Goal: Task Accomplishment & Management: Manage account settings

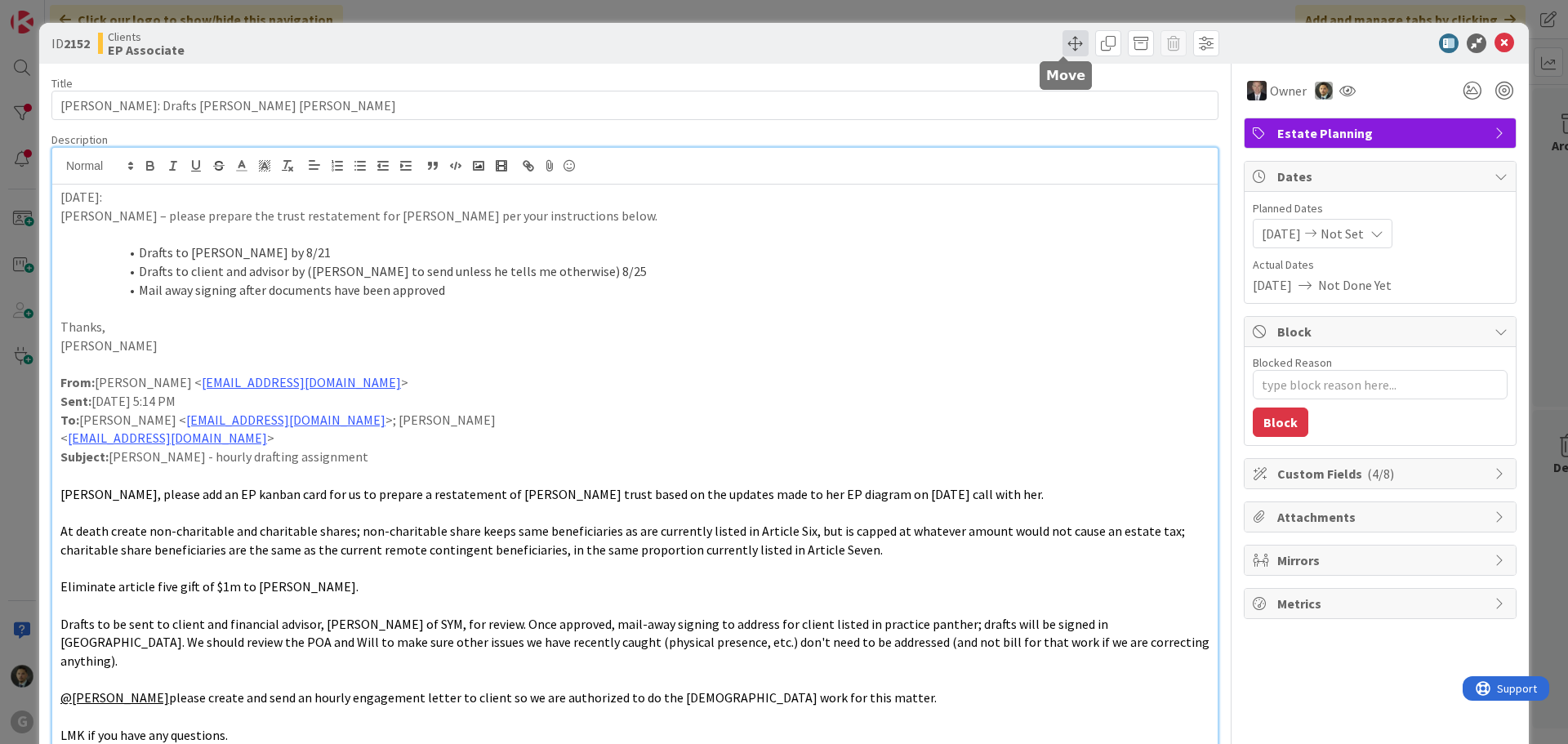
click at [1067, 44] on span at bounding box center [1076, 43] width 26 height 26
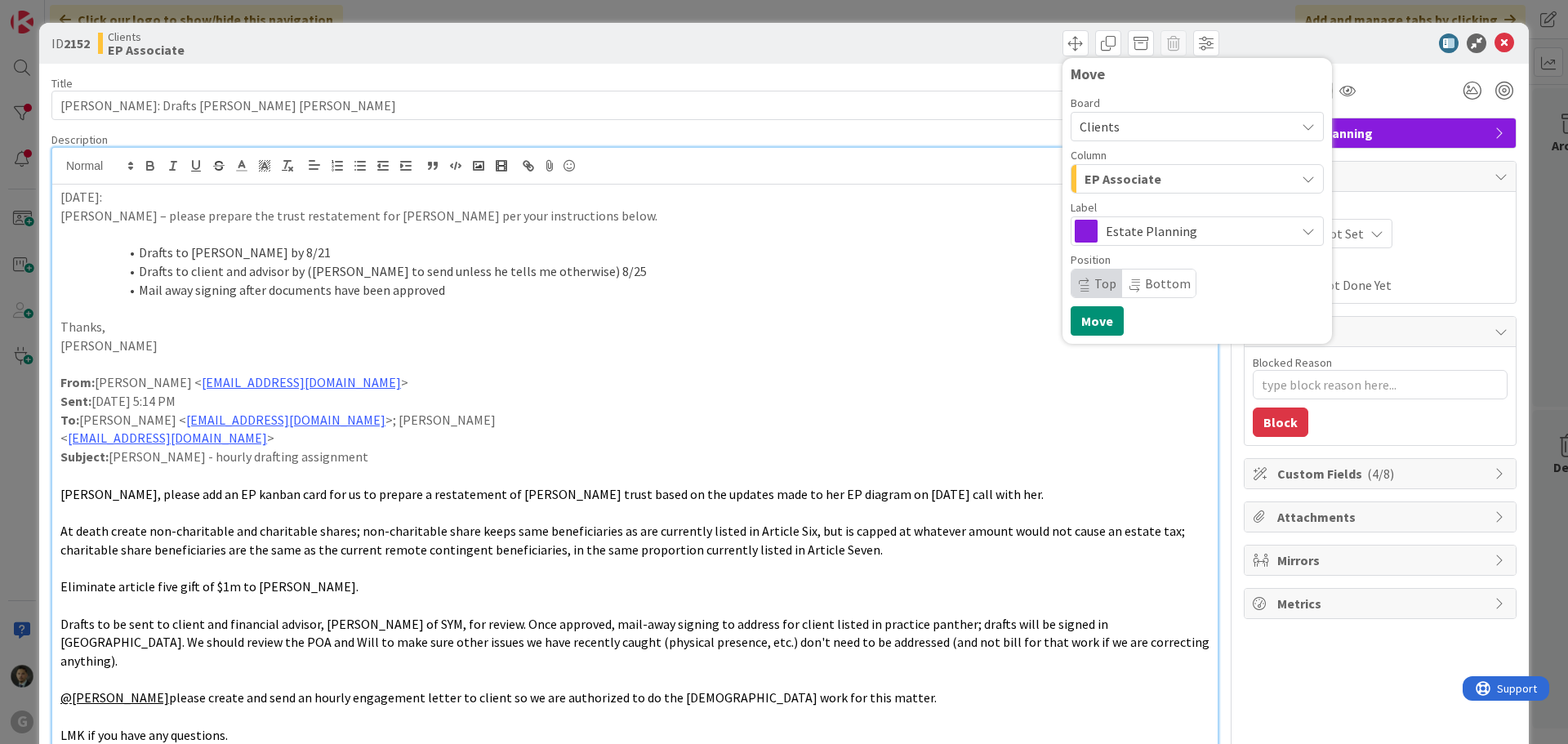
click at [1118, 176] on span "EP Associate" at bounding box center [1123, 178] width 77 height 21
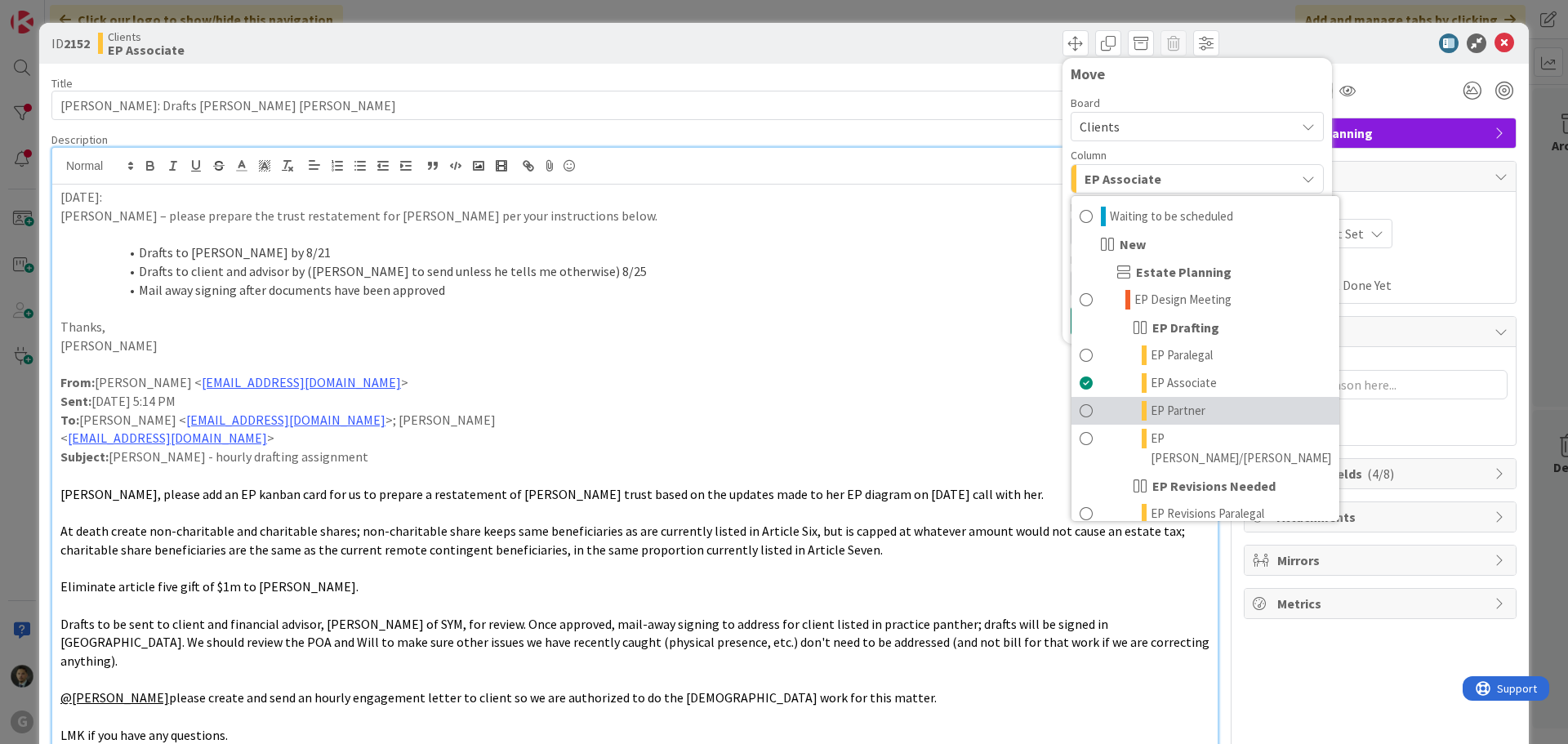
click at [1156, 411] on span "EP Partner" at bounding box center [1179, 411] width 55 height 20
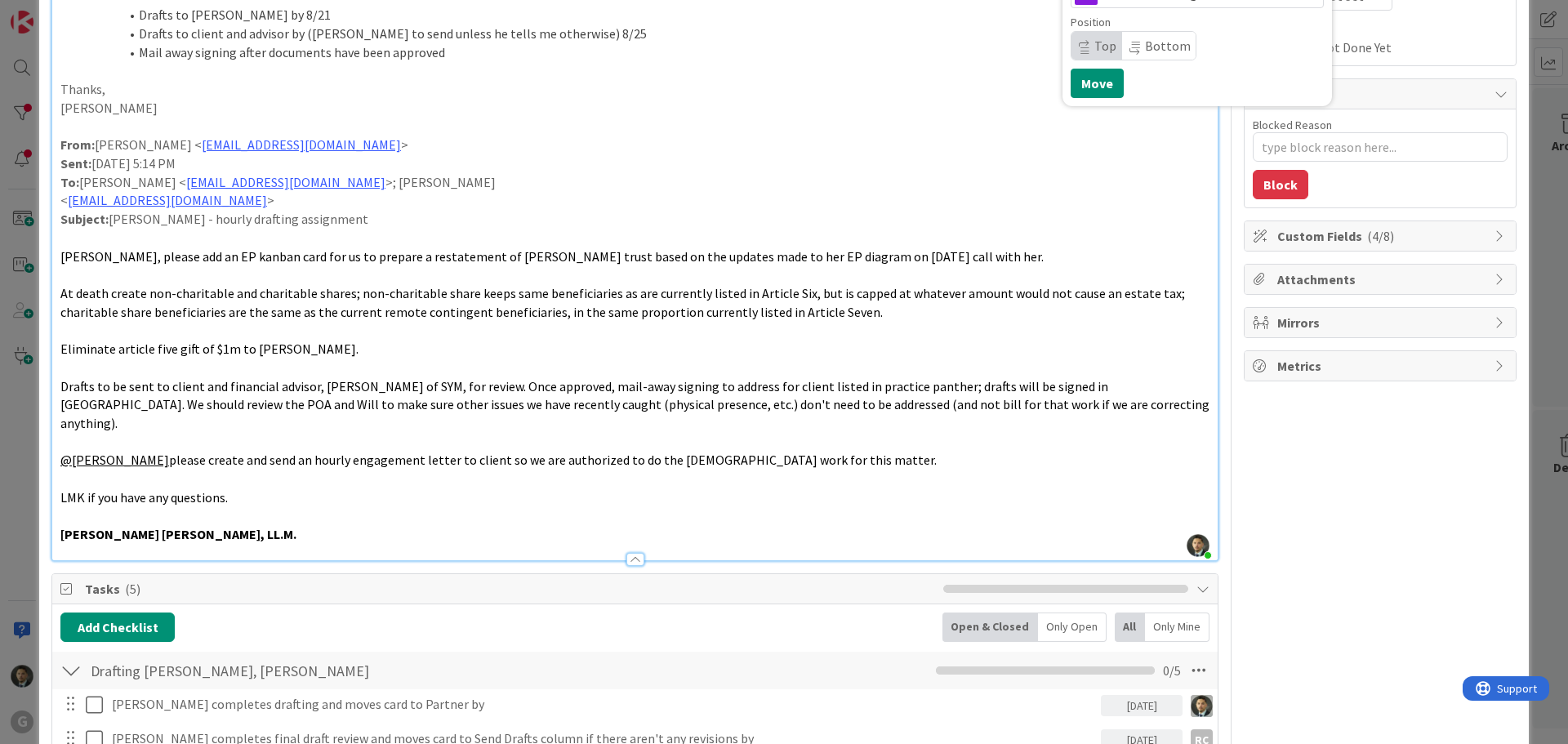
scroll to position [490, 0]
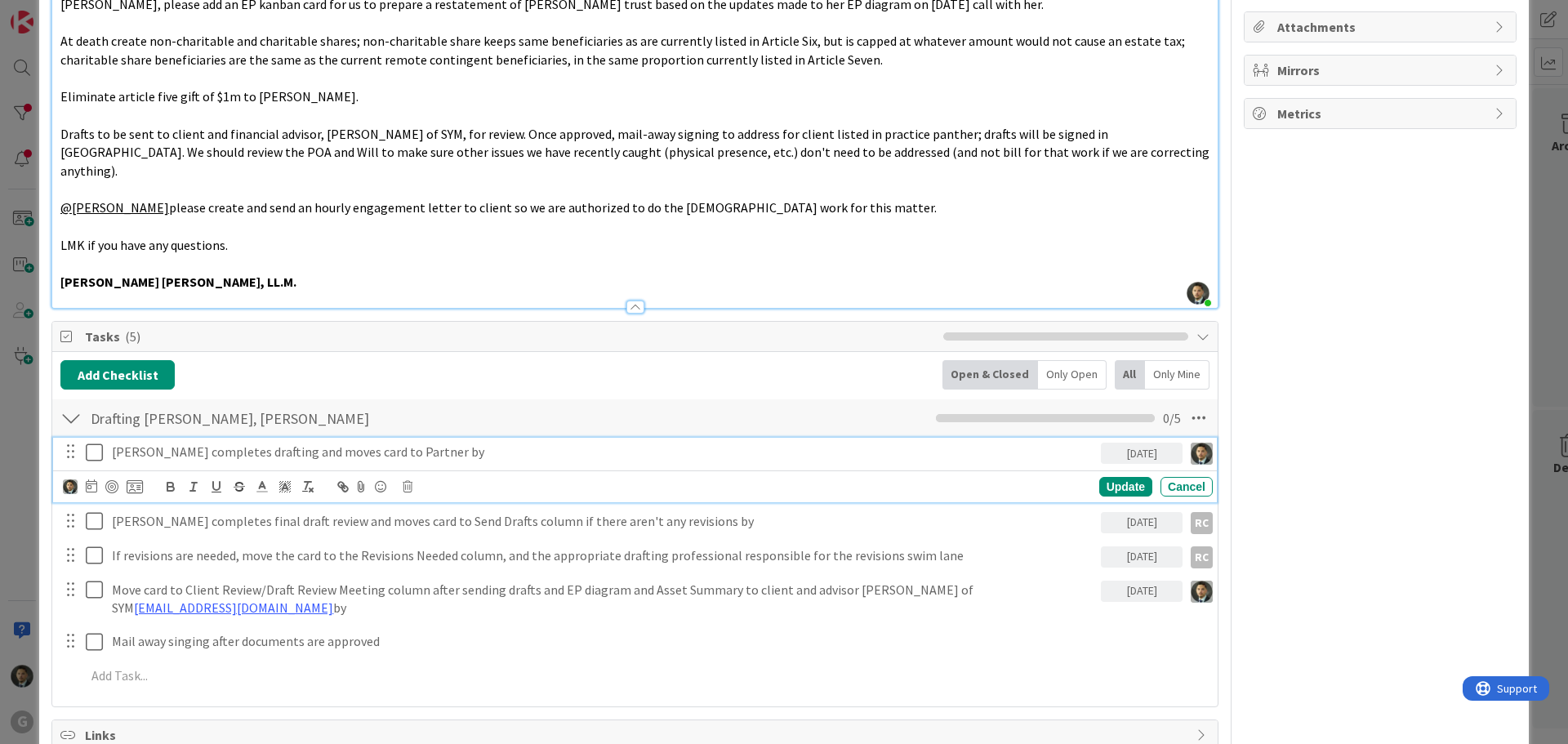
click at [92, 443] on icon at bounding box center [98, 452] width 25 height 20
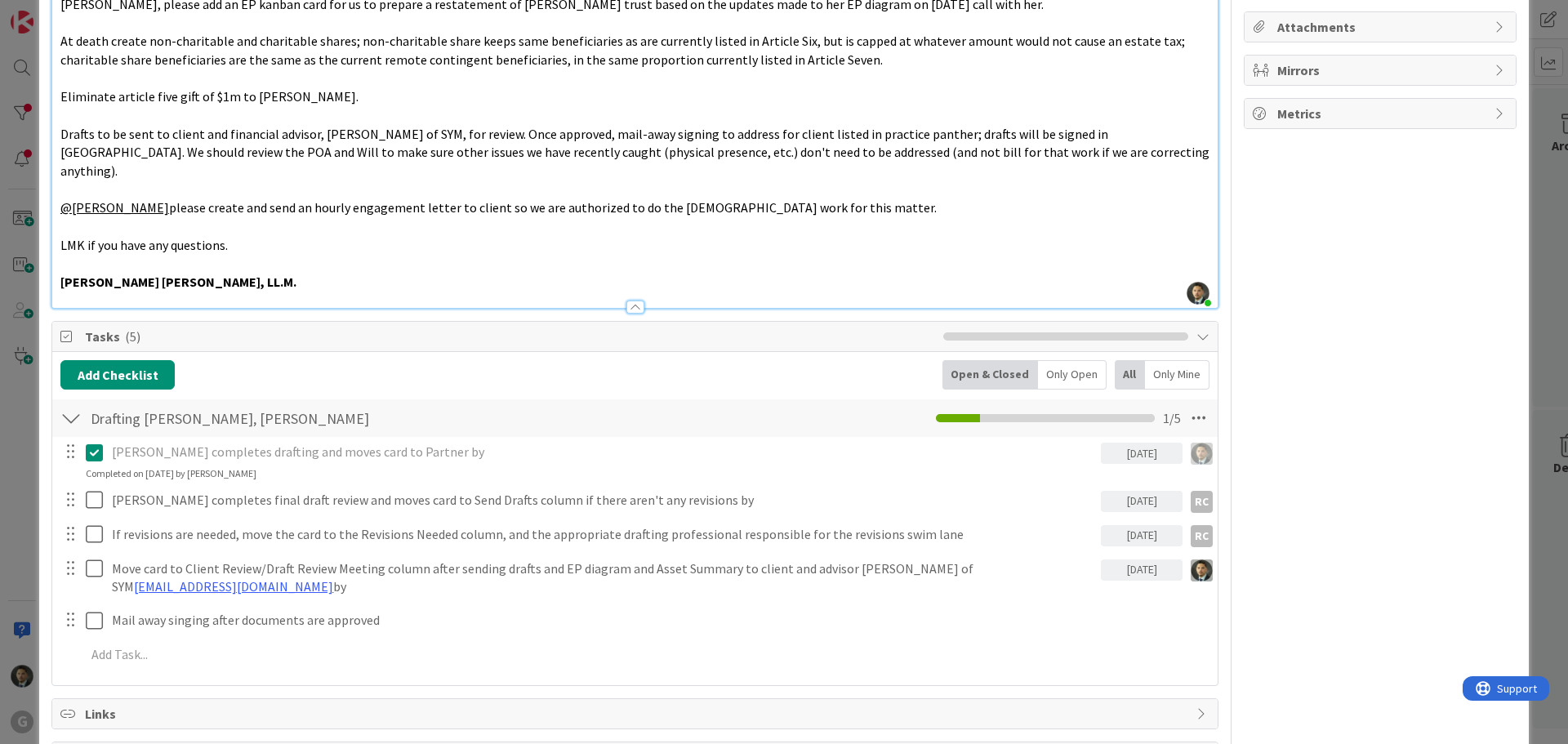
type textarea "x"
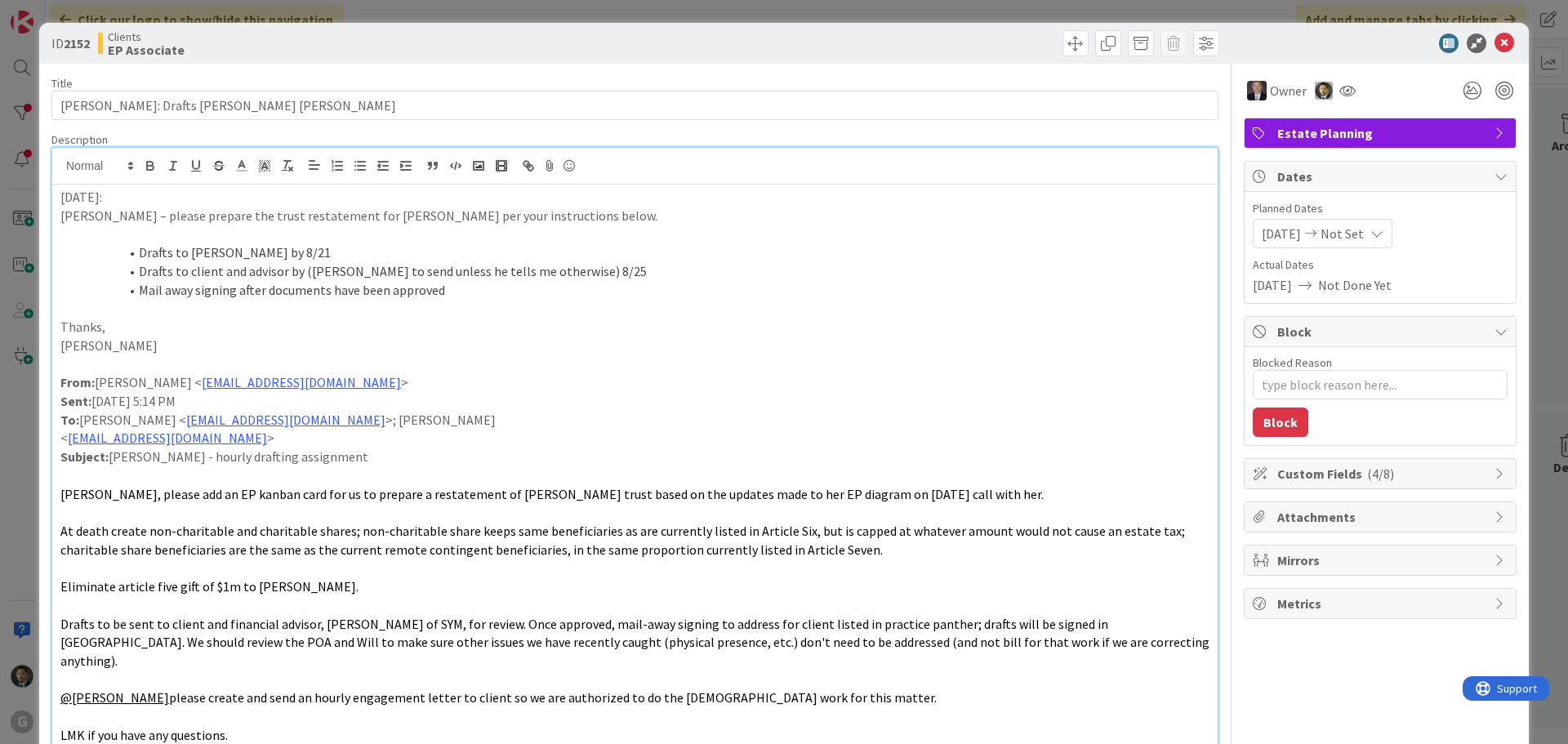
drag, startPoint x: 906, startPoint y: 14, endPoint x: 990, endPoint y: 43, distance: 88.9
click at [944, 50] on div "ID 2152 Clients EP Associate Move Move Title 35 / 128 [PERSON_NAME]: Drafts [PE…" at bounding box center [784, 372] width 1568 height 744
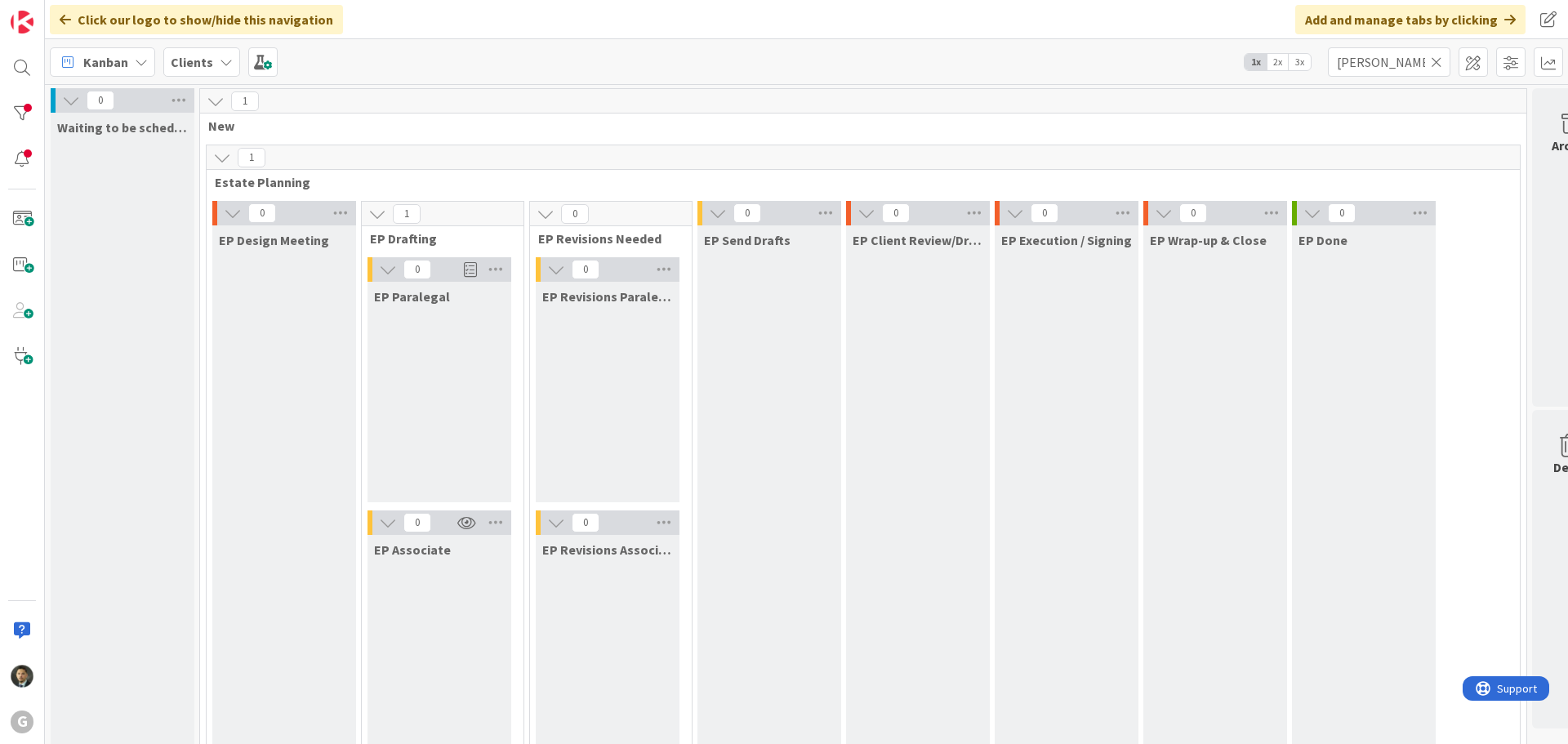
click at [1442, 64] on icon at bounding box center [1436, 62] width 11 height 15
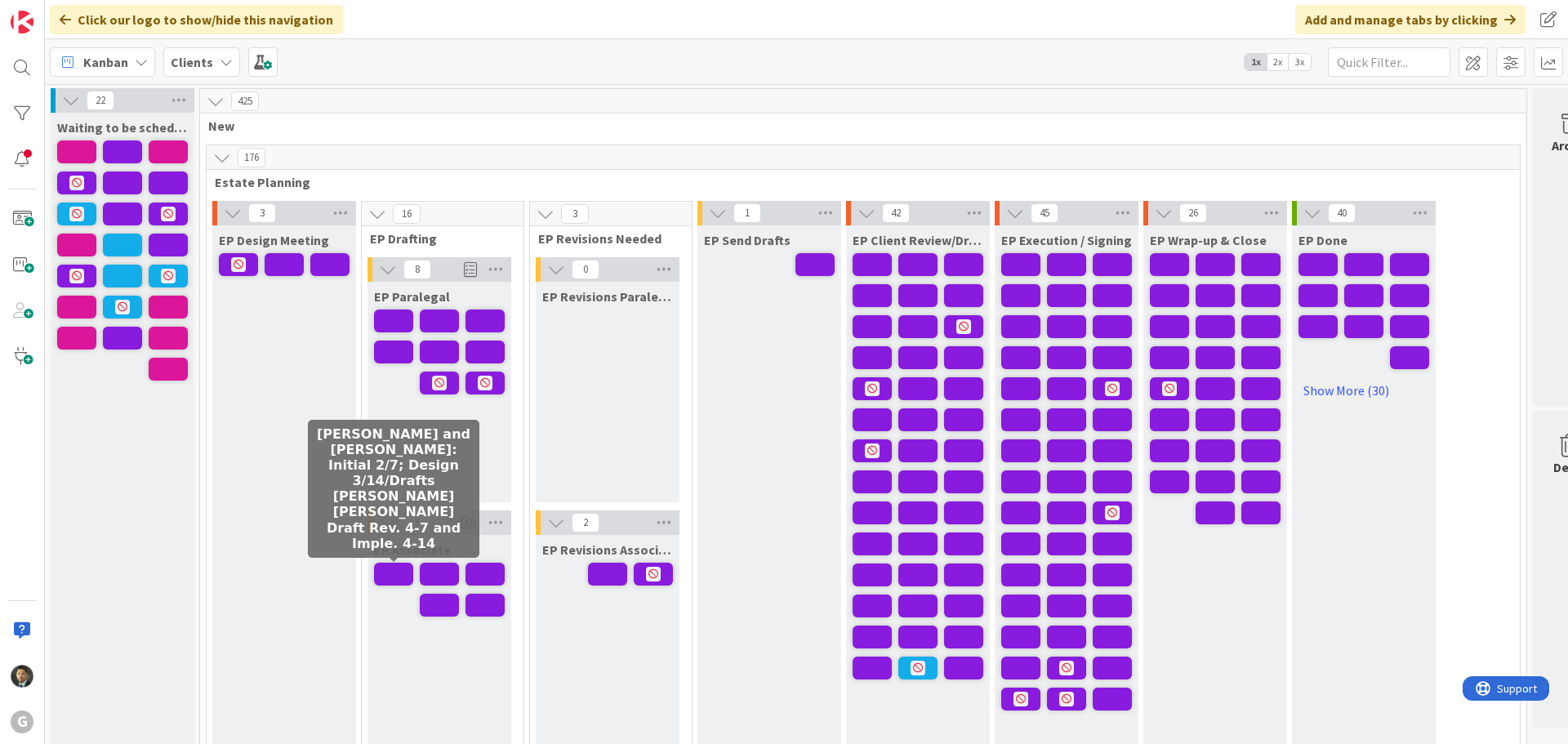
click at [401, 580] on span at bounding box center [394, 574] width 39 height 23
type textarea "x"
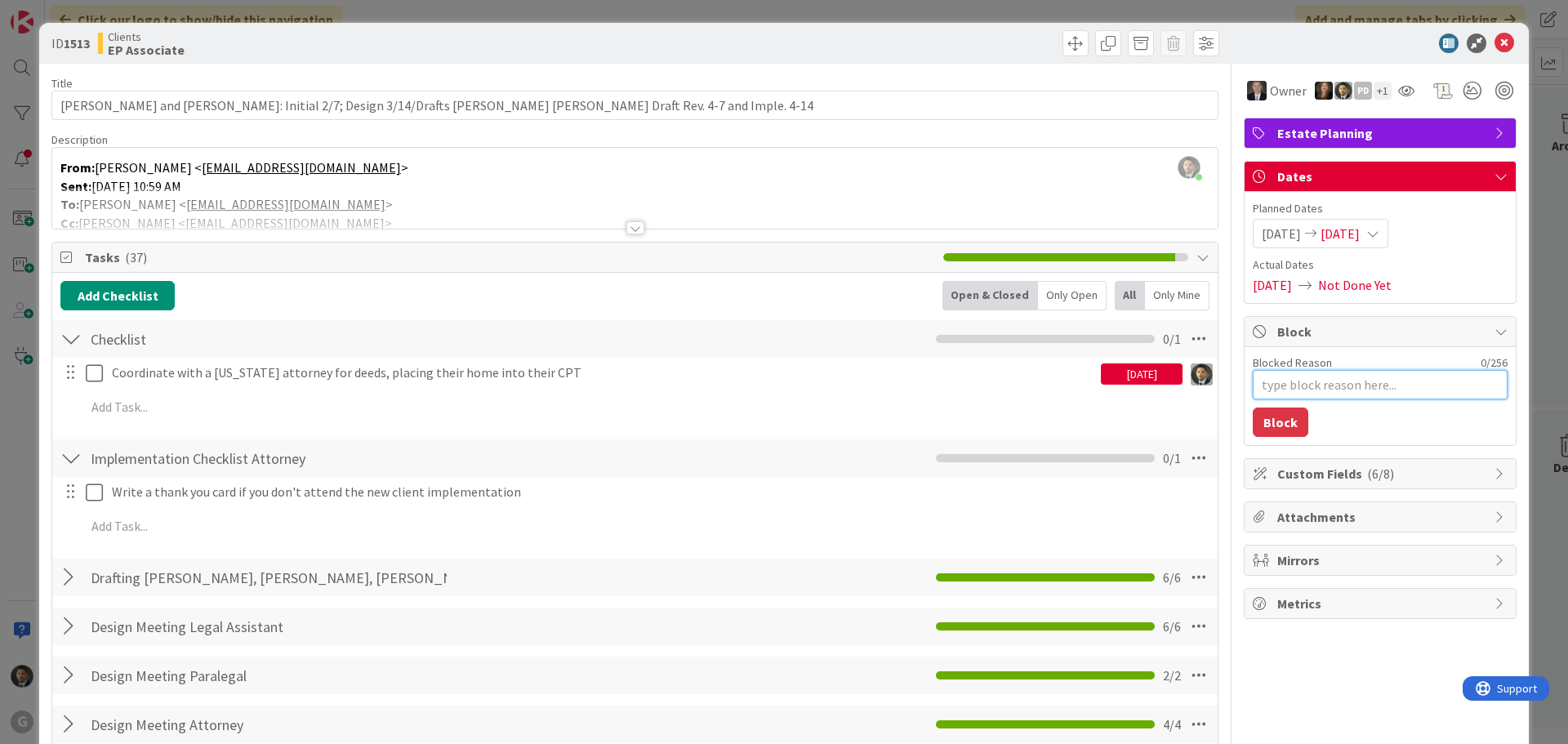
click at [1403, 384] on textarea "Blocked Reason" at bounding box center [1380, 384] width 255 height 29
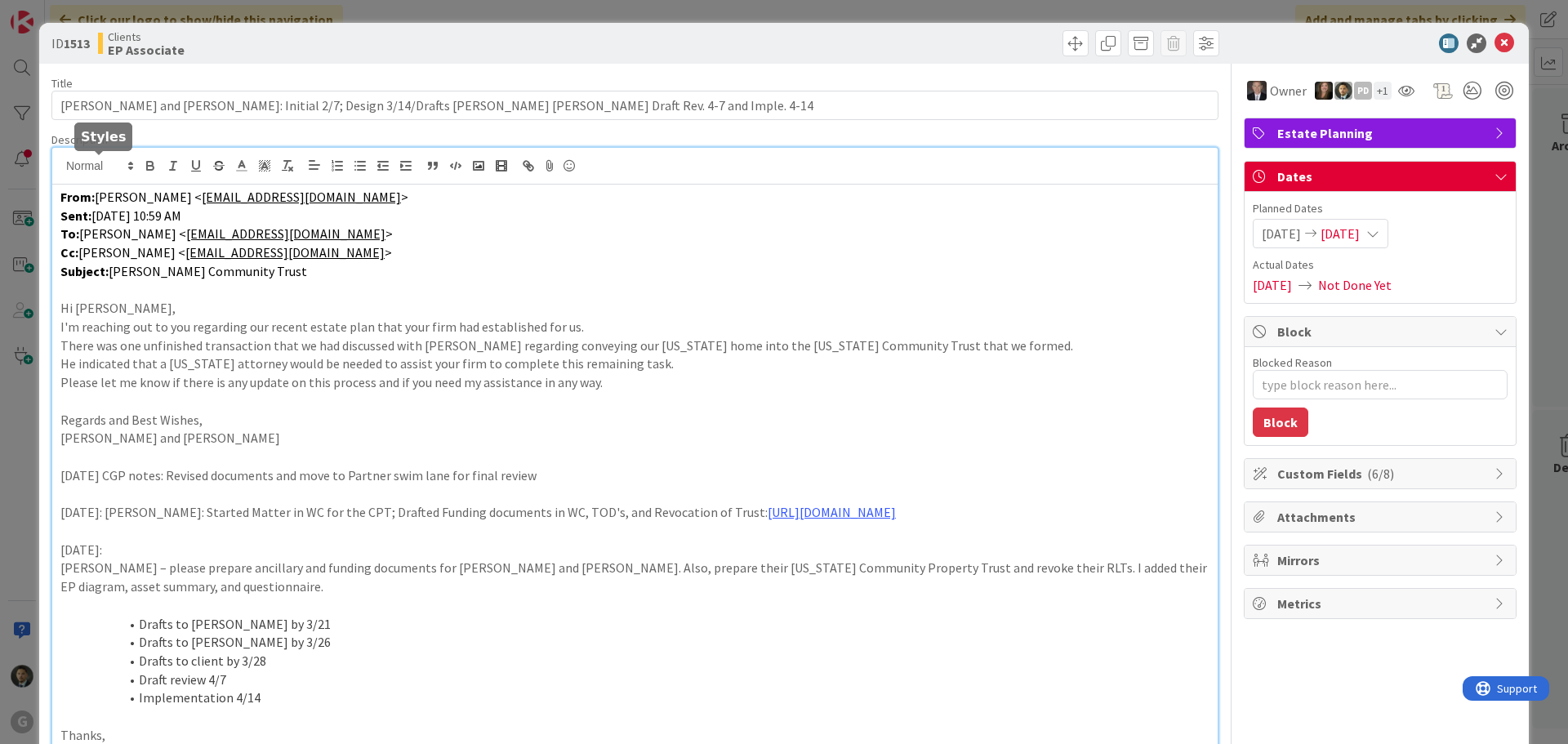
click at [60, 166] on div "[PERSON_NAME] just joined From: [PERSON_NAME] < [EMAIL_ADDRESS][DOMAIN_NAME] > …" at bounding box center [635, 482] width 1166 height 669
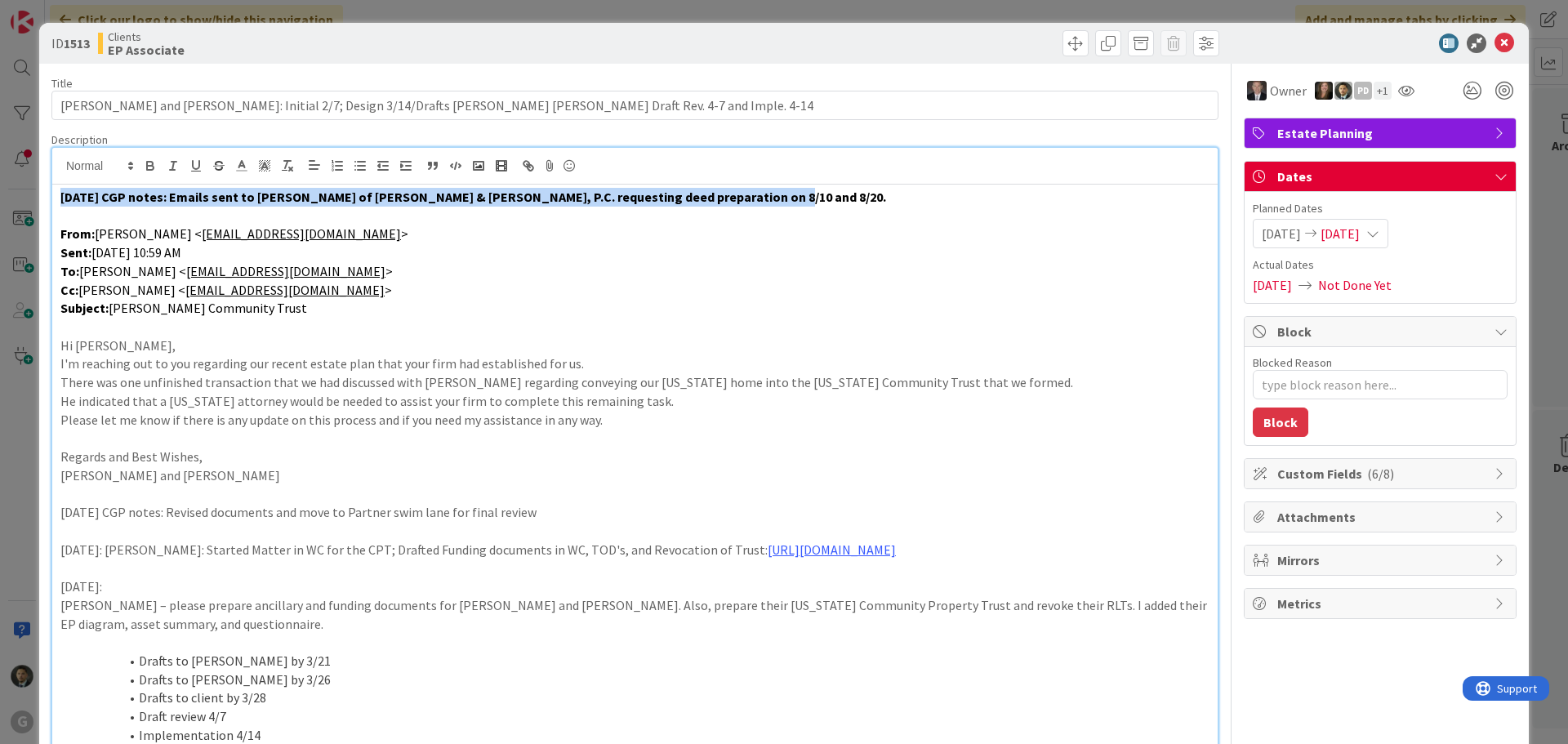
drag, startPoint x: 803, startPoint y: 196, endPoint x: 59, endPoint y: 204, distance: 744.0
click at [59, 204] on div "[DATE] CGP notes: Emails sent to [PERSON_NAME] of [PERSON_NAME] & [PERSON_NAME]…" at bounding box center [635, 519] width 1166 height 669
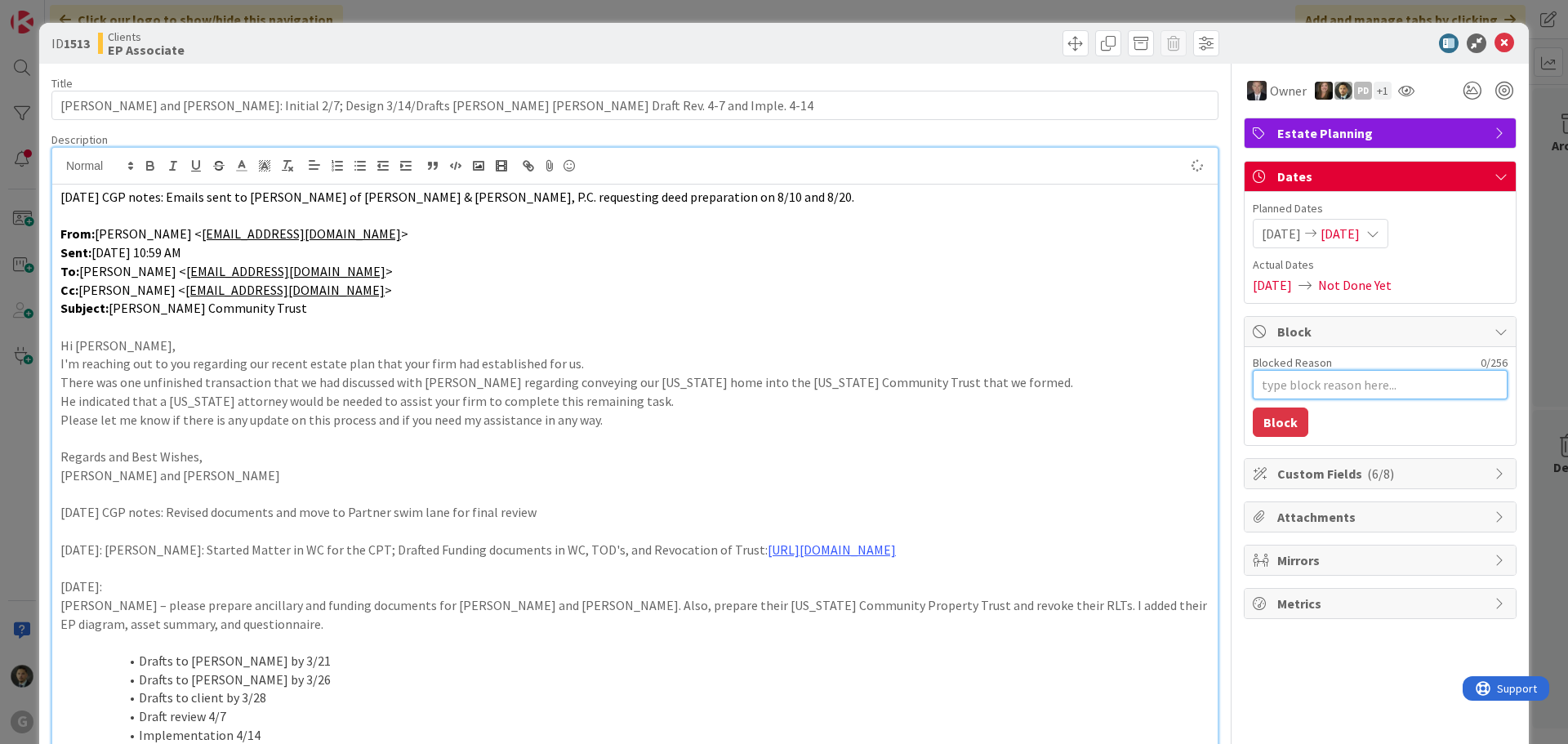
click at [1387, 384] on textarea "Blocked Reason" at bounding box center [1380, 384] width 255 height 29
type textarea "x"
type textarea "W"
type textarea "x"
type textarea "Wa"
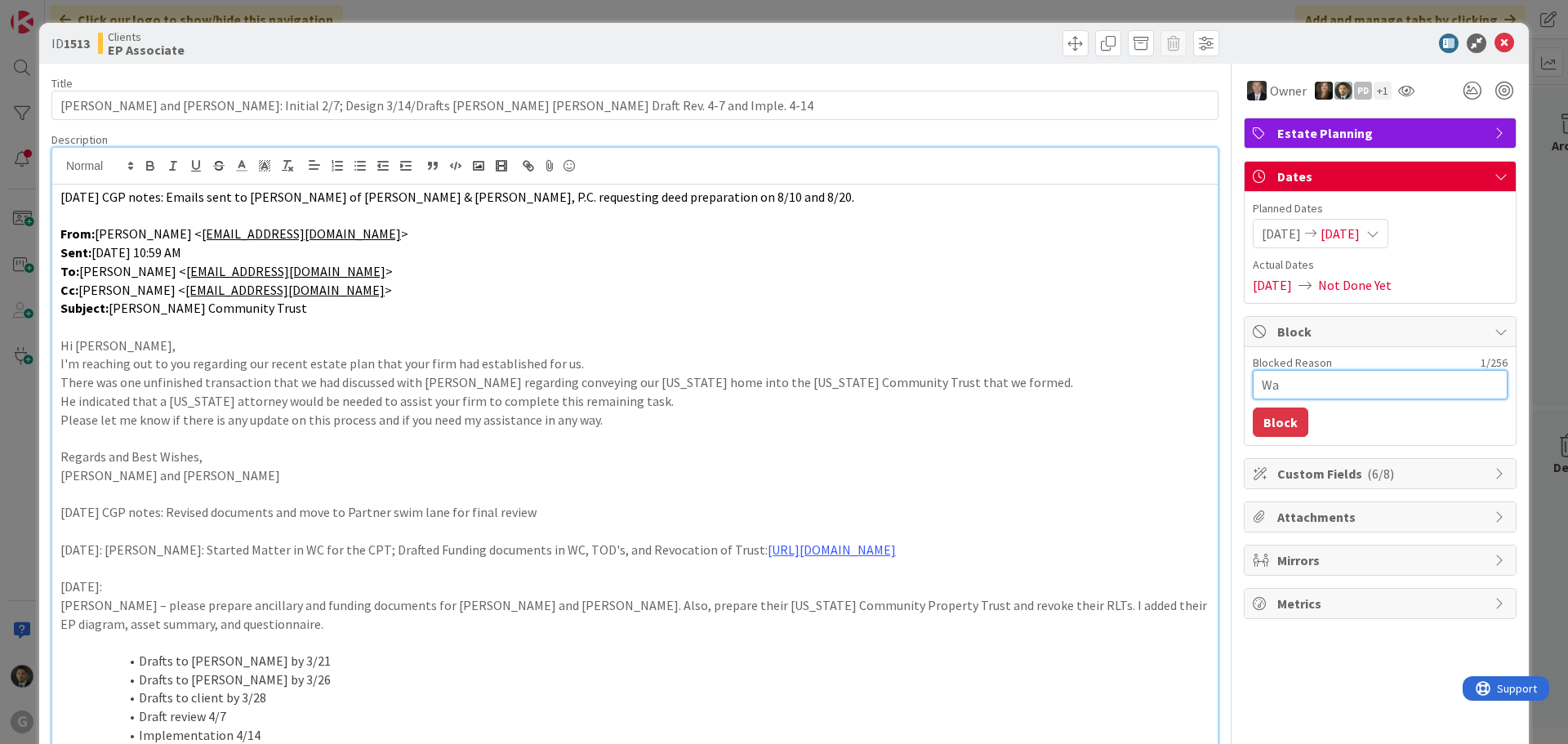
type textarea "x"
type textarea "Wai"
type textarea "x"
type textarea "Wait"
type textarea "x"
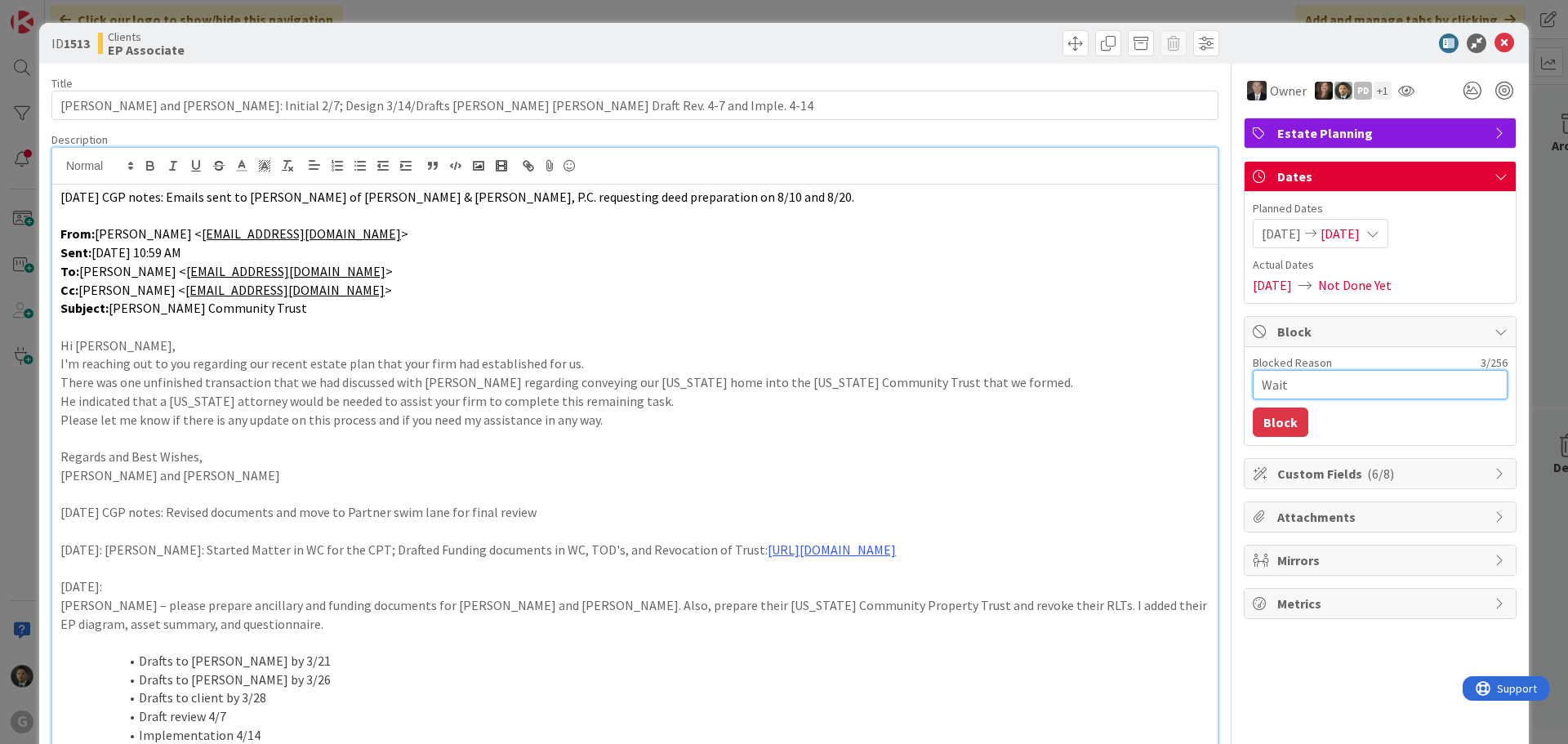
type textarea "Waiti"
type textarea "x"
type textarea "Waitin"
type textarea "x"
type textarea "Waiting"
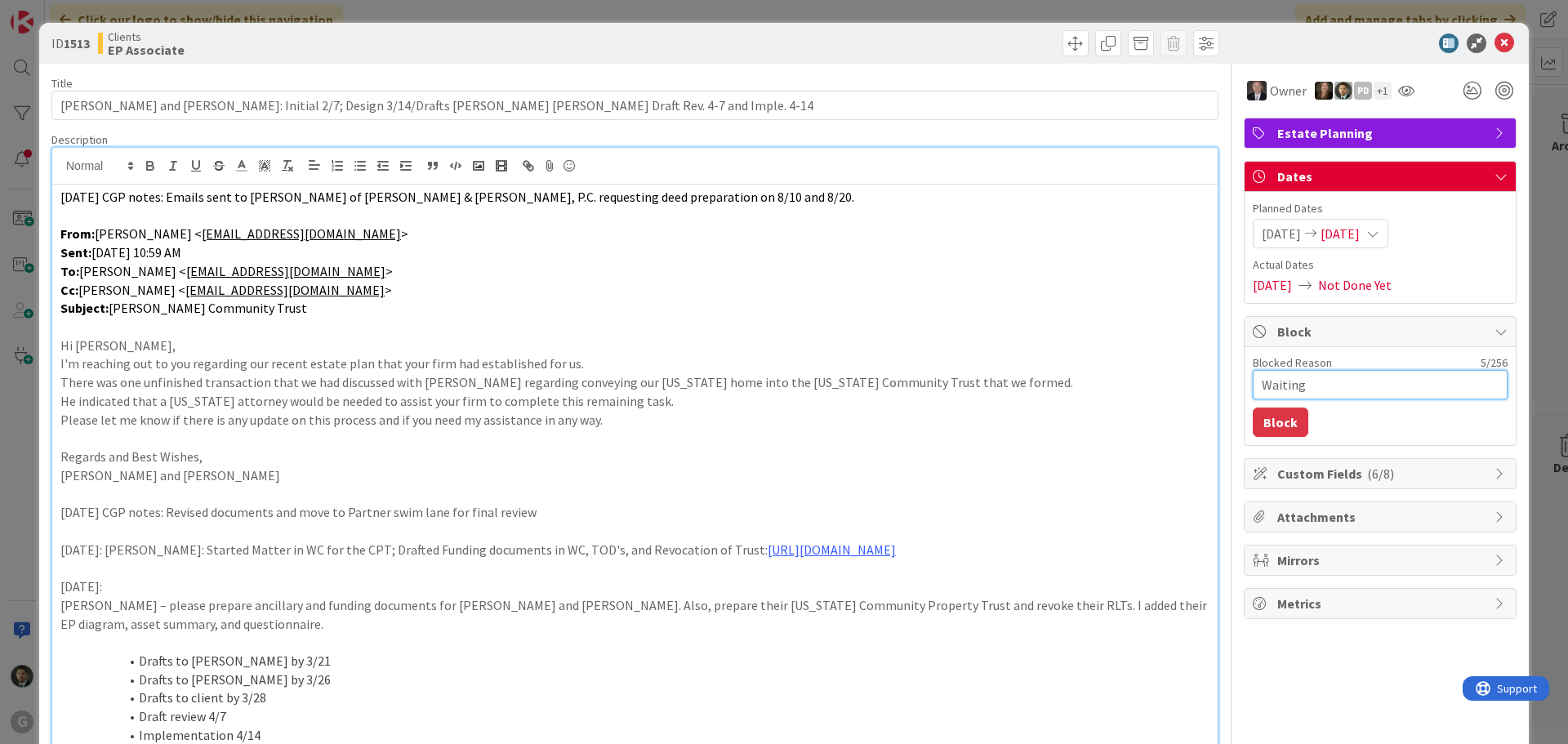
type textarea "x"
type textarea "Waiting"
type textarea "x"
type textarea "Waiting f"
type textarea "x"
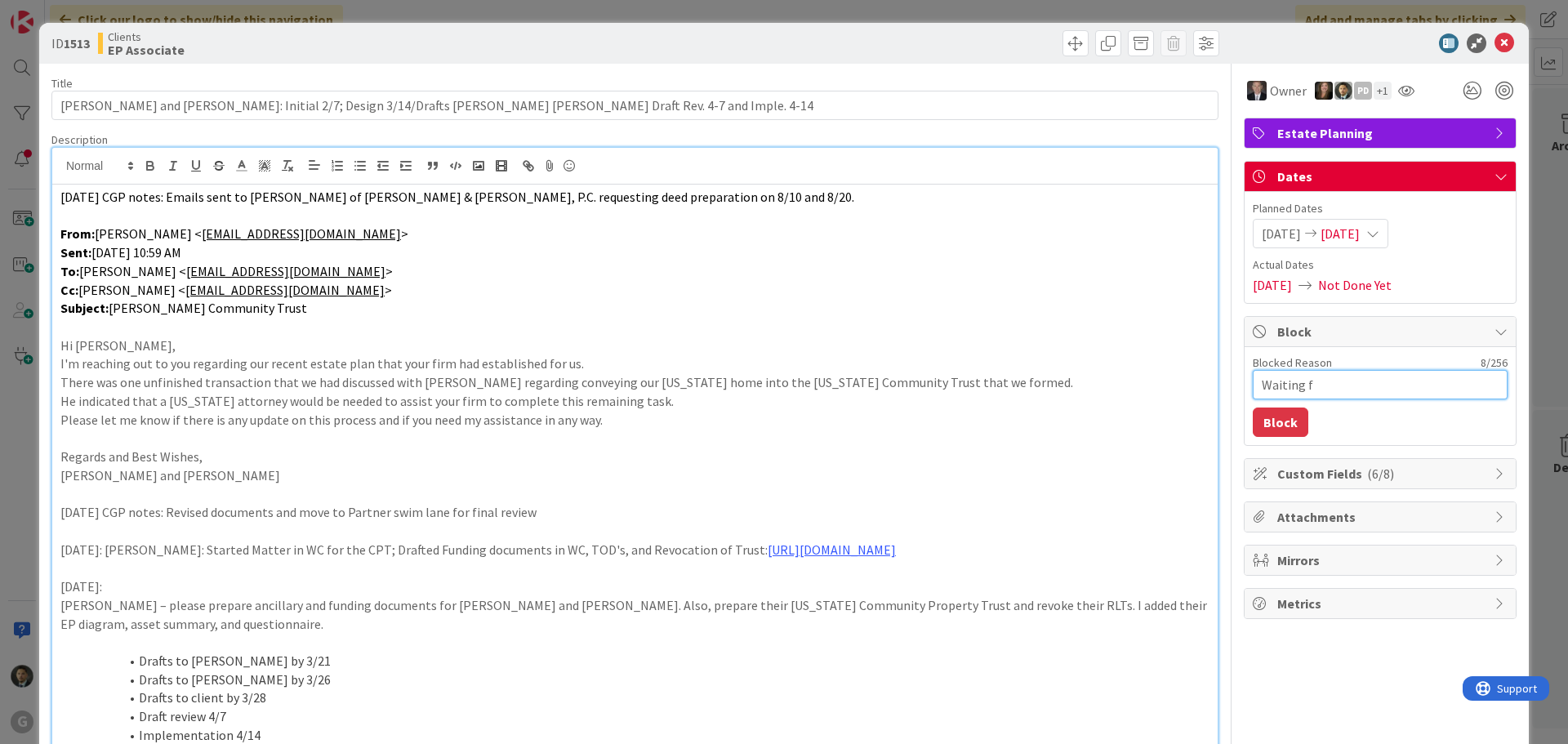
type textarea "Waiting fo"
type textarea "x"
type textarea "Waiting for"
type textarea "x"
type textarea "Waiting for"
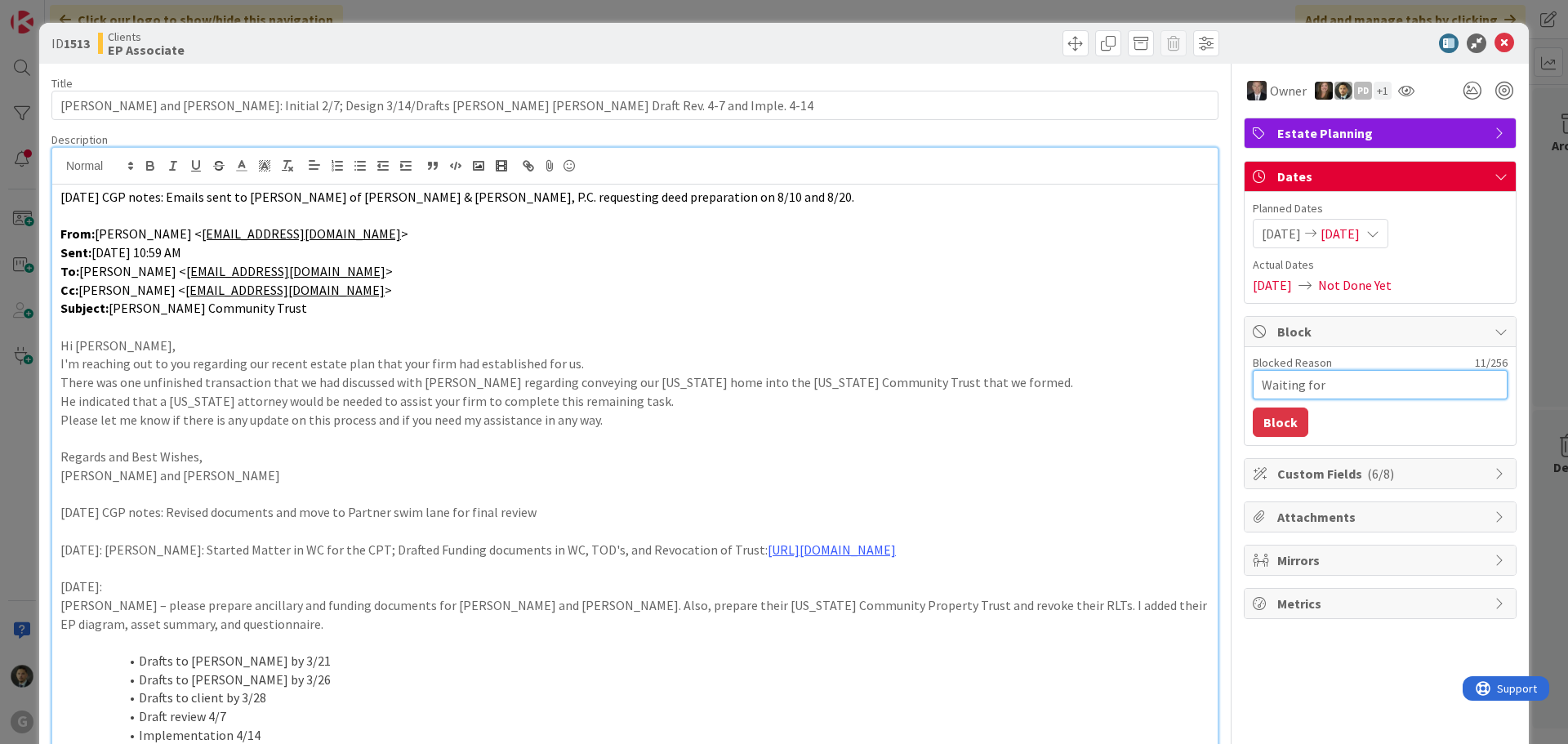
type textarea "x"
type textarea "Waiting for r"
type textarea "x"
type textarea "Waiting for re"
type textarea "x"
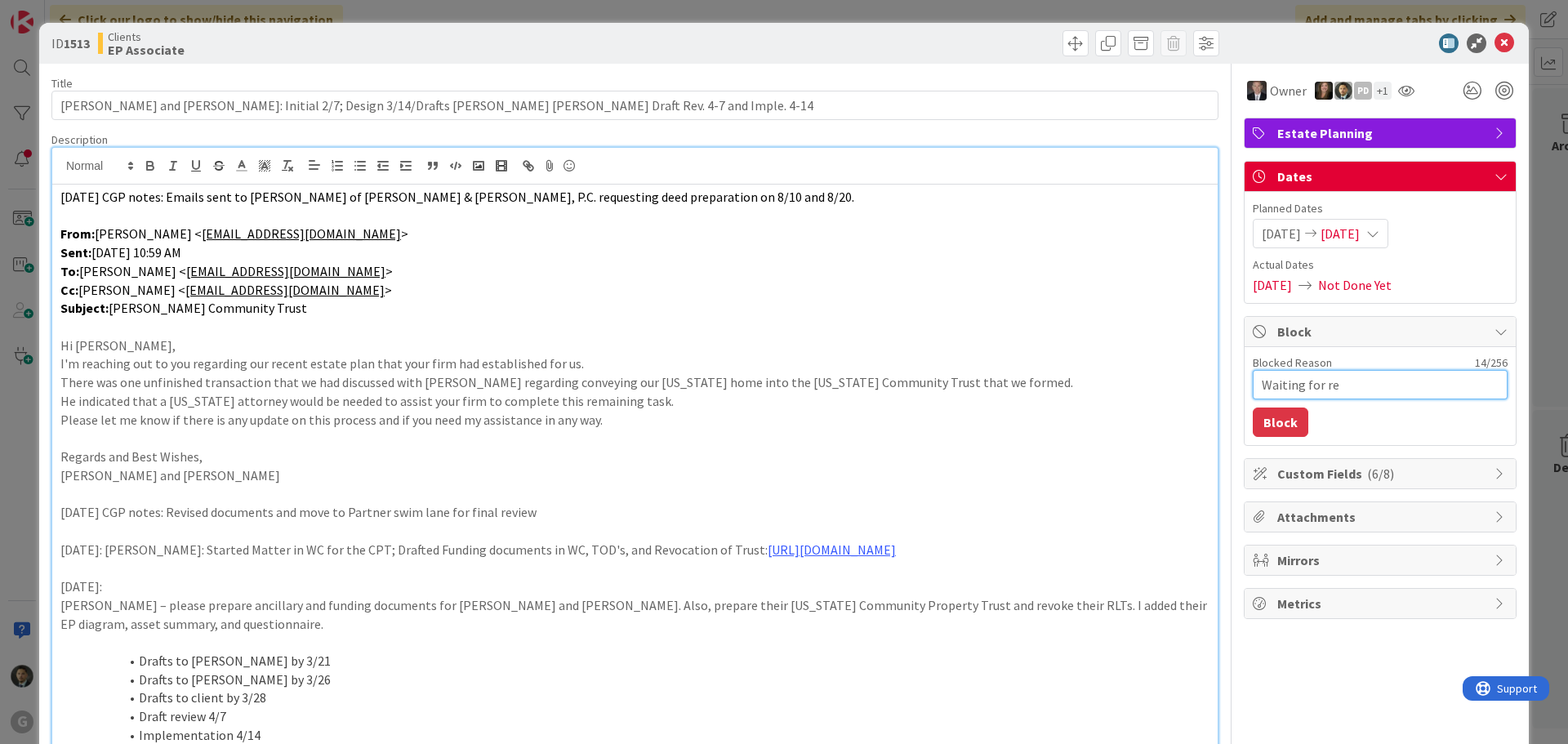
type textarea "Waiting for res"
type textarea "x"
type textarea "Waiting for resp"
type textarea "x"
type textarea "Waiting for respo"
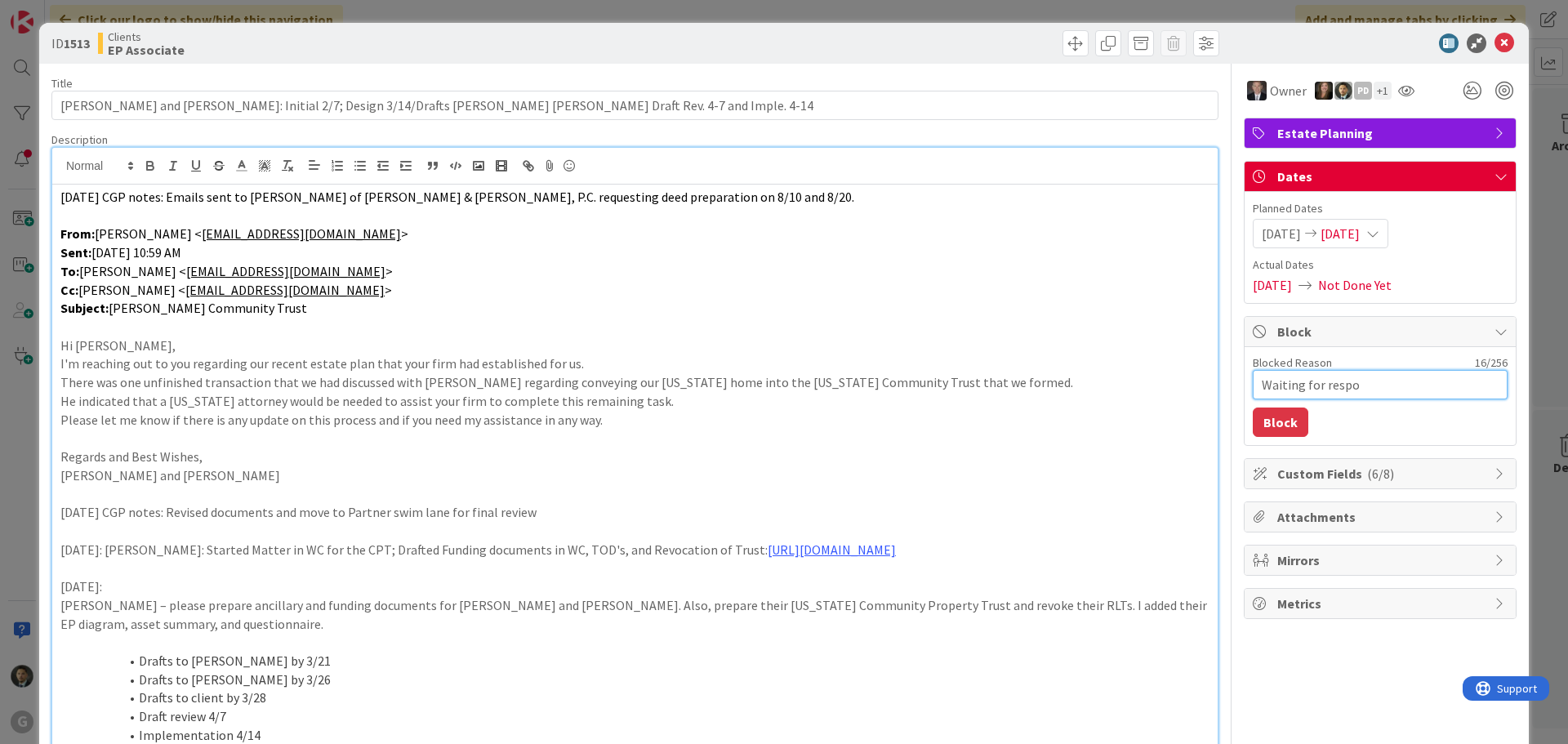
type textarea "x"
type textarea "Waiting for respon"
type textarea "x"
type textarea "Waiting for respons"
type textarea "x"
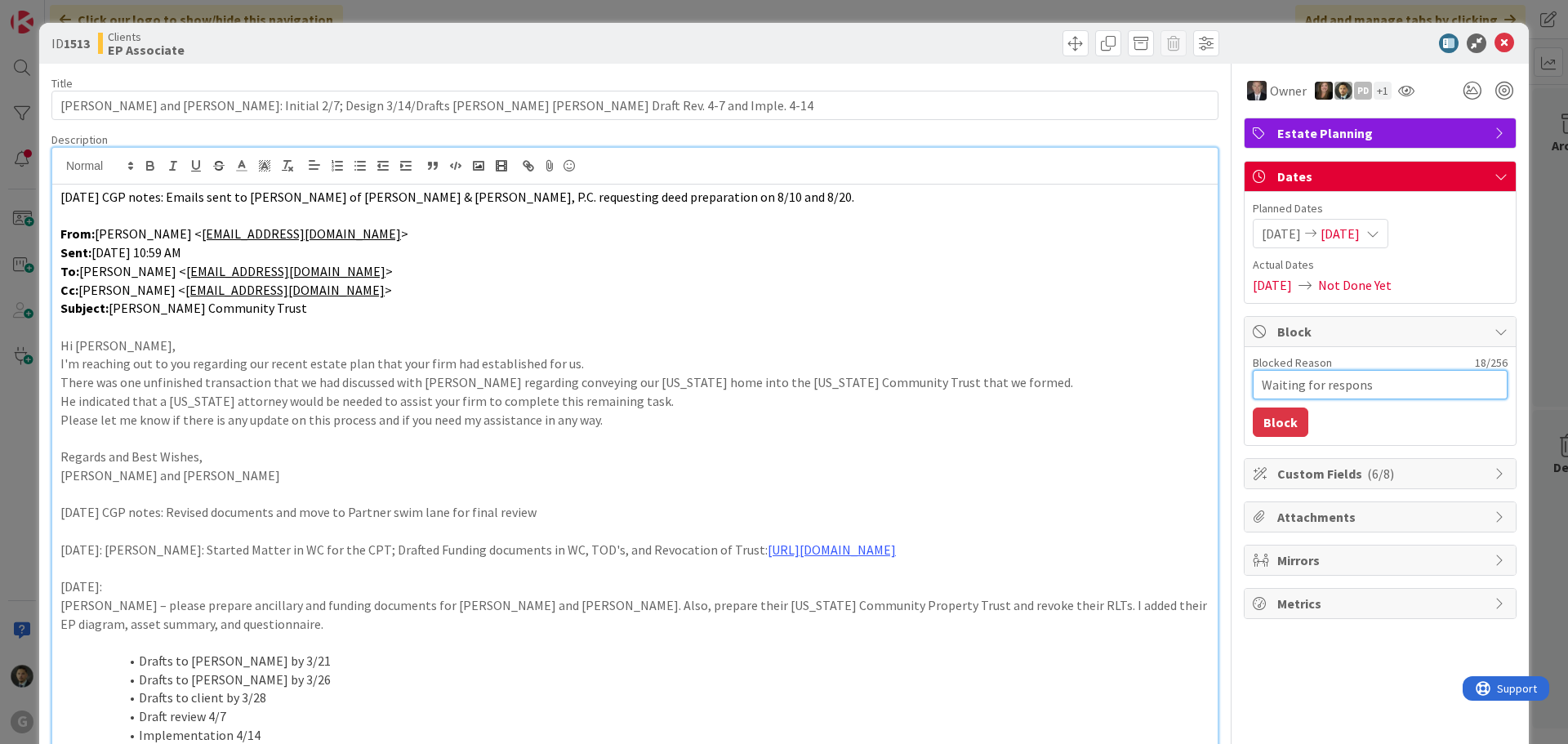
type textarea "Waiting for response"
type textarea "x"
type textarea "Waiting for response"
type textarea "x"
type textarea "Waiting for response f"
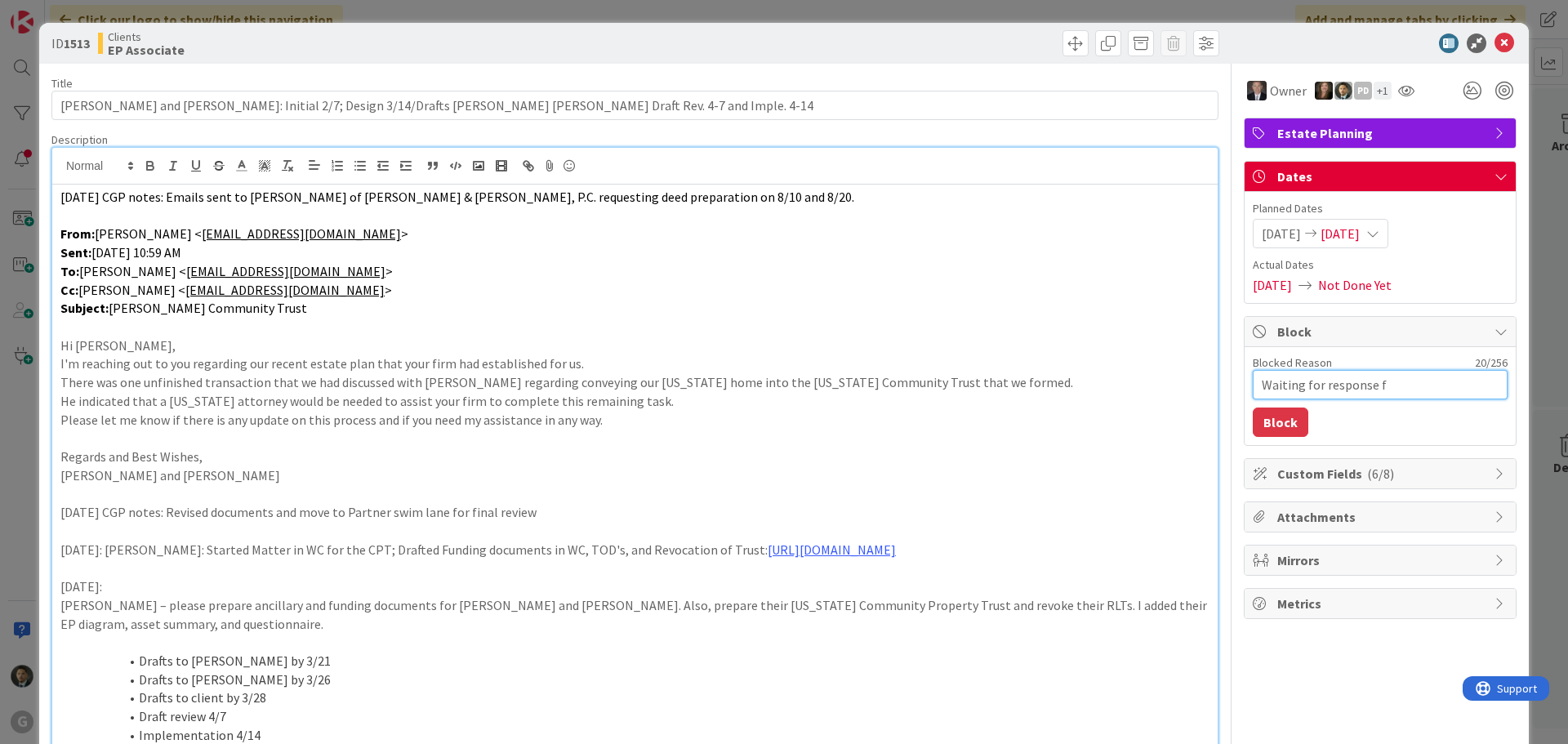
type textarea "x"
type textarea "Waiting for response fr"
type textarea "x"
type textarea "Waiting for response fro"
type textarea "x"
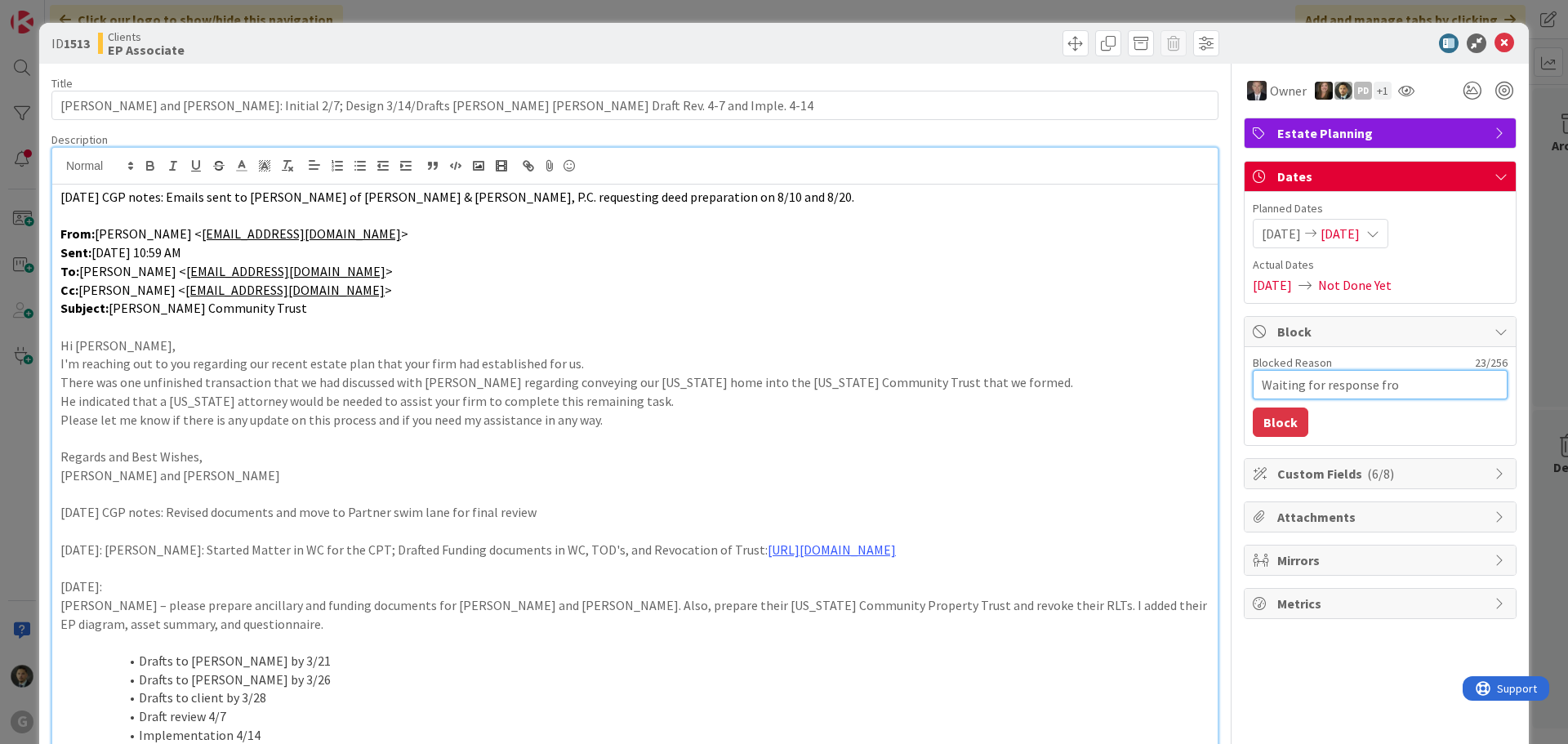
type textarea "Waiting for response from"
type textarea "x"
type textarea "Waiting for response from"
type textarea "x"
type textarea "Waiting for response from M"
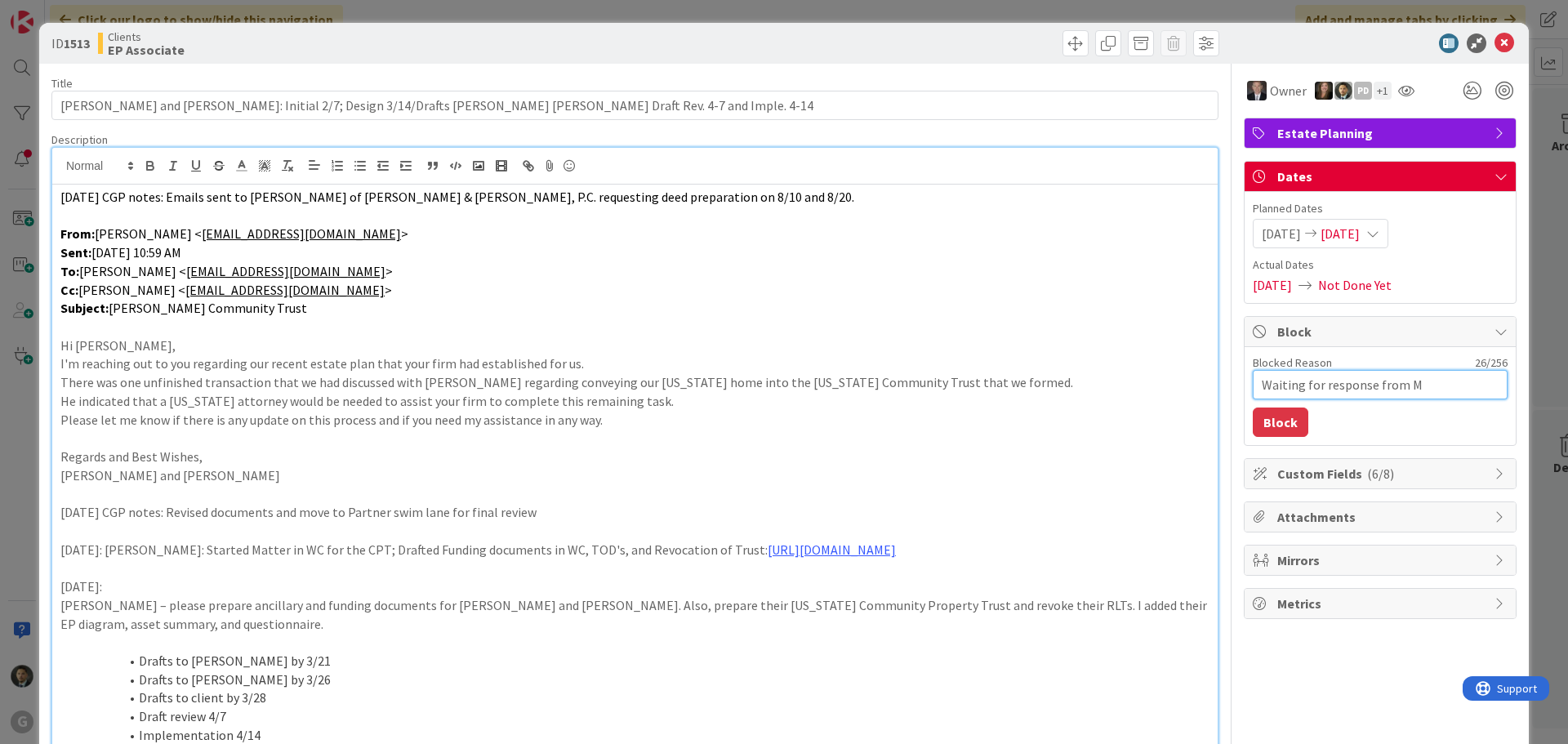
type textarea "x"
type textarea "Waiting for response from MA"
type textarea "x"
type textarea "Waiting for response from MA"
type textarea "x"
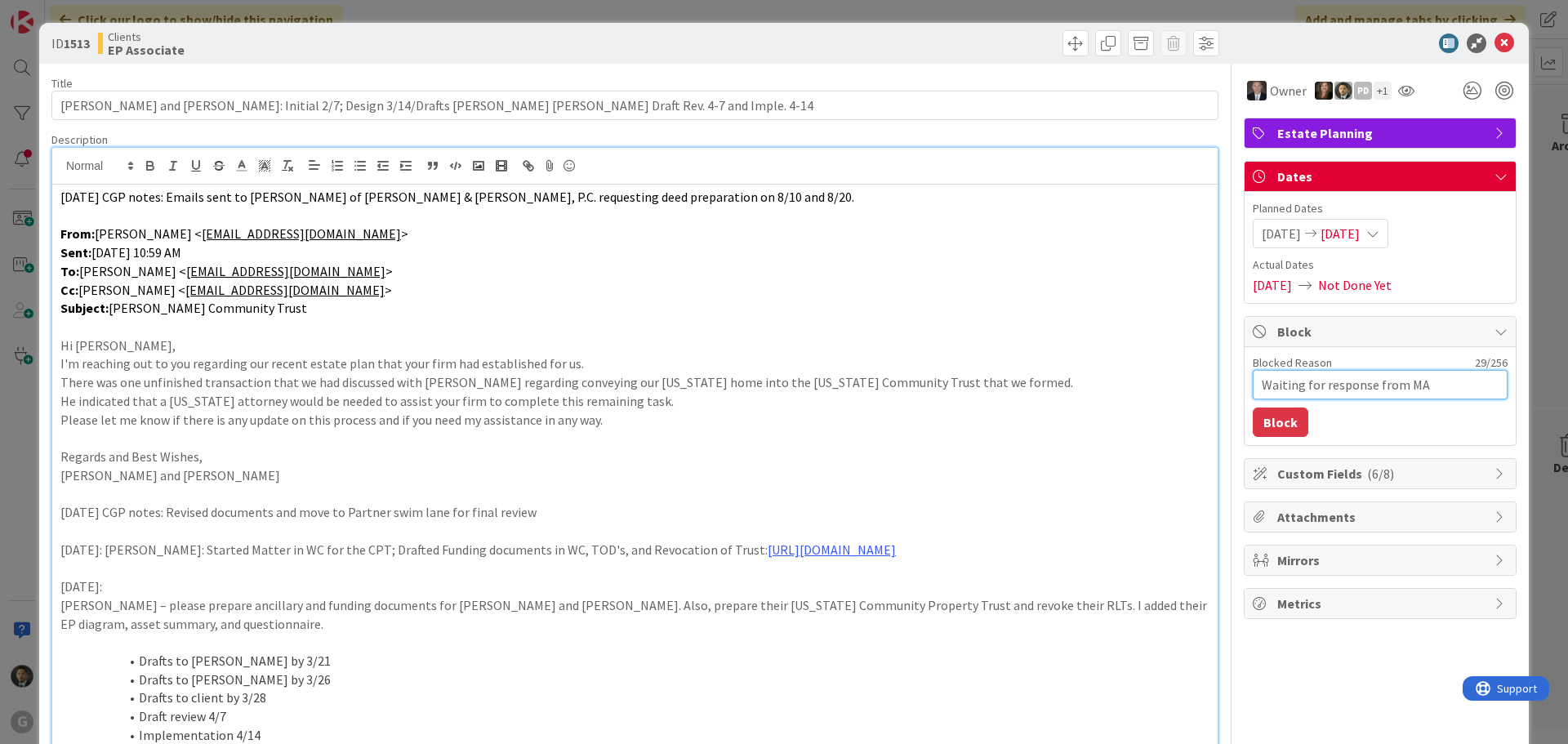
type textarea "Waiting for response from MA a"
type textarea "x"
type textarea "Waiting for response from MA at"
type textarea "x"
type textarea "Waiting for response from MA att"
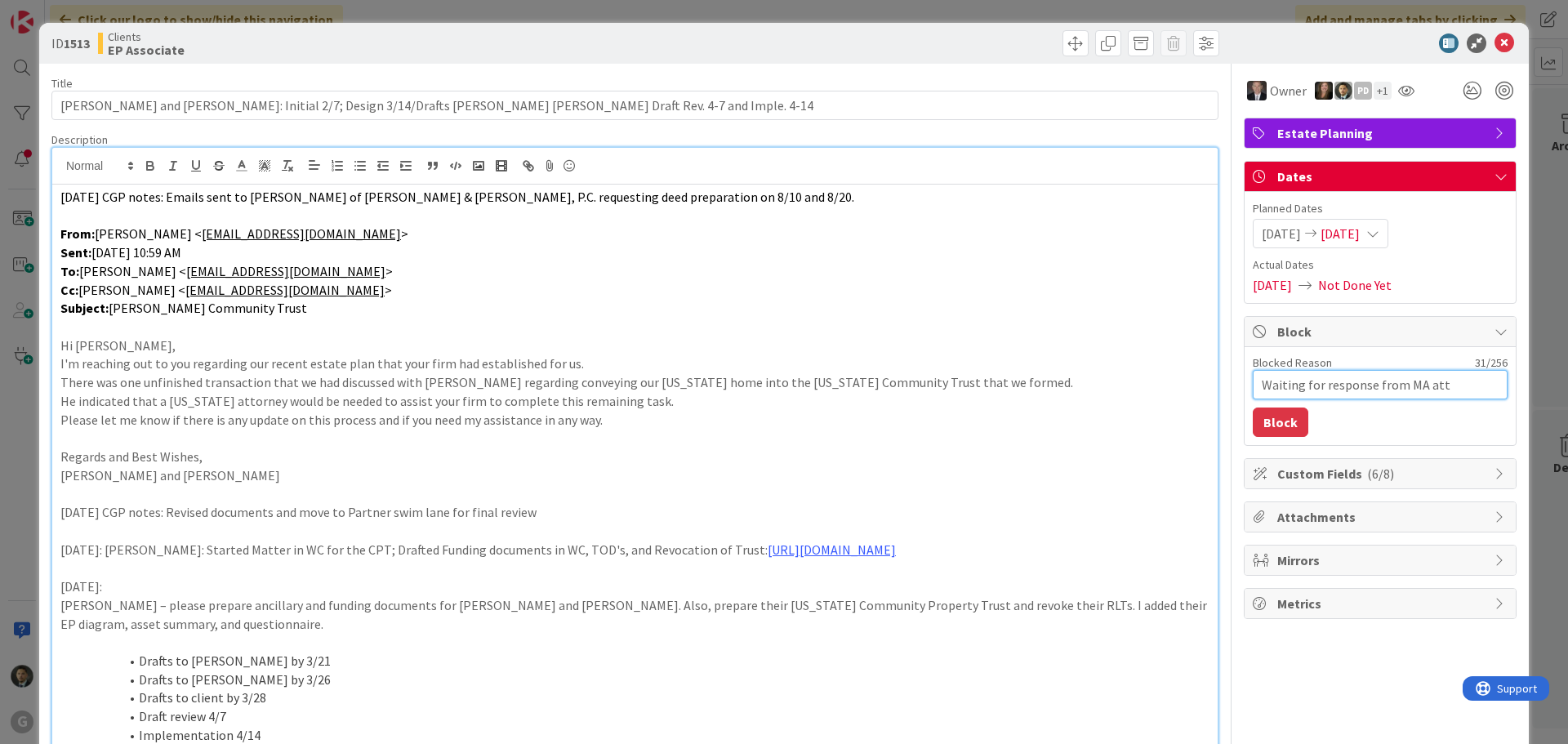
type textarea "x"
type textarea "Waiting for response from MA atto"
type textarea "x"
type textarea "Waiting for response from MA attor"
type textarea "x"
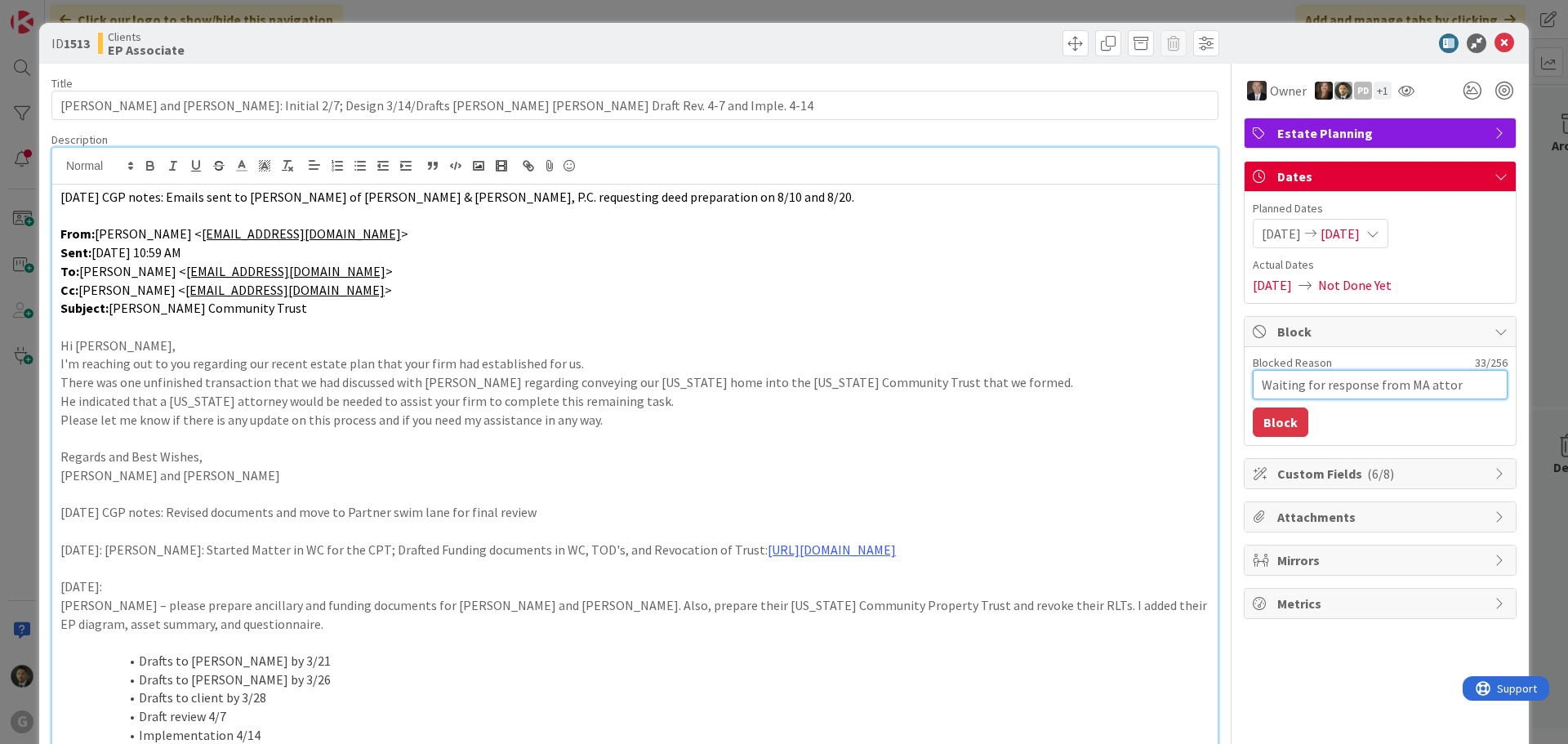
type textarea "Waiting for response from MA attorn"
type textarea "x"
type textarea "Waiting for response from MA attorne"
type textarea "x"
type textarea "Waiting for response from MA attorney"
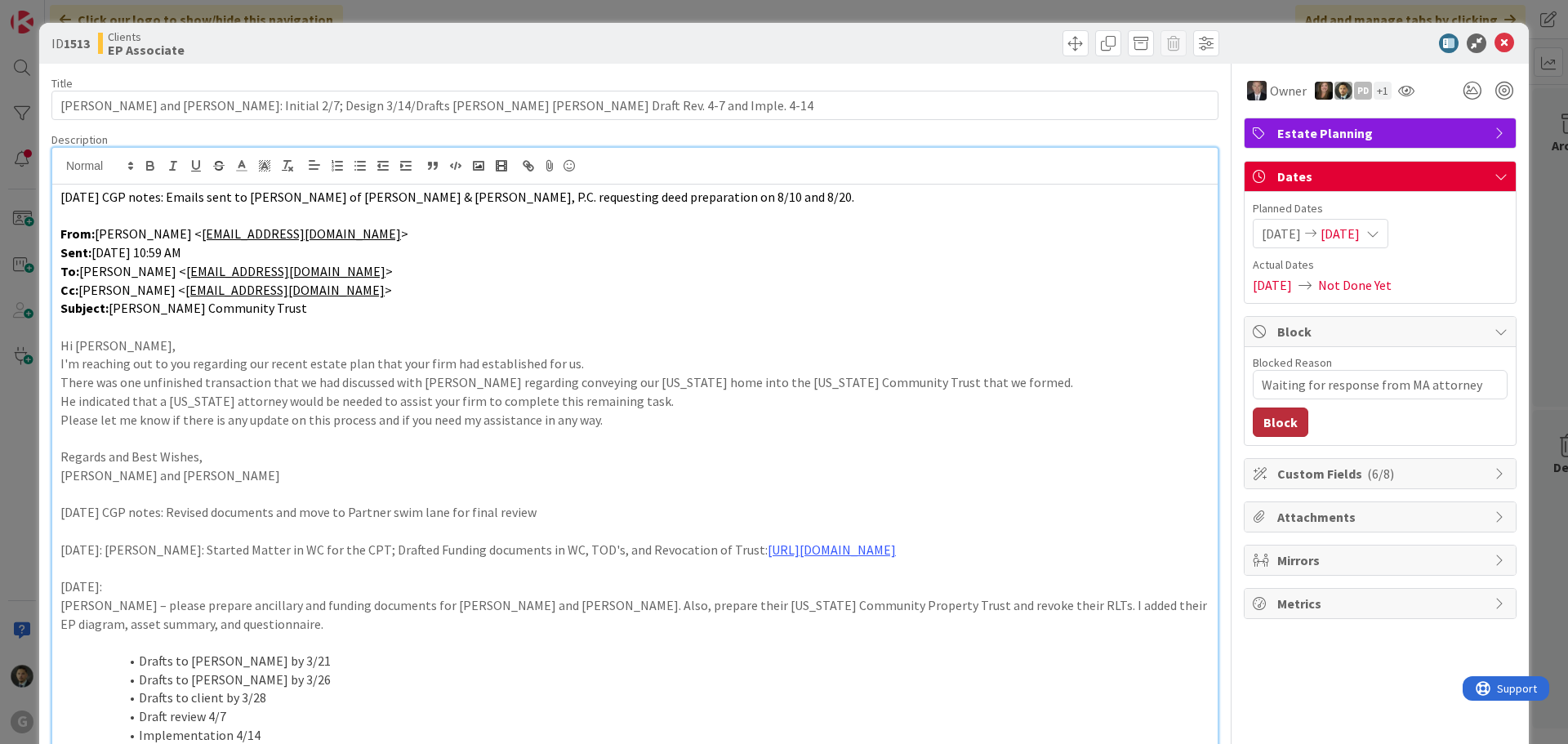
click at [1257, 415] on button "Block" at bounding box center [1281, 422] width 56 height 29
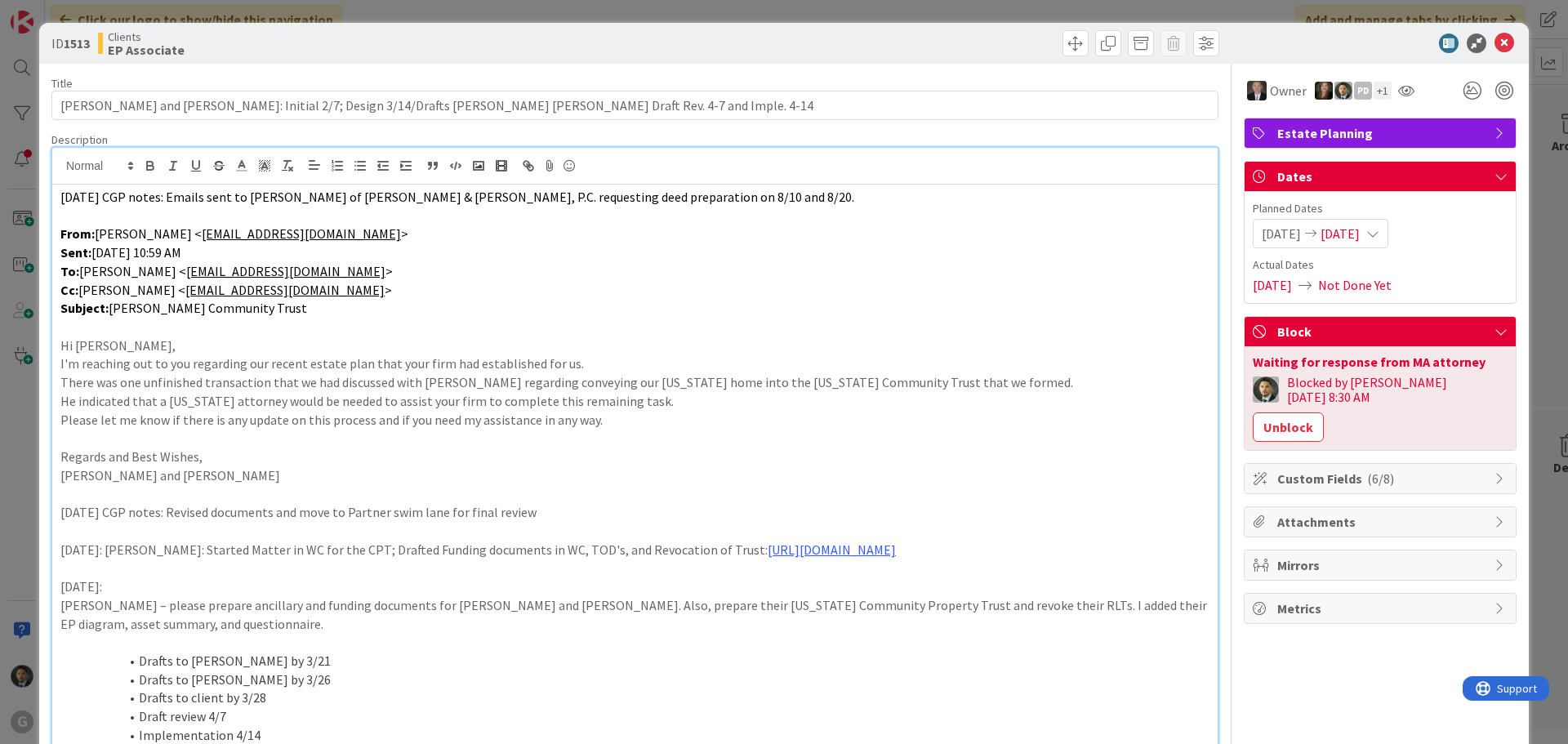
click at [759, 14] on div "ID 1513 Clients EP Associate Title 114 / 128 [PERSON_NAME] and [PERSON_NAME]: I…" at bounding box center [784, 372] width 1568 height 744
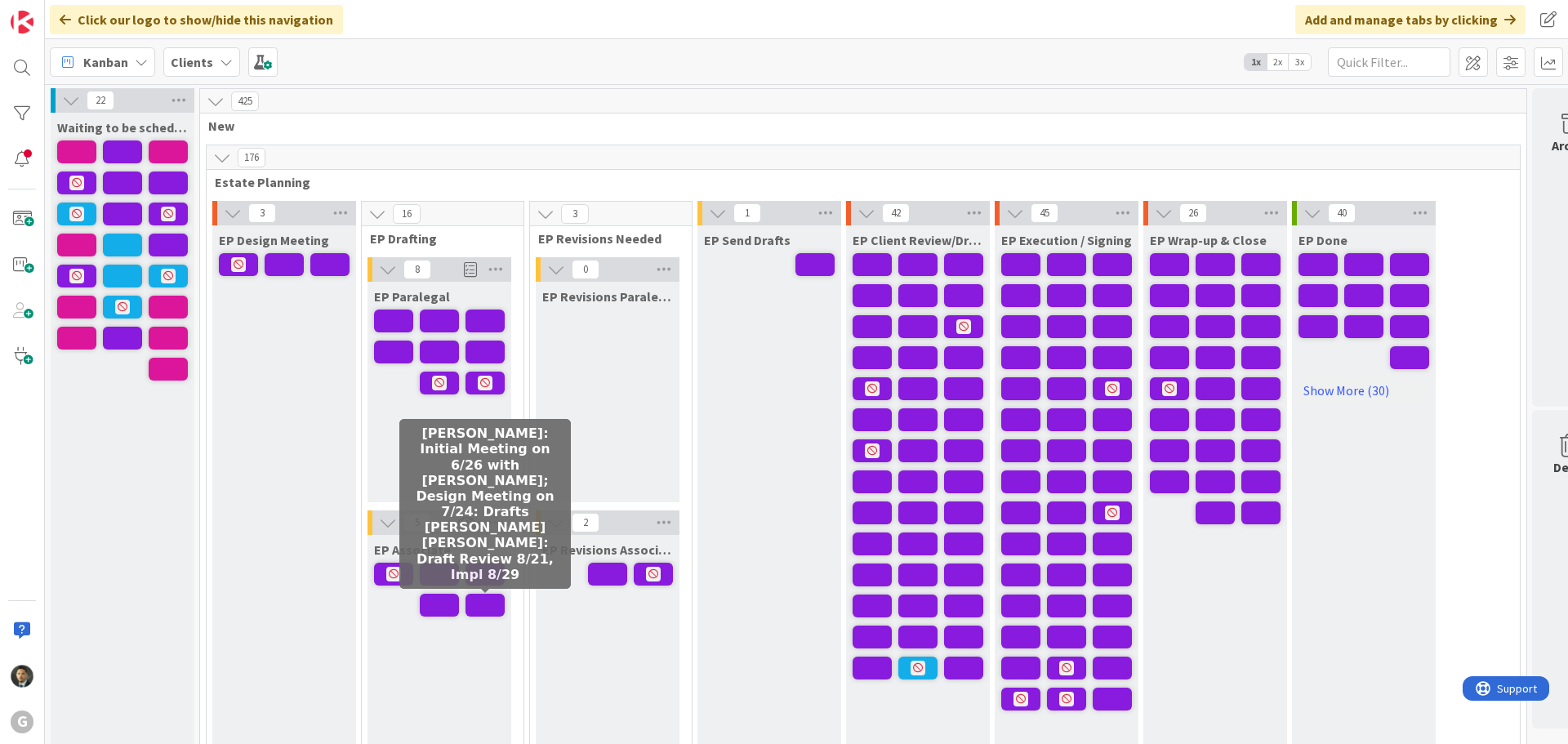
click at [485, 603] on span at bounding box center [485, 605] width 39 height 23
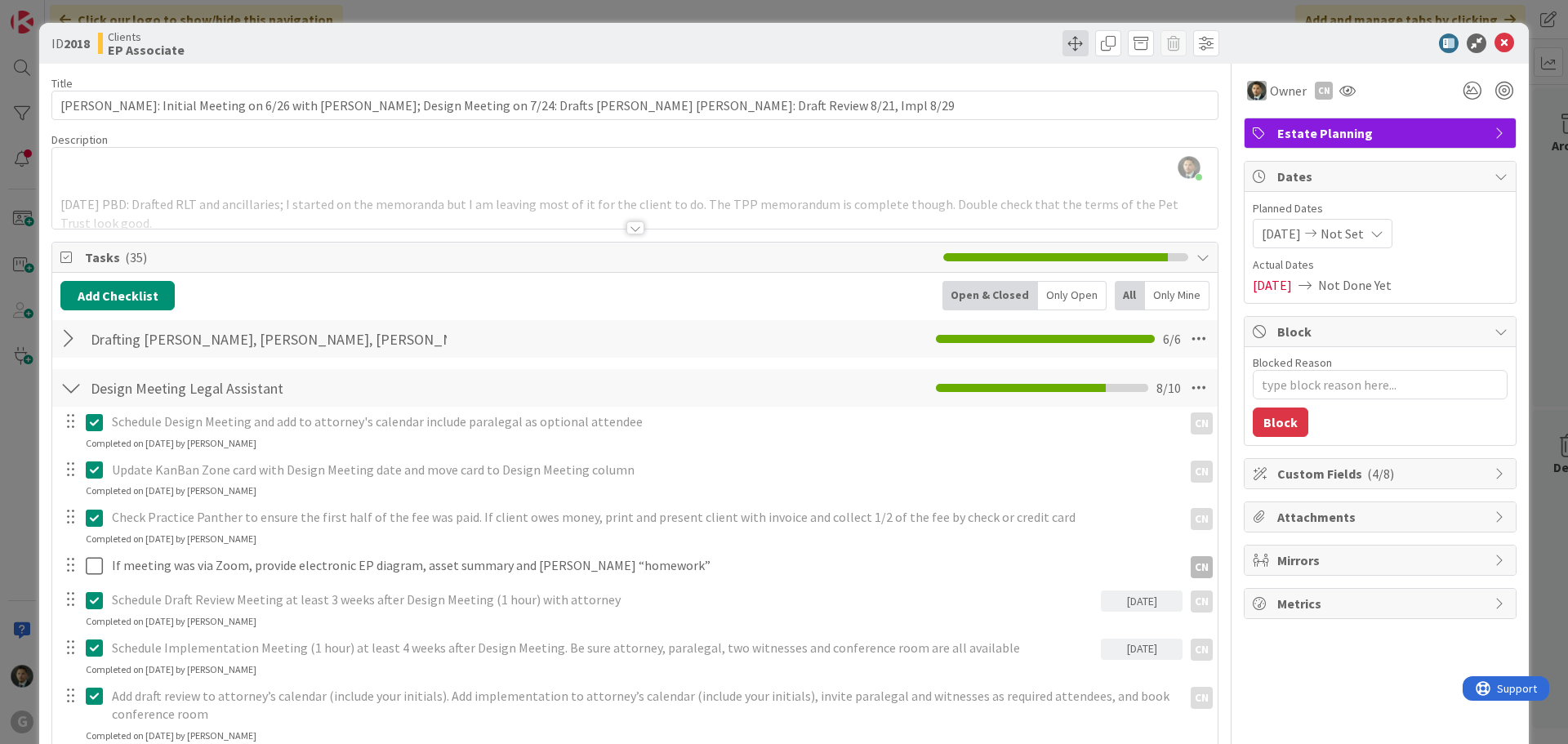
click at [1061, 56] on div "ID 2018 Clients EP Associate" at bounding box center [784, 44] width 1490 height 41
click at [1063, 51] on span at bounding box center [1076, 43] width 26 height 26
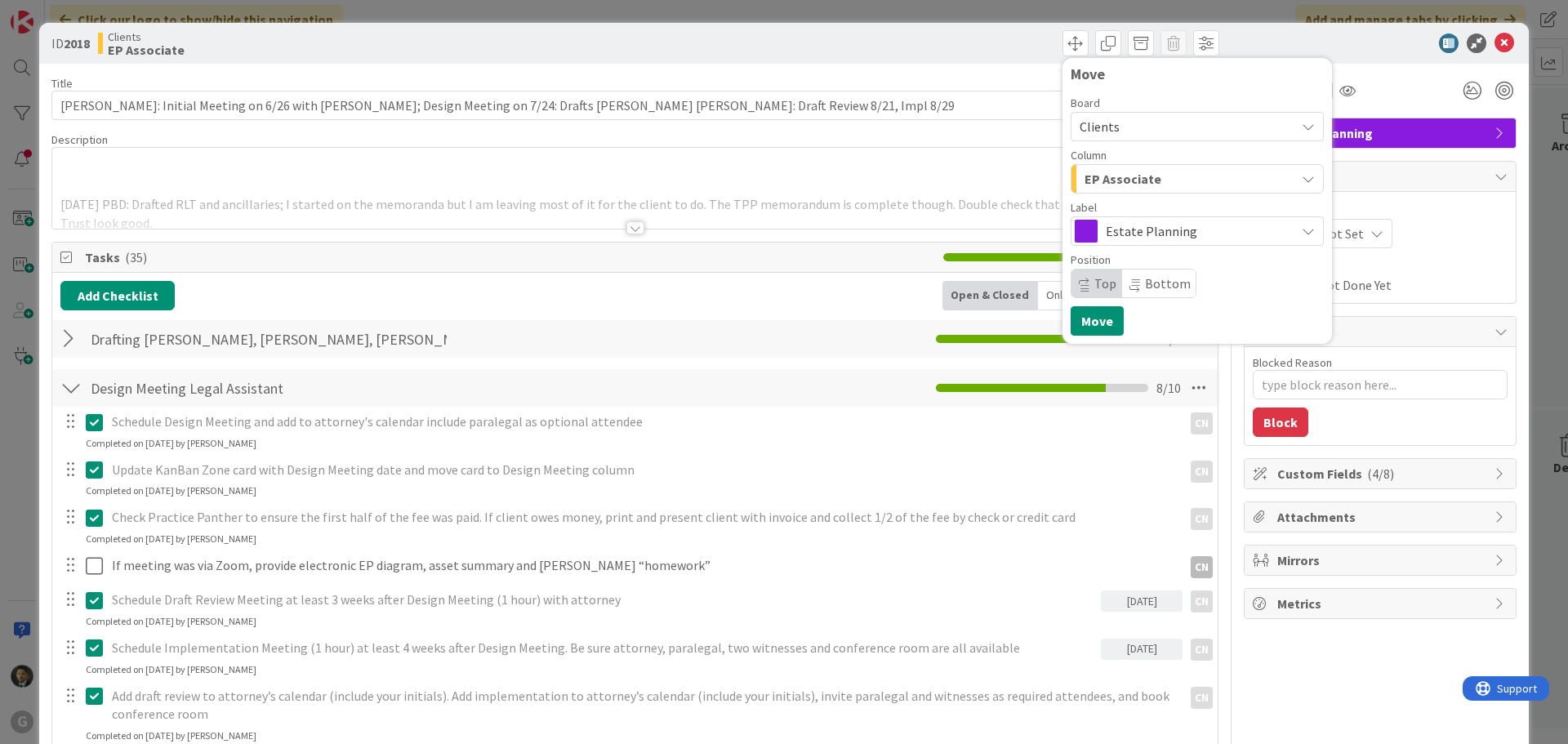
click at [1123, 172] on span "EP Associate" at bounding box center [1123, 178] width 77 height 21
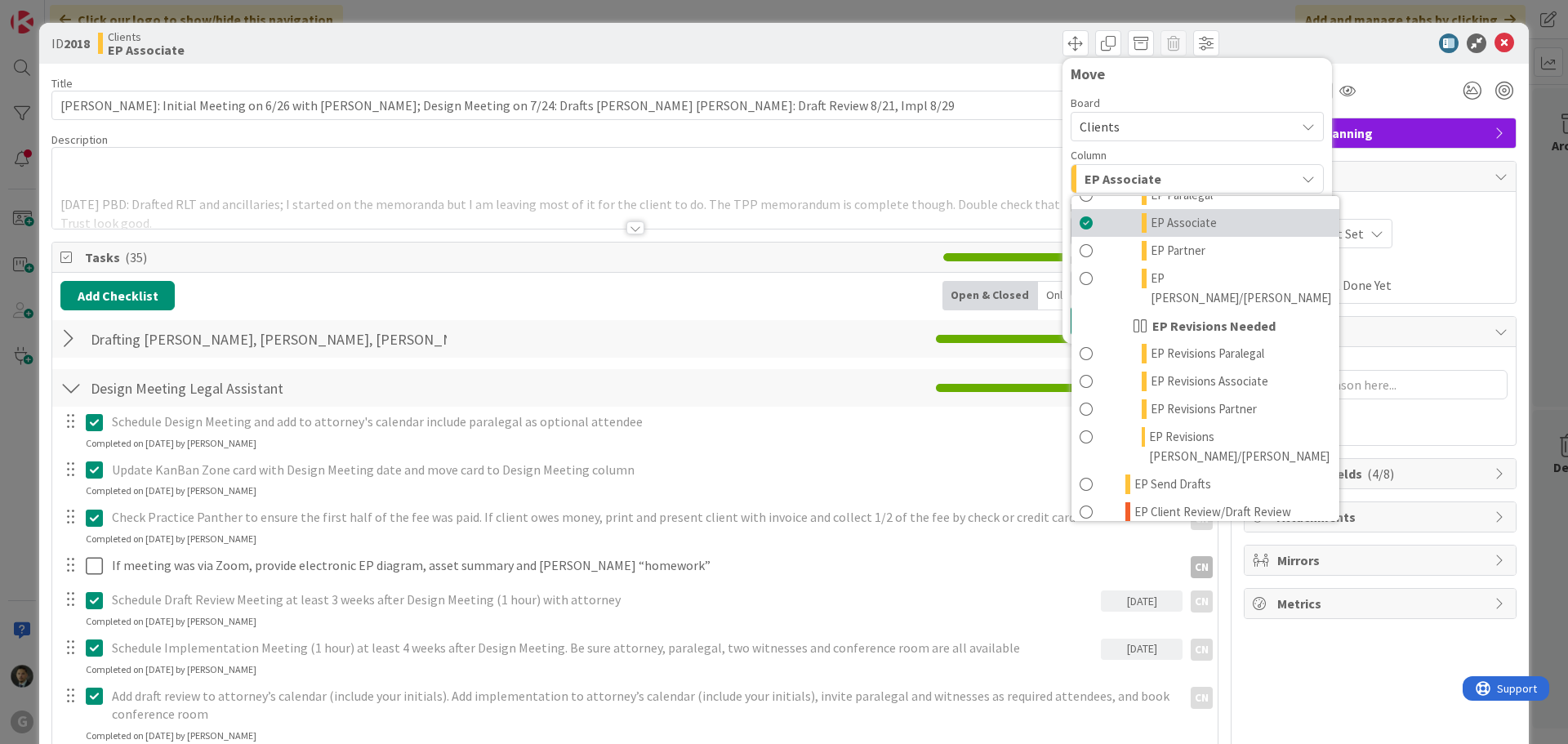
scroll to position [163, 0]
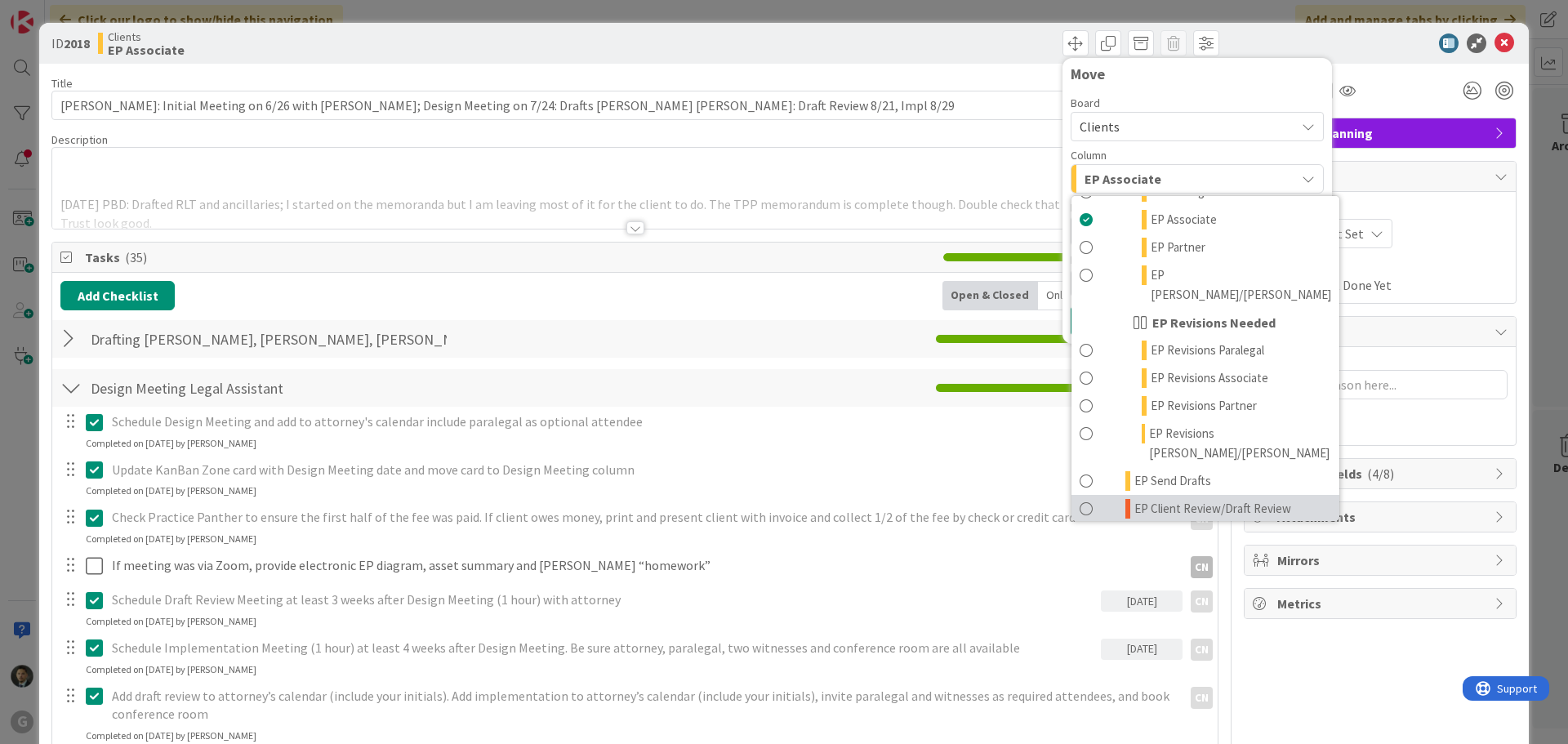
click at [1178, 499] on span "EP Client Review/Draft Review Meeting" at bounding box center [1233, 519] width 196 height 39
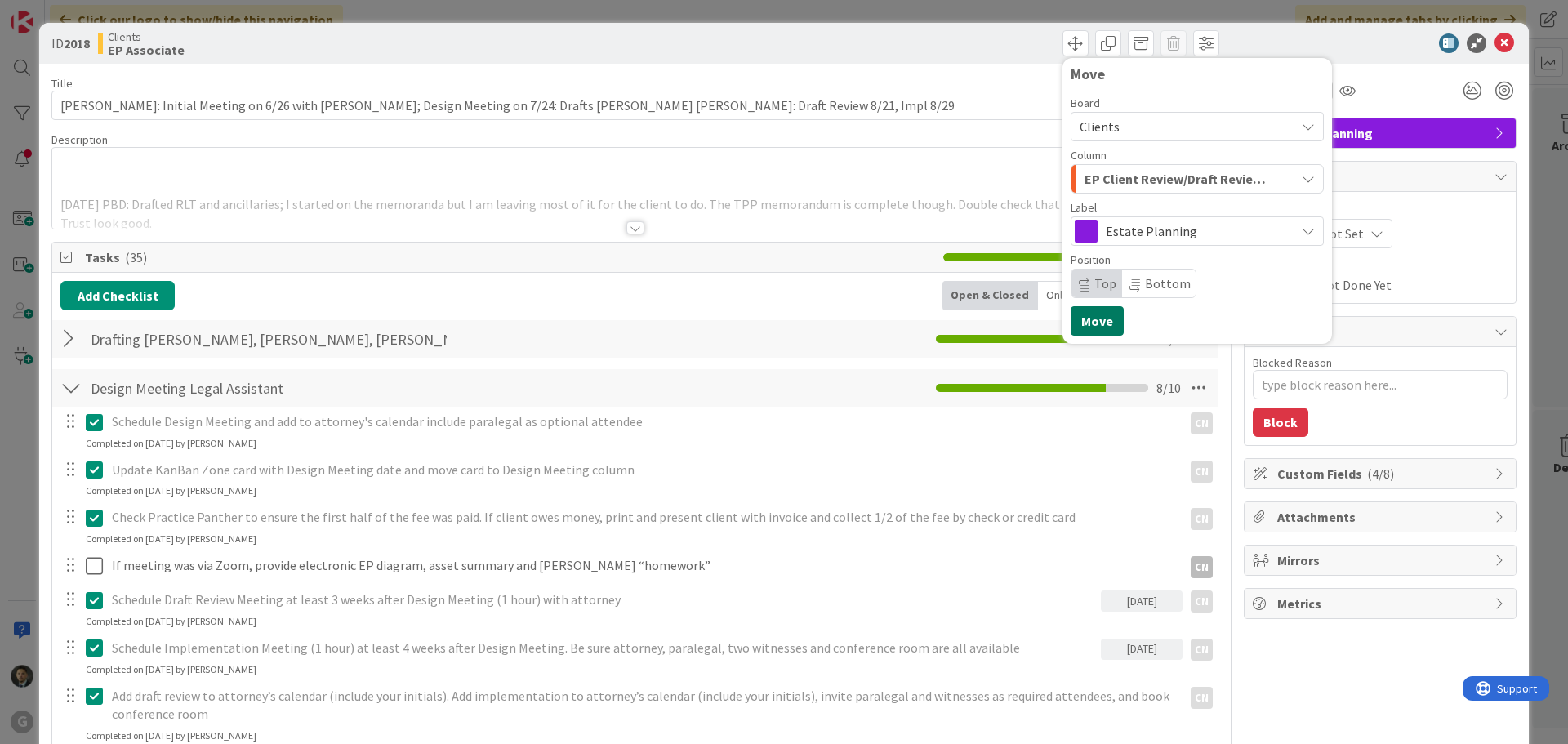
click at [1106, 326] on button "Move" at bounding box center [1097, 321] width 53 height 29
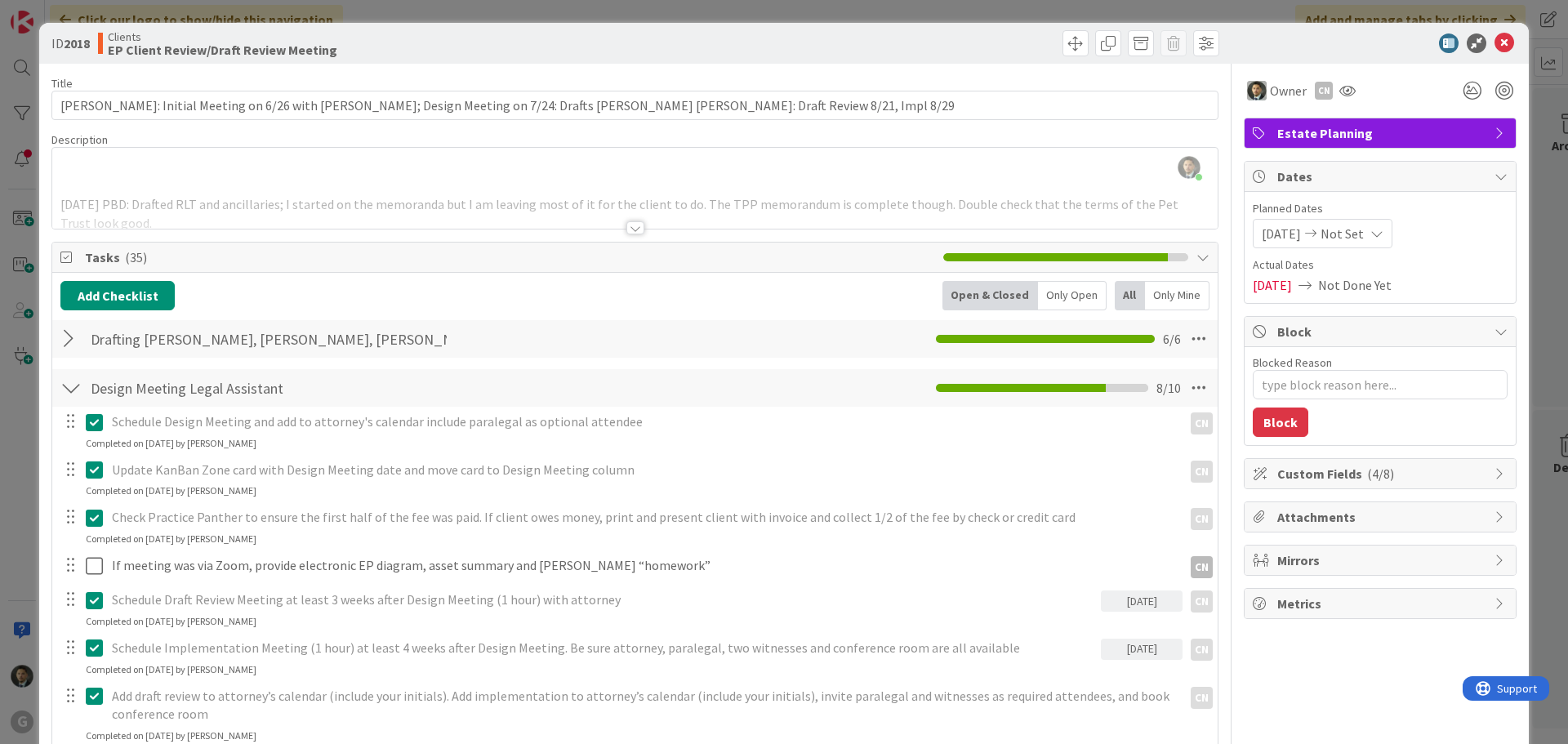
click at [503, 12] on div "ID 2018 Clients EP Client Review/Draft Review Meeting Move Move Title 127 / 128…" at bounding box center [784, 372] width 1568 height 744
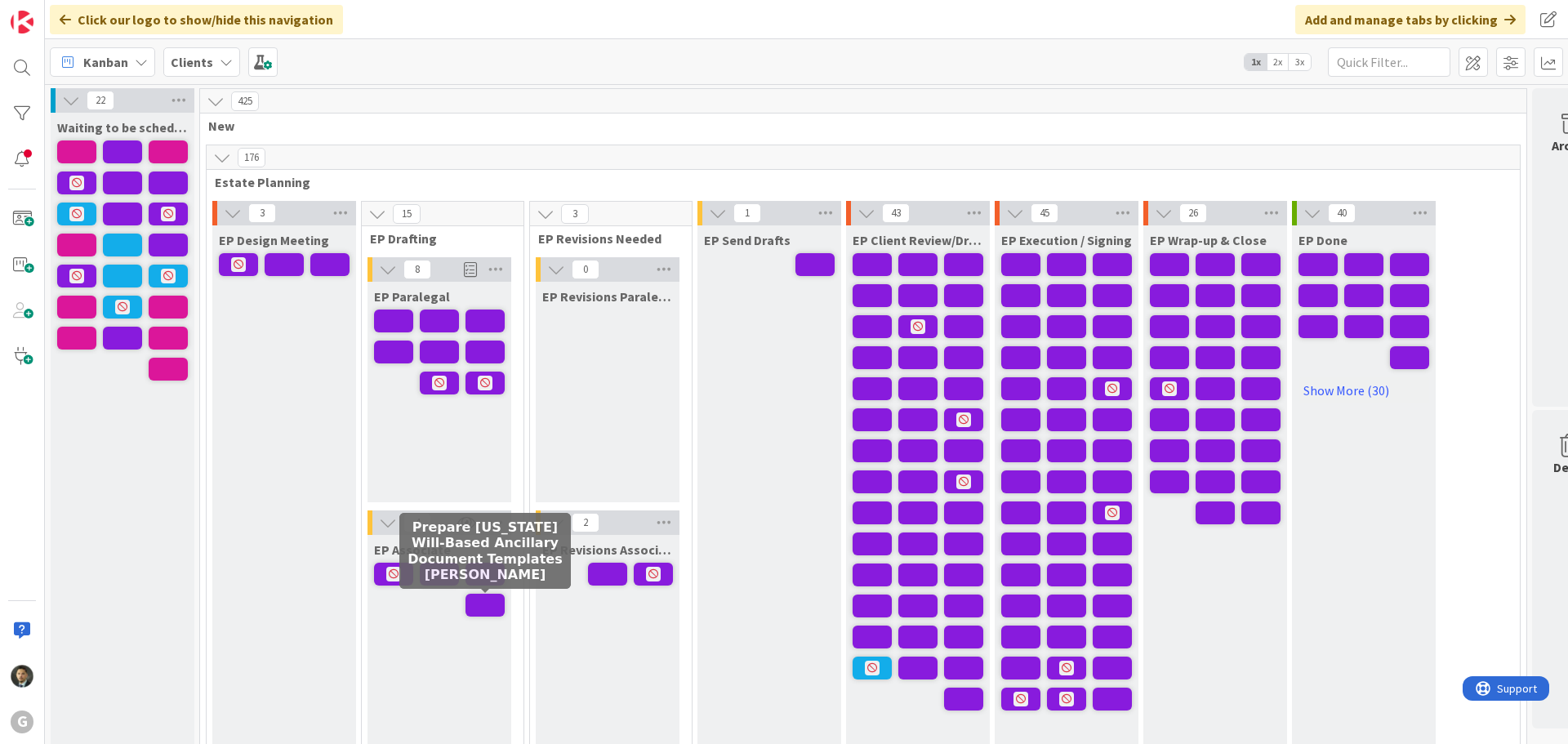
click at [492, 597] on span at bounding box center [485, 605] width 39 height 23
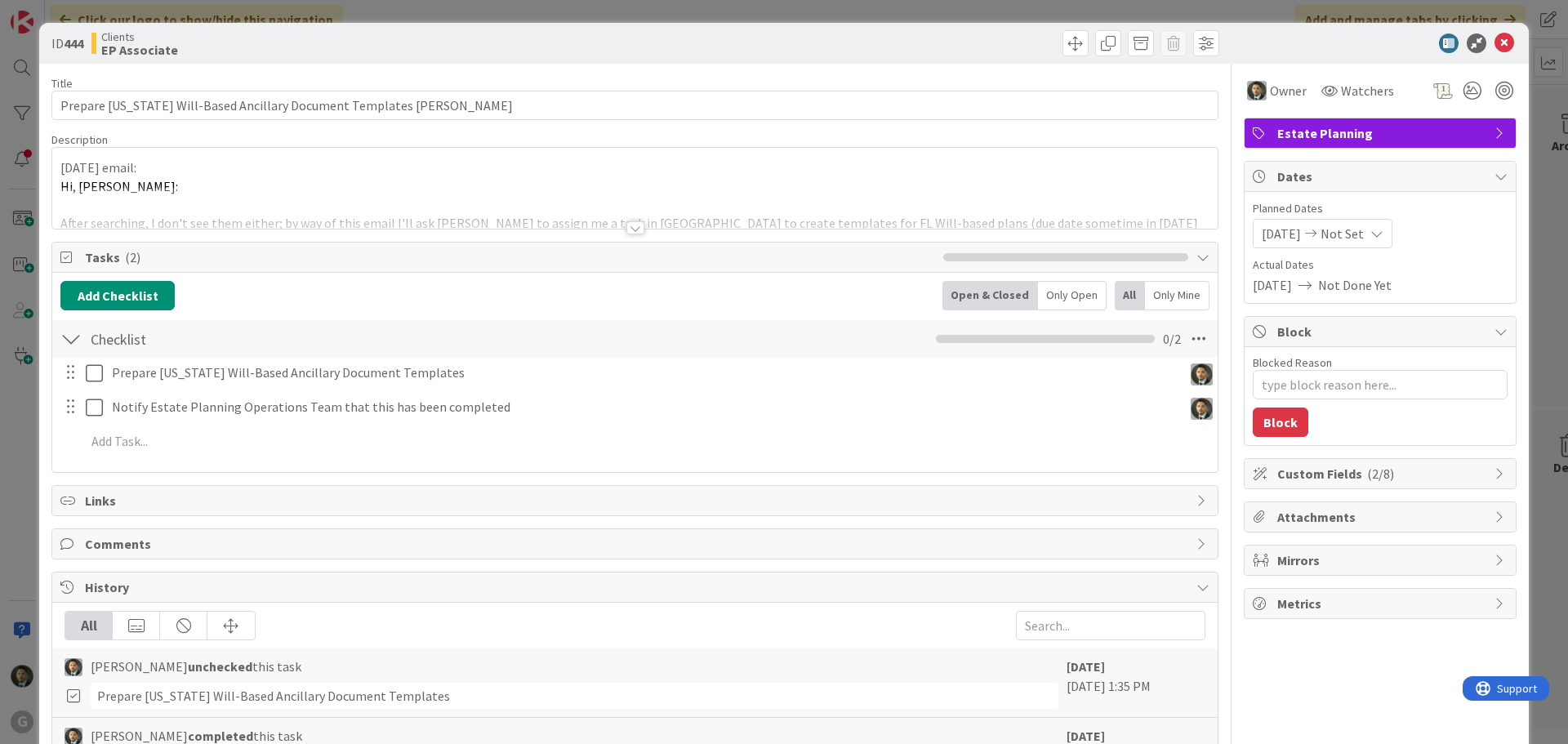
type textarea "x"
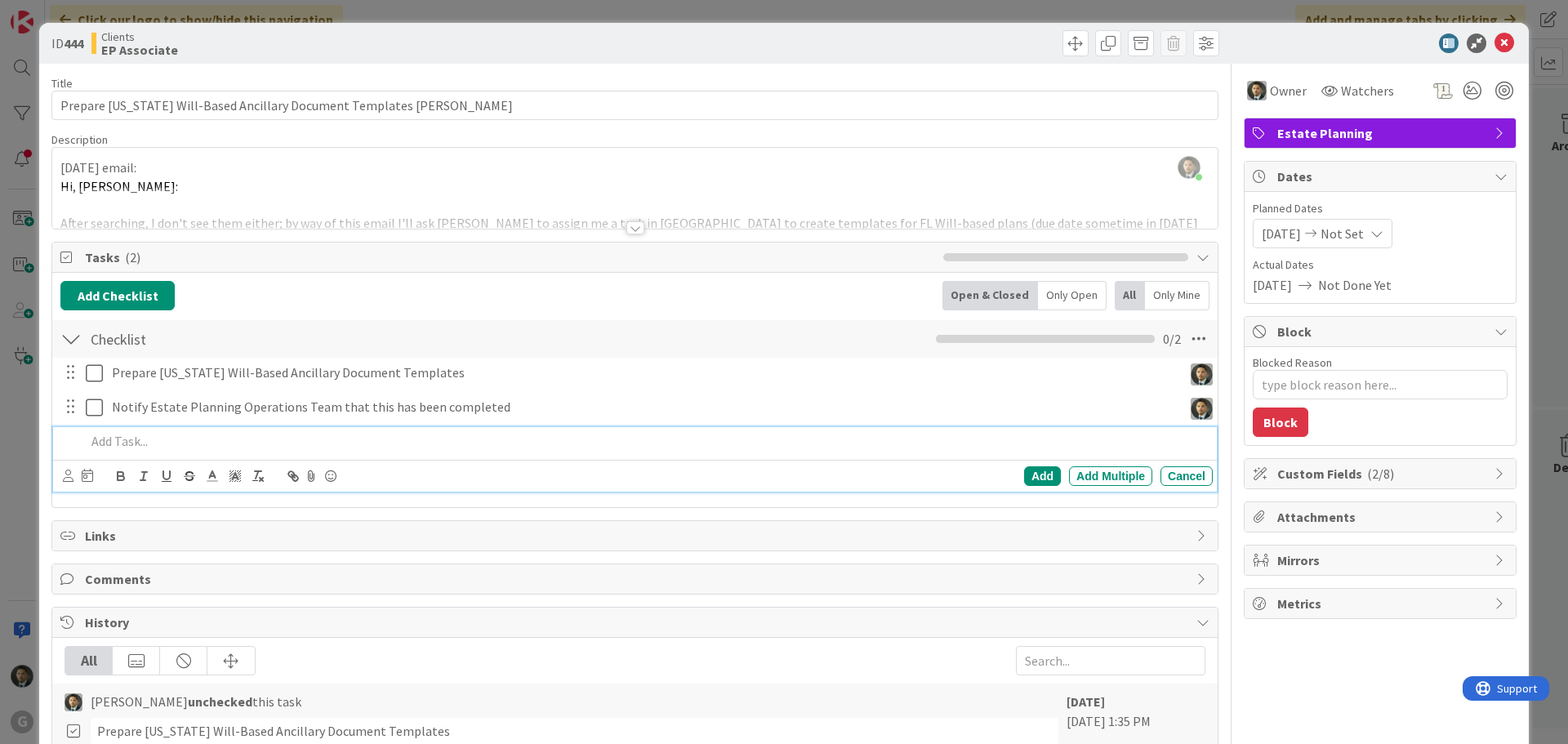
click at [156, 445] on p at bounding box center [646, 442] width 1120 height 19
click at [310, 439] on p "[PERSON_NAME] to review will-based plan template and notify [PERSON_NAME] if ap…" at bounding box center [646, 442] width 1120 height 19
click at [317, 440] on p "[PERSON_NAME] to review will-based plan template () and notify [PERSON_NAME] if…" at bounding box center [646, 442] width 1120 height 19
drag, startPoint x: 675, startPoint y: 444, endPoint x: 313, endPoint y: 448, distance: 362.0
click at [313, 448] on p "[PERSON_NAME] to review will-based plan template ([URL][DOMAIN_NAME]) and notif…" at bounding box center [646, 442] width 1120 height 19
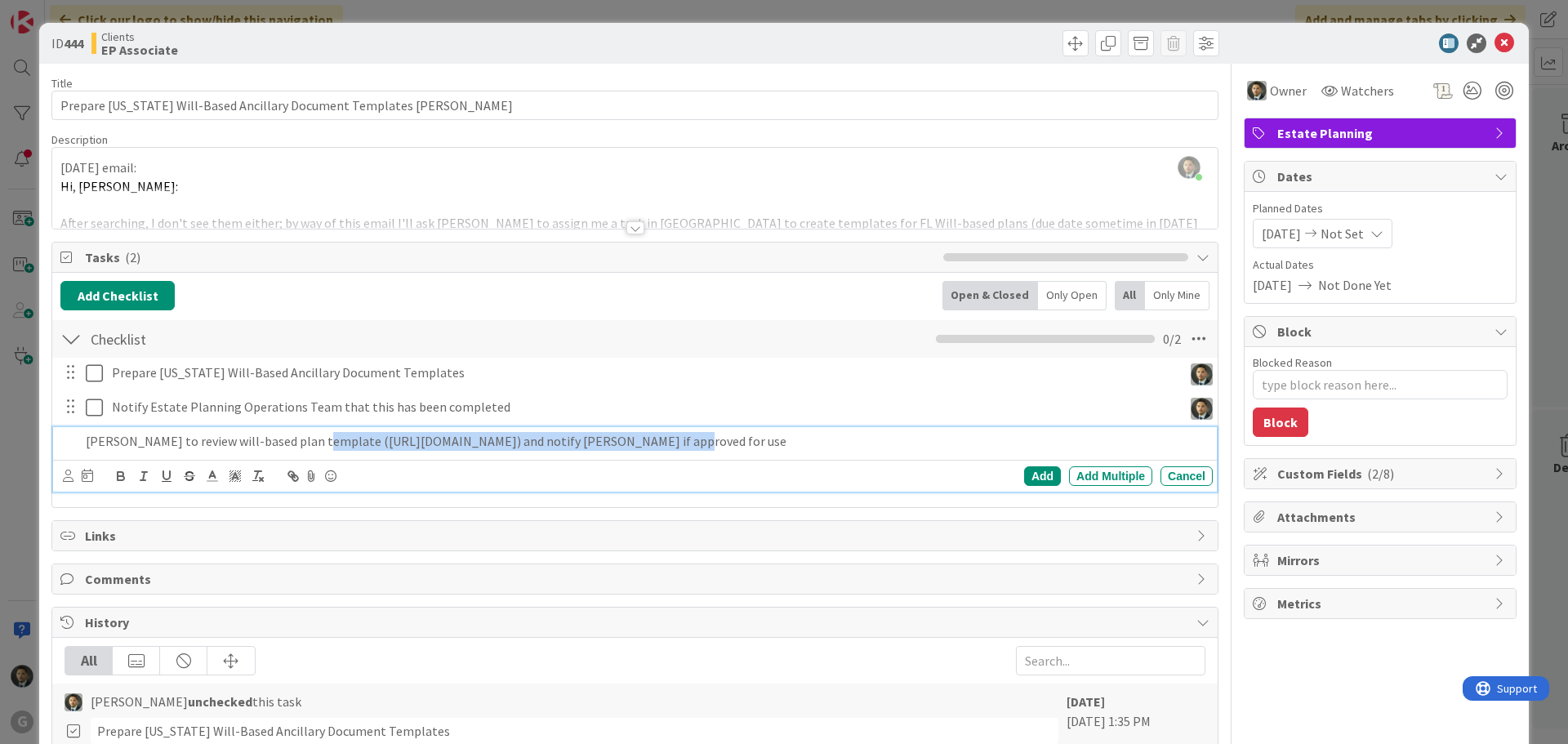
copy p "([URL][DOMAIN_NAME])"
click at [59, 166] on div "[PERSON_NAME] just joined [DATE] email: Hi, [PERSON_NAME]: After searching, I d…" at bounding box center [635, 188] width 1166 height 81
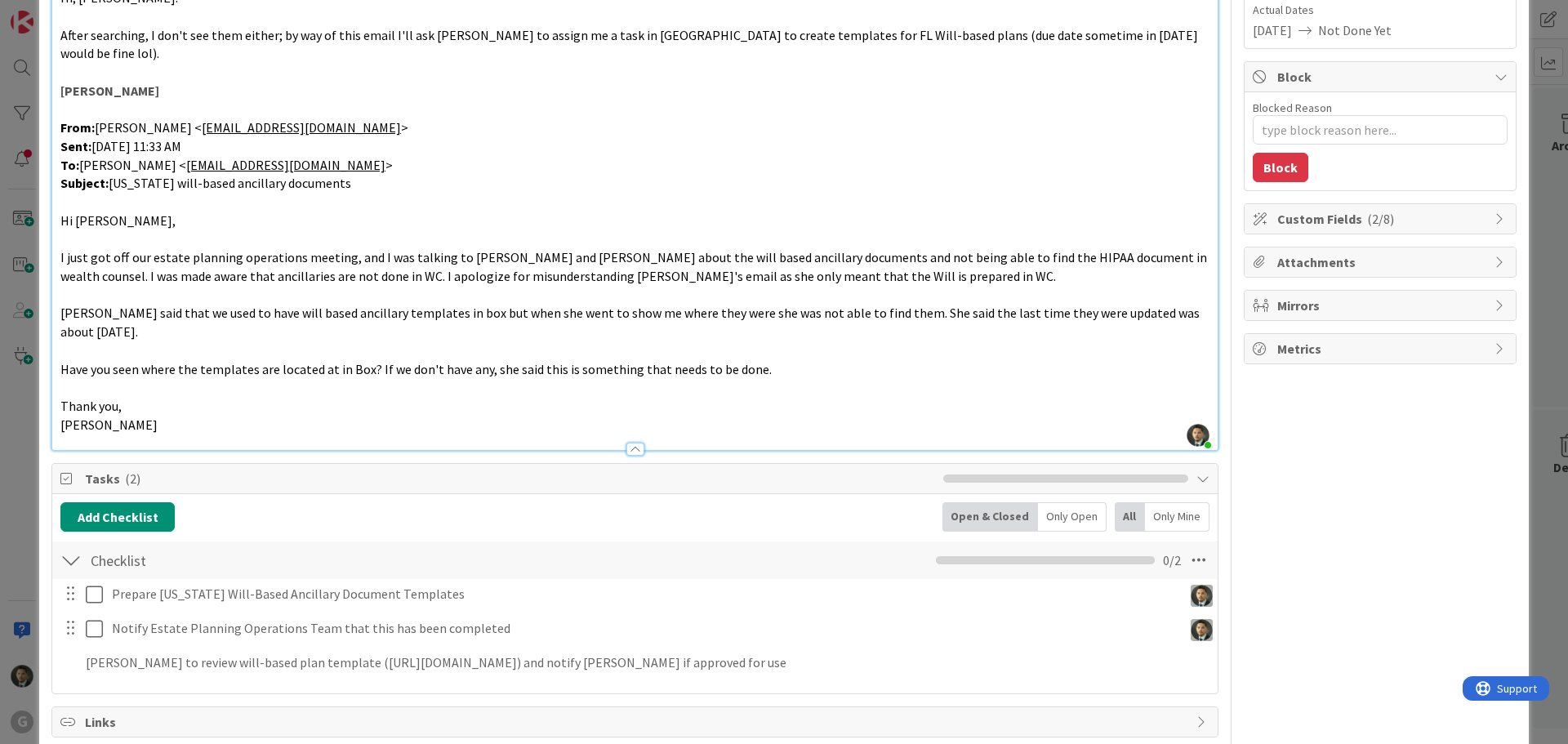
scroll to position [327, 0]
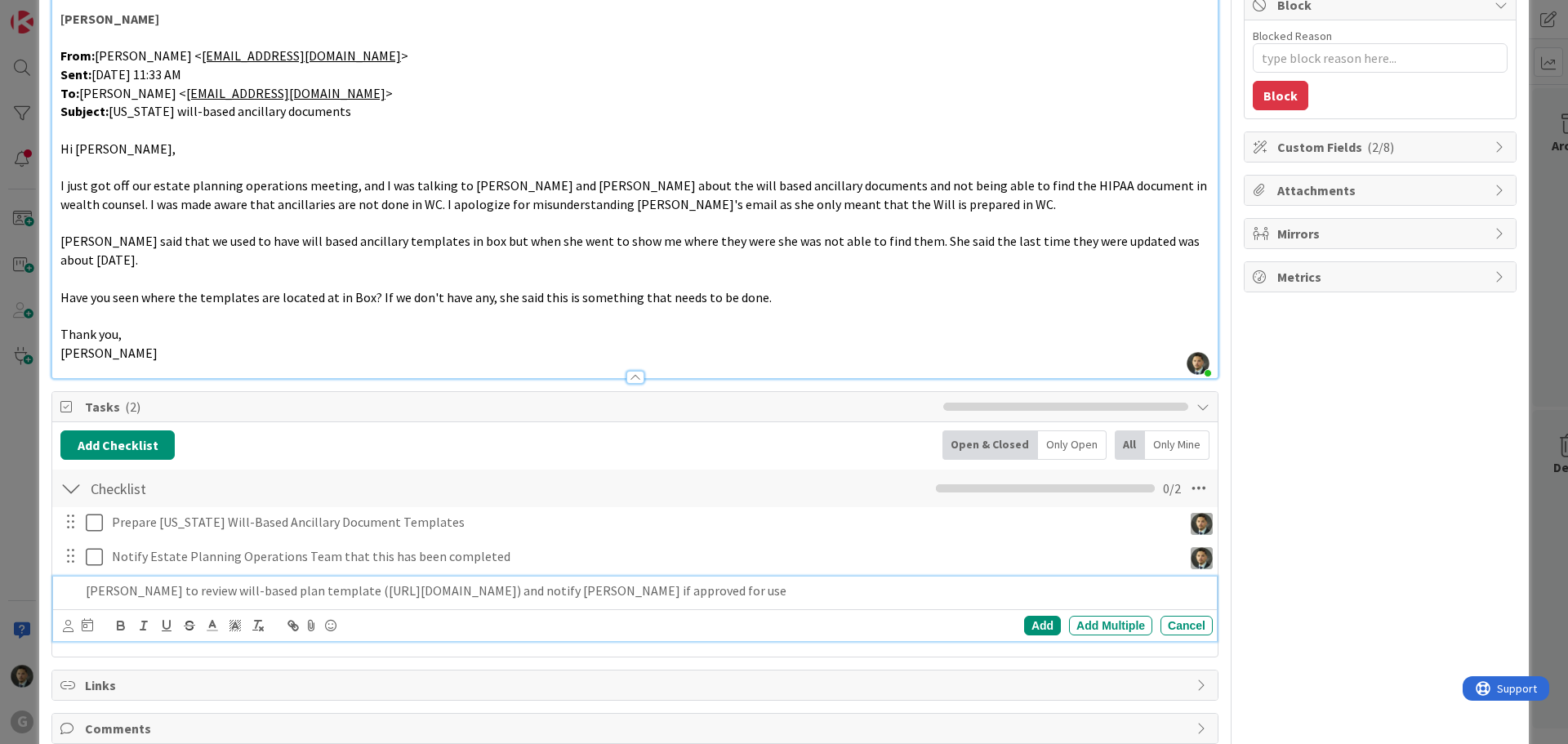
click at [100, 582] on p "[PERSON_NAME] to review will-based plan template ([URL][DOMAIN_NAME]) and notif…" at bounding box center [646, 591] width 1120 height 19
click at [70, 616] on div at bounding box center [77, 626] width 30 height 20
click at [69, 620] on icon at bounding box center [68, 626] width 10 height 12
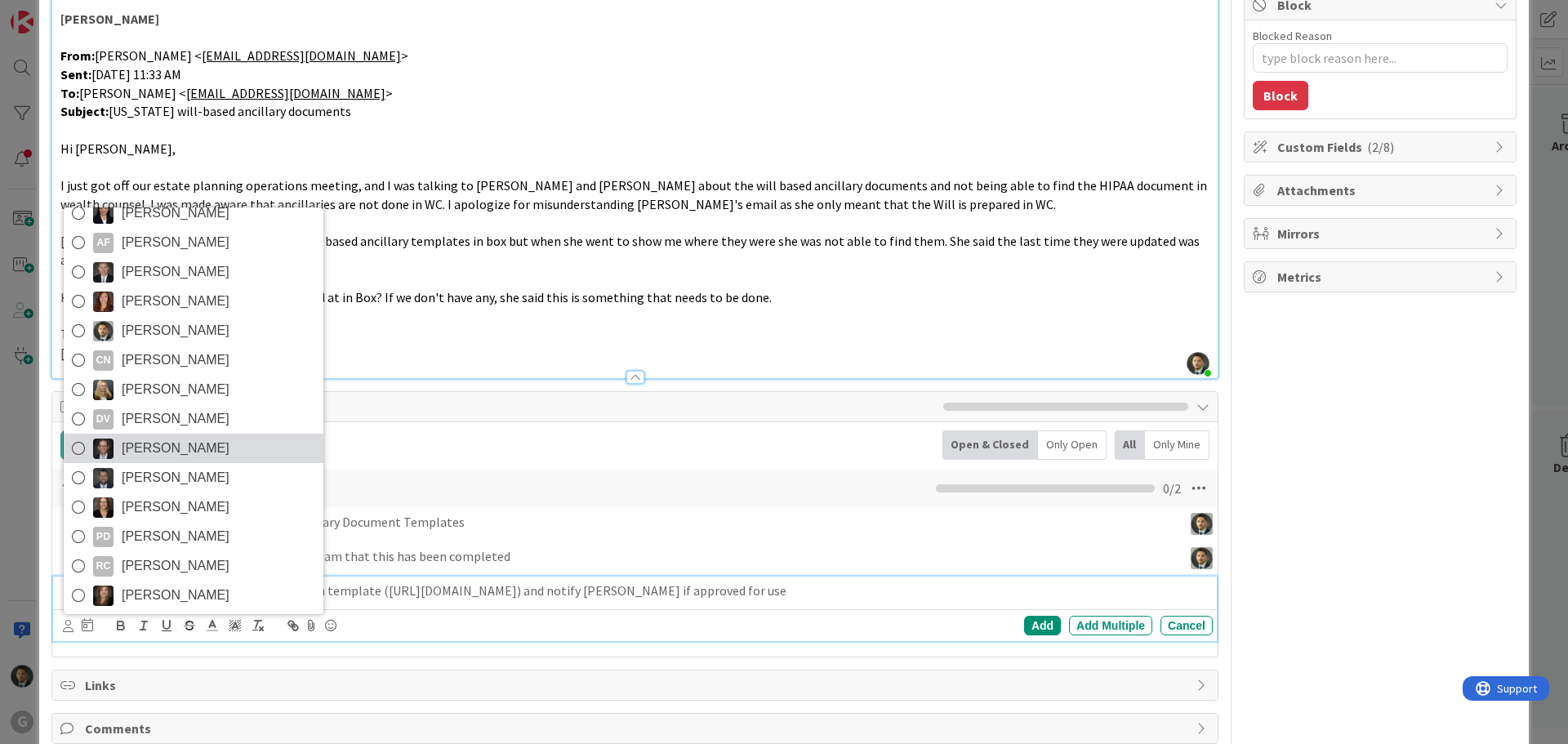
scroll to position [87, 0]
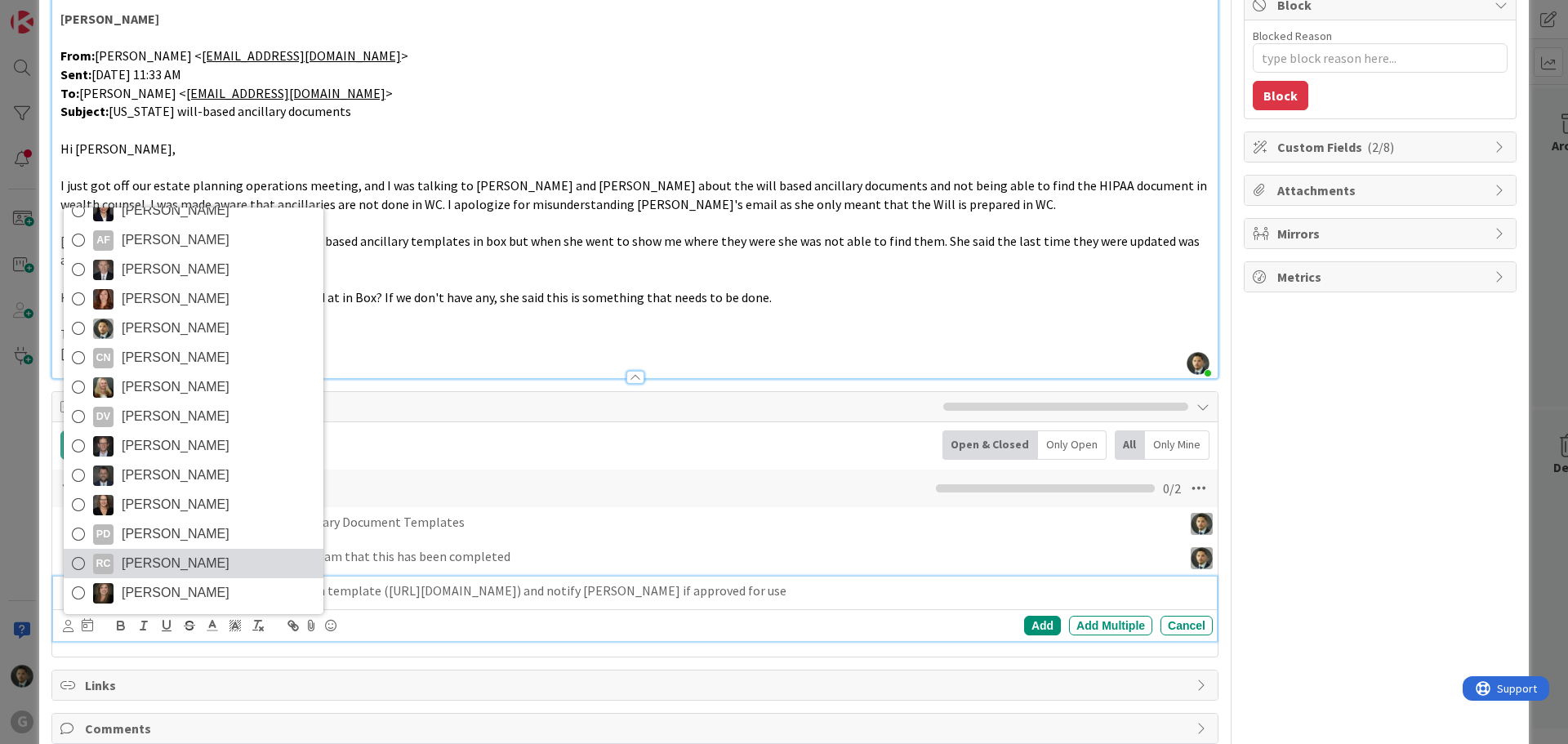
click at [175, 552] on span "[PERSON_NAME]" at bounding box center [176, 564] width 108 height 25
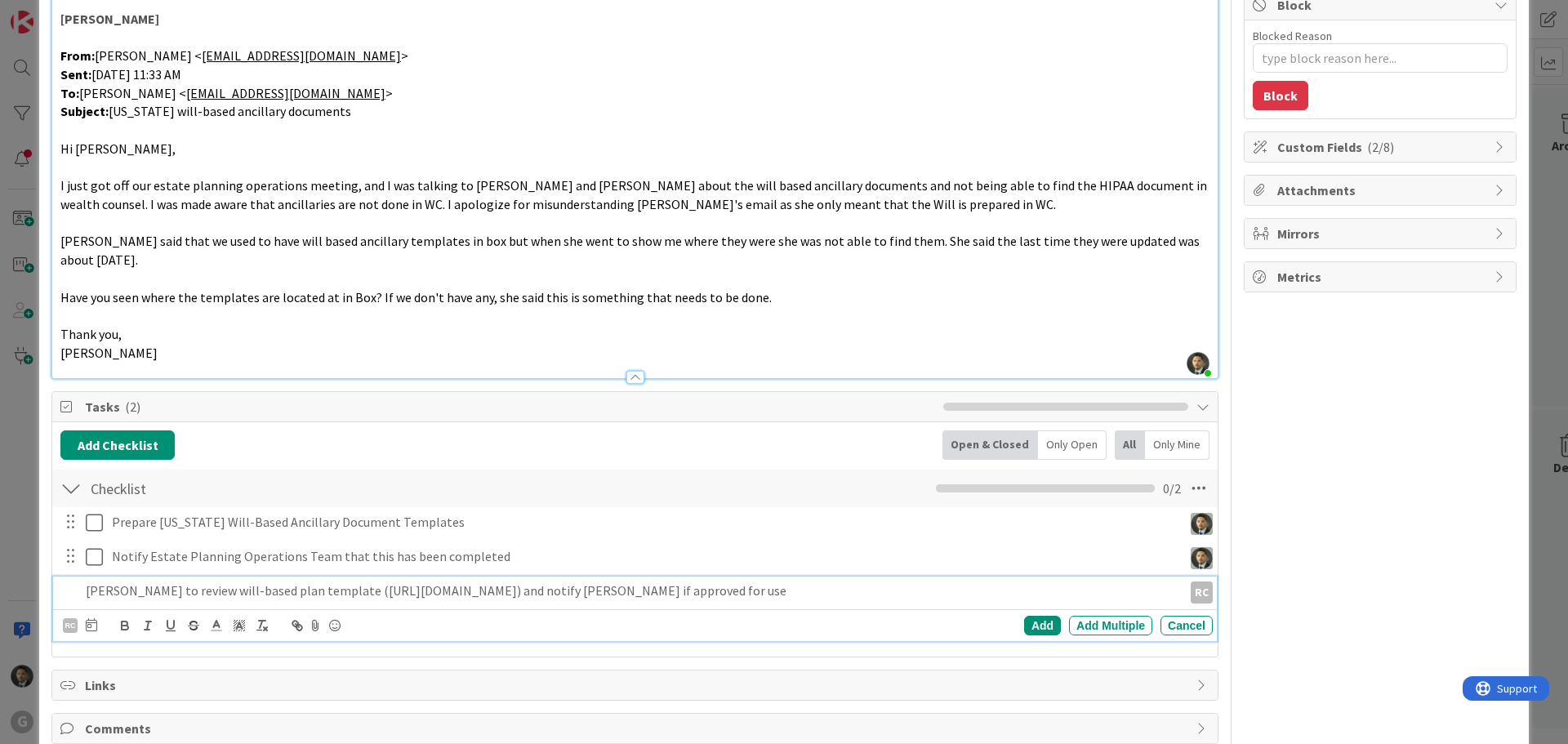
click at [96, 614] on div "RC [PERSON_NAME] [PERSON_NAME] AF [PERSON_NAME] [PERSON_NAME] [PERSON_NAME] [PE…" at bounding box center [637, 626] width 1150 height 23
click at [94, 619] on icon at bounding box center [91, 625] width 11 height 13
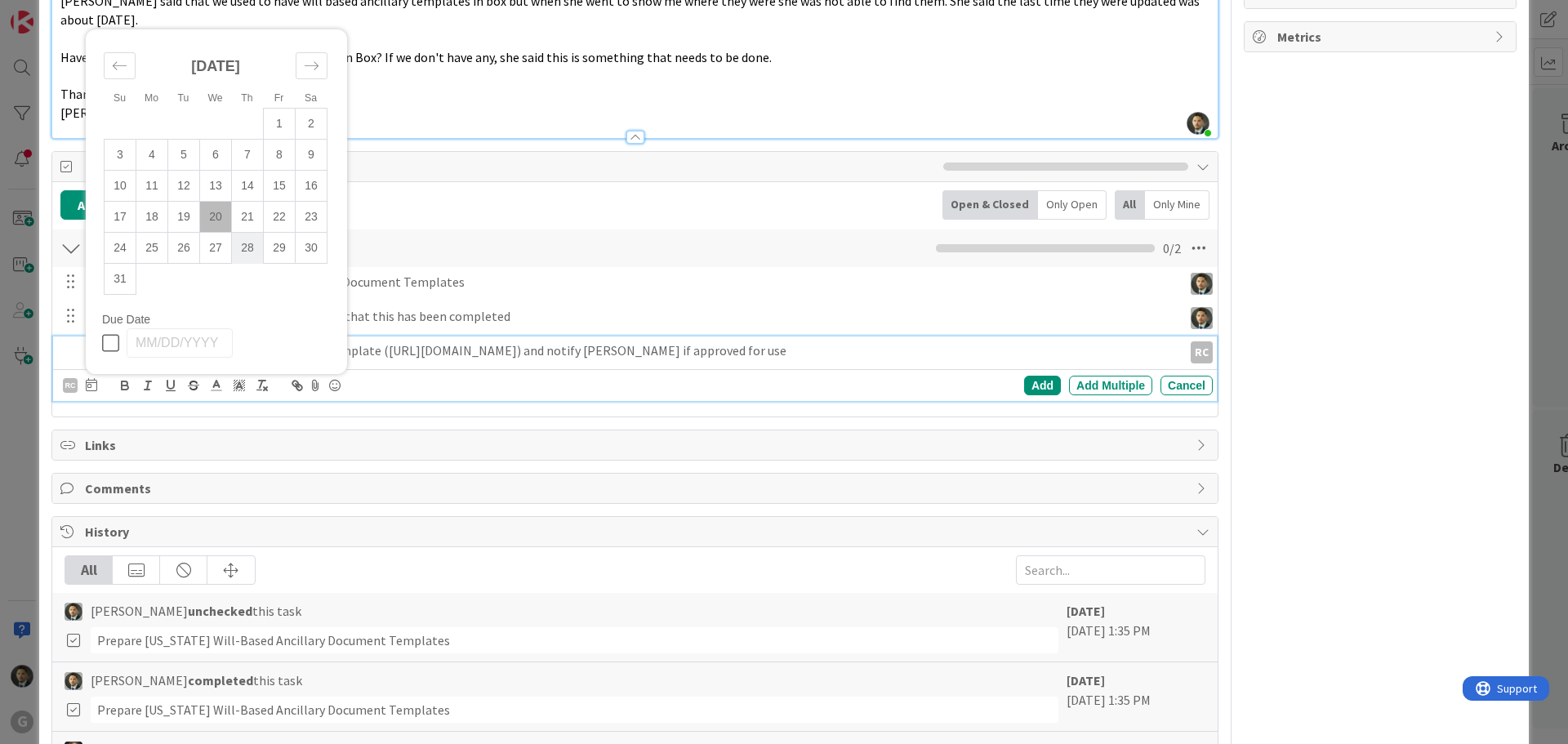
scroll to position [572, 0]
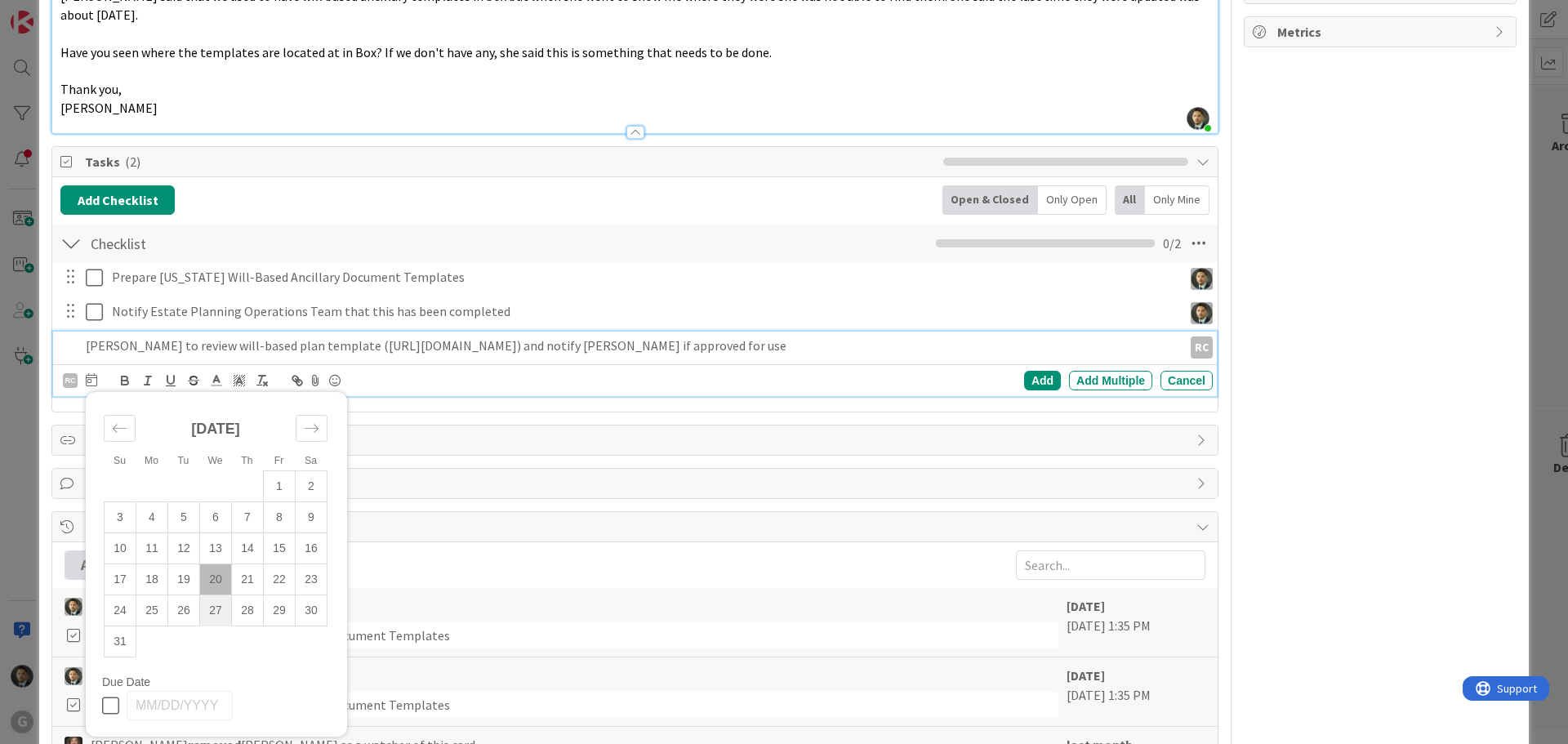
click at [225, 596] on td "27" at bounding box center [215, 611] width 32 height 31
click at [1024, 371] on div "Add" at bounding box center [1042, 380] width 37 height 20
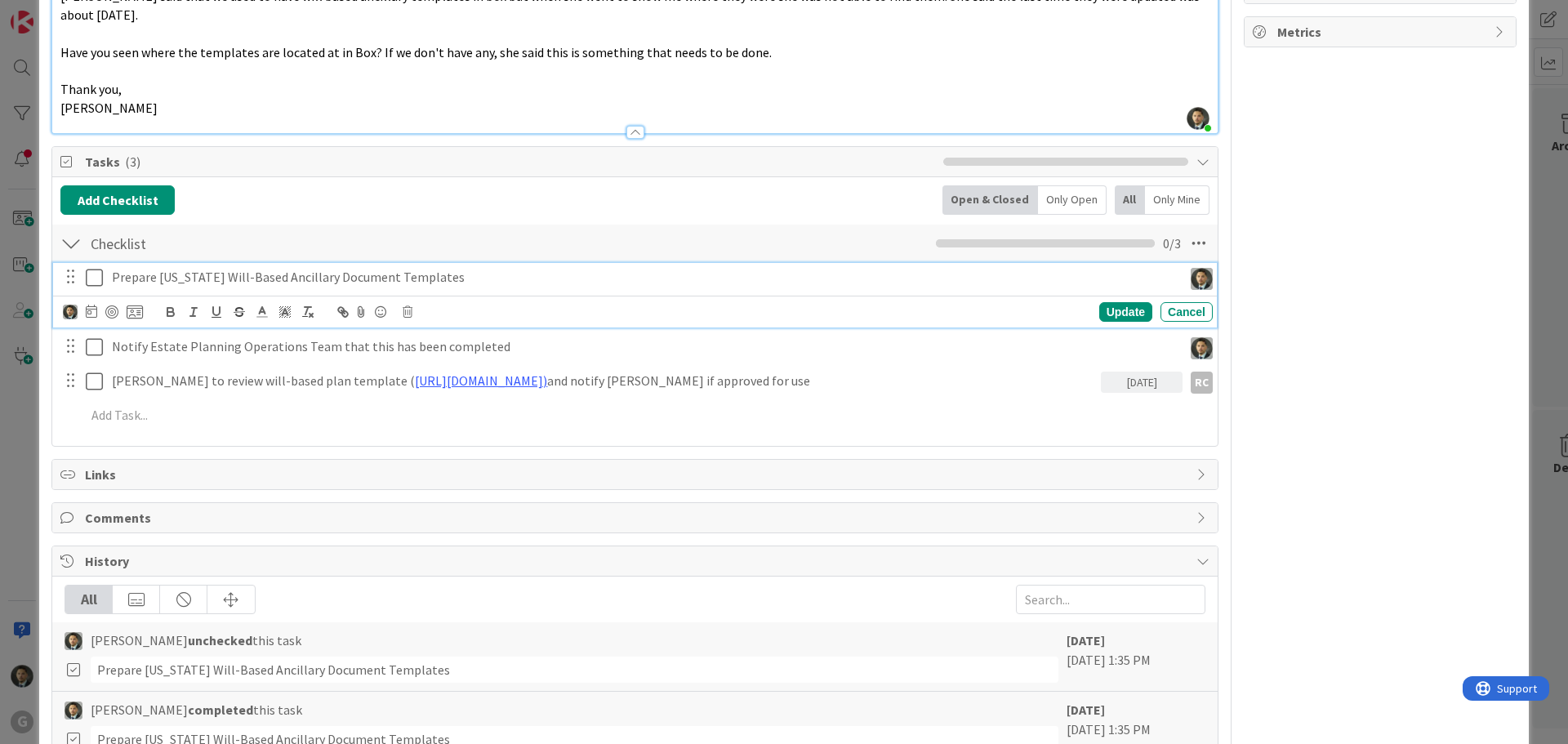
click at [98, 268] on icon at bounding box center [98, 277] width 25 height 20
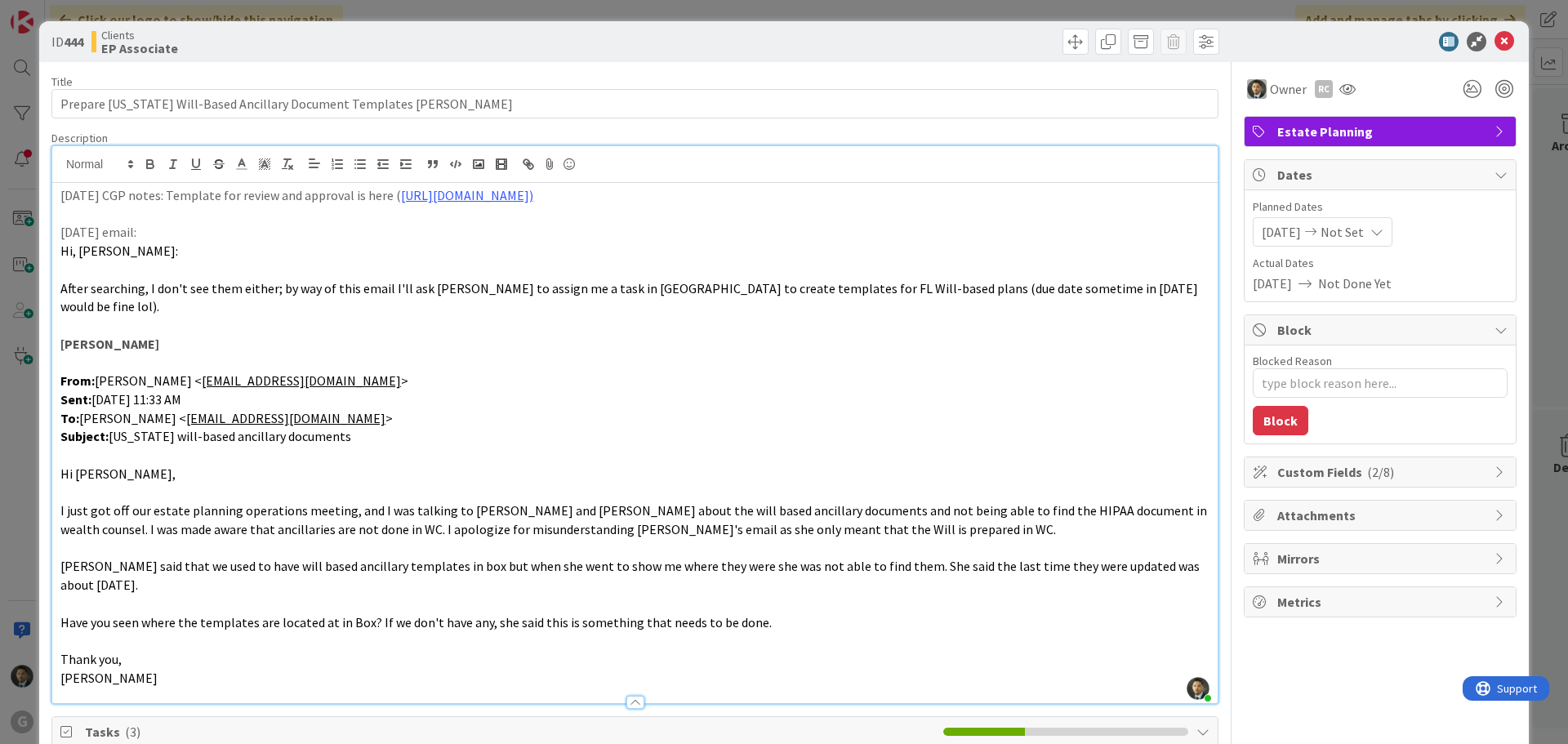
scroll to position [0, 0]
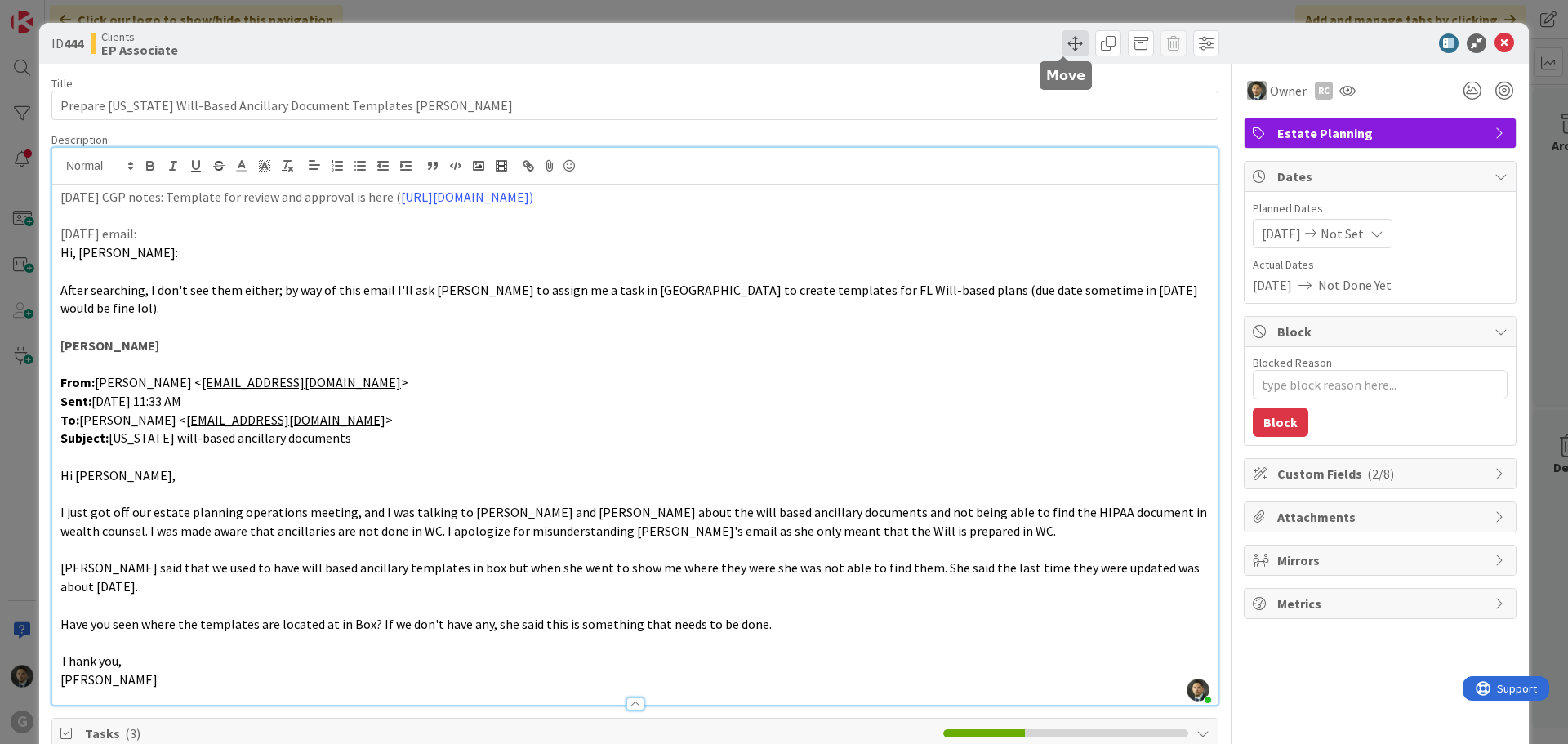
click at [1063, 43] on span at bounding box center [1076, 43] width 26 height 26
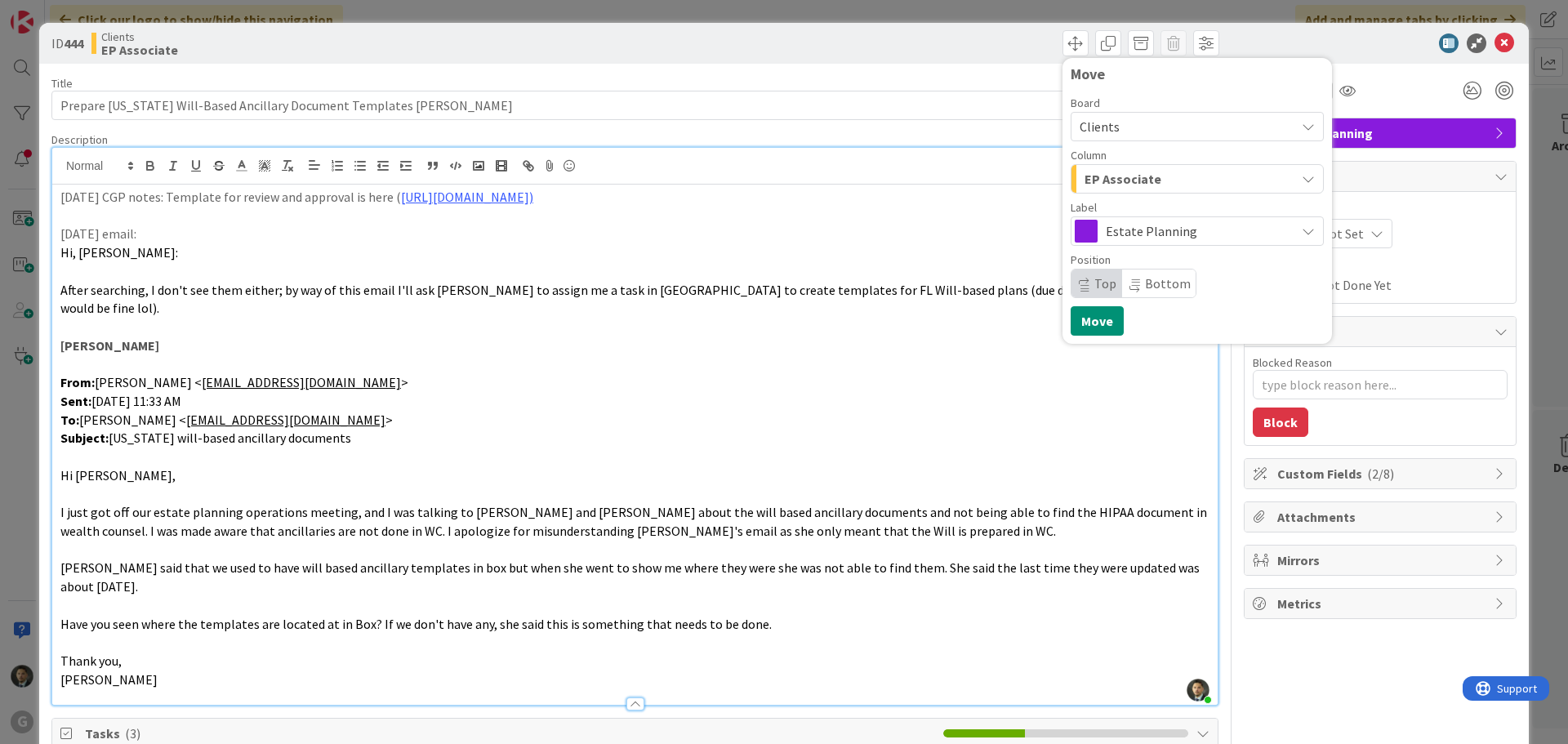
click at [1109, 185] on span "EP Associate" at bounding box center [1123, 178] width 77 height 21
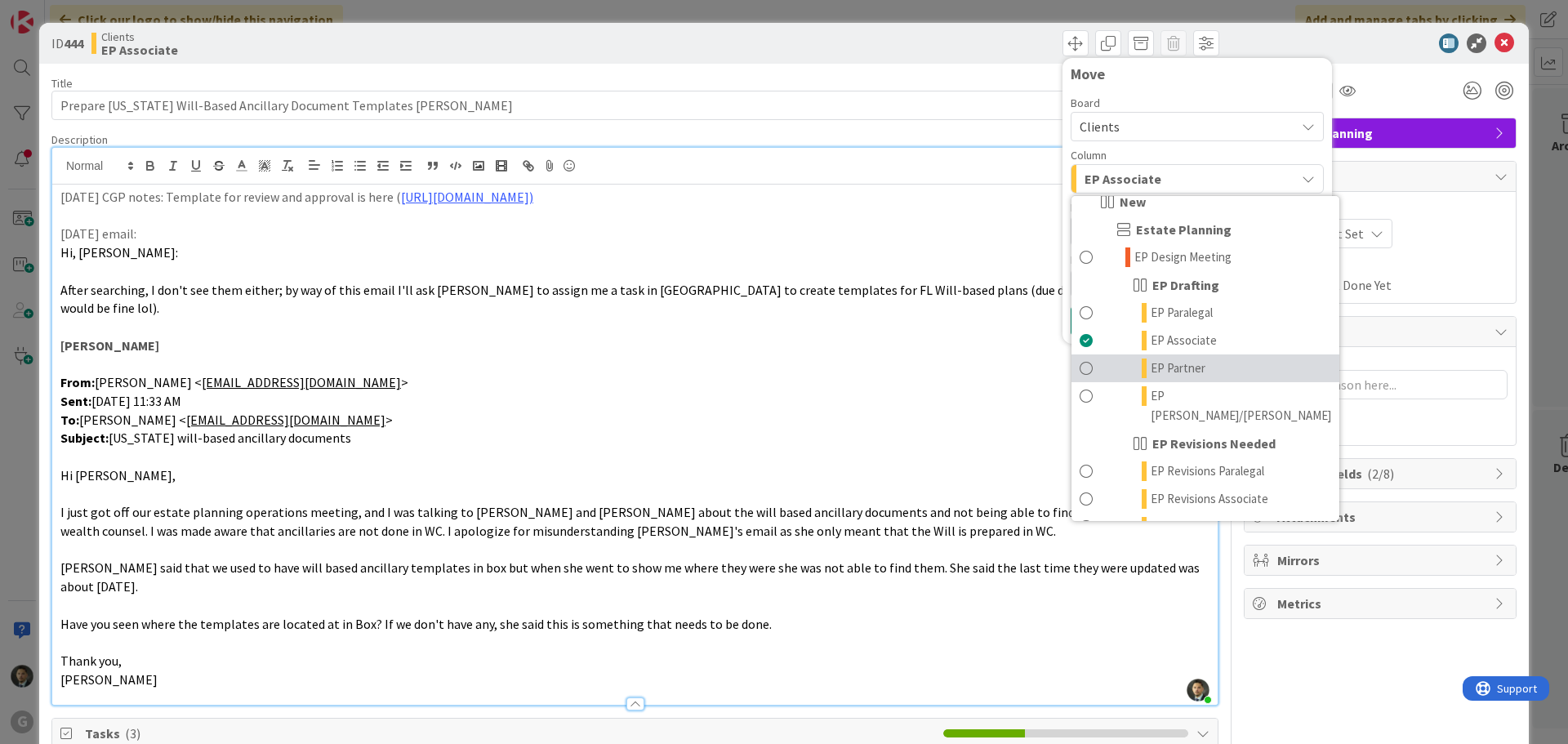
scroll to position [82, 0]
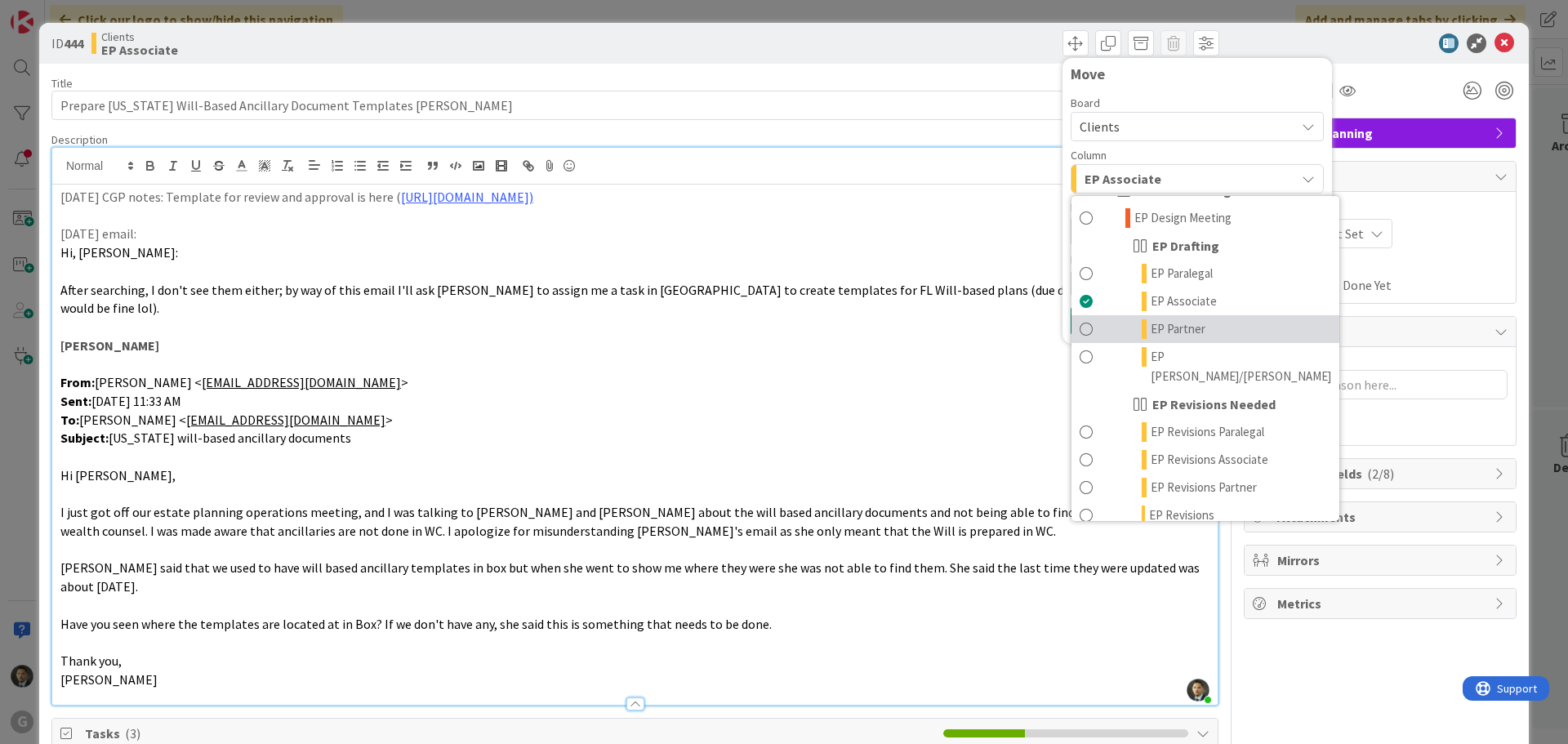
click at [1137, 324] on link "EP Partner" at bounding box center [1205, 330] width 268 height 27
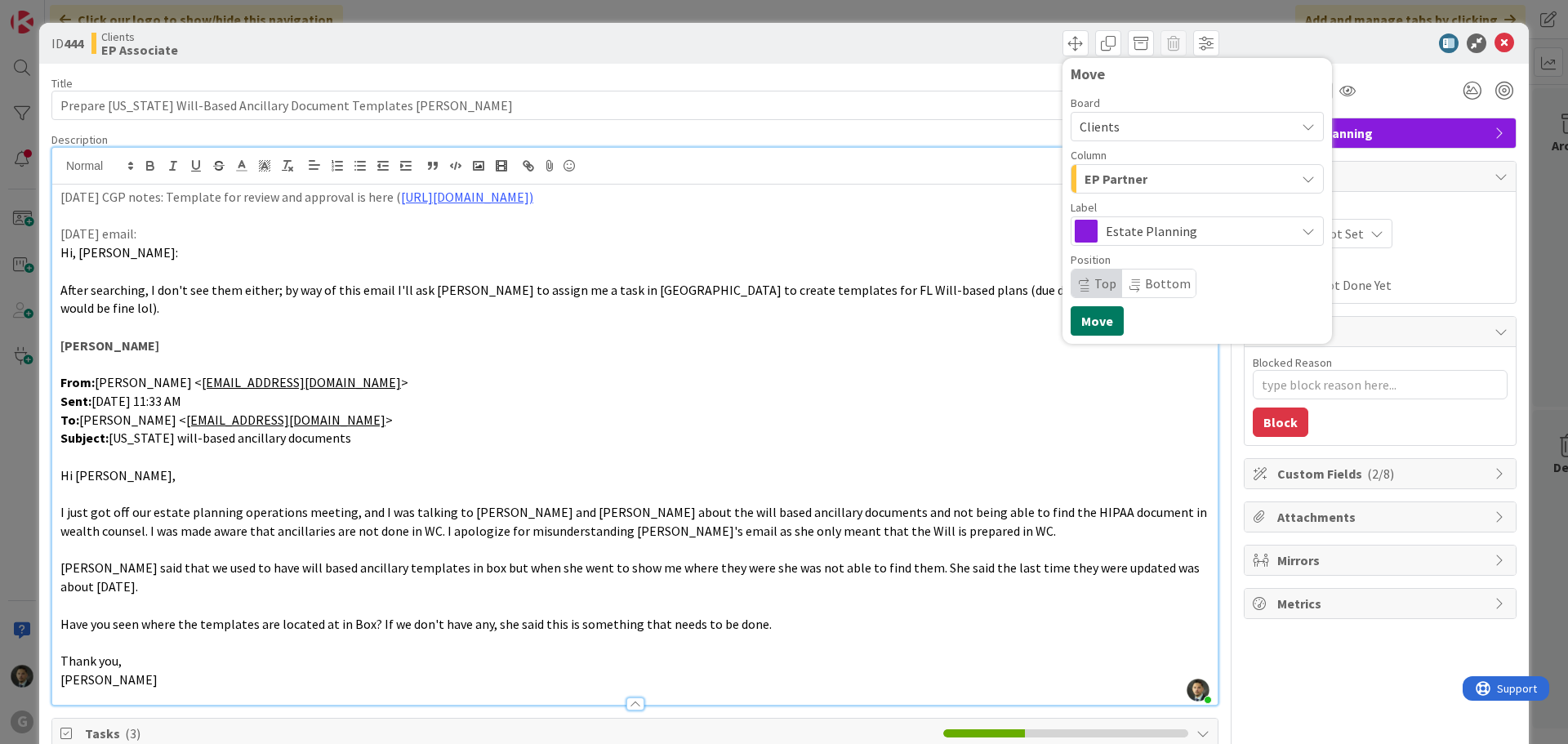
click at [1084, 323] on button "Move" at bounding box center [1097, 321] width 53 height 29
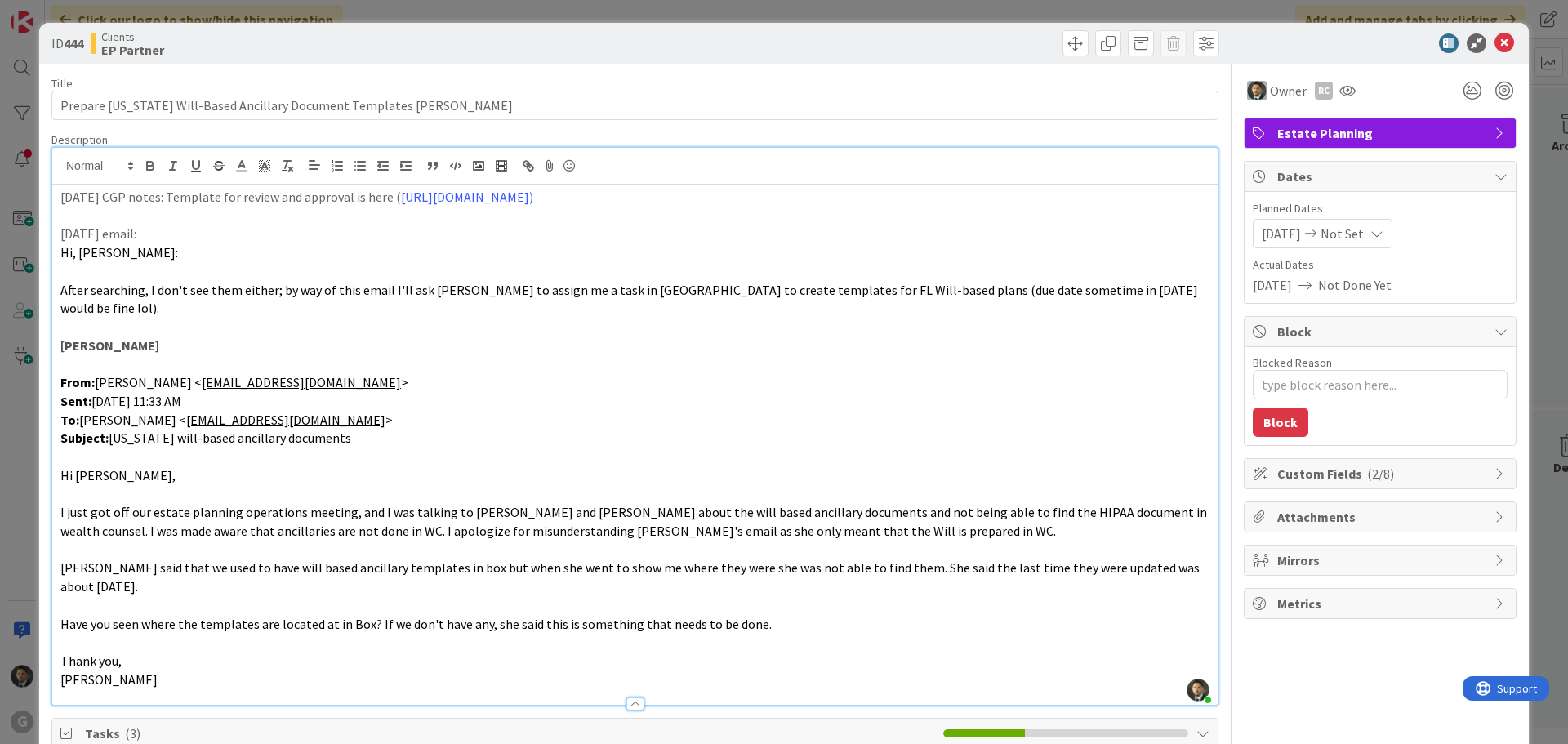
click at [811, 14] on div "ID 444 Clients EP Partner Move Move Title 61 / 128 Prepare [US_STATE] Will-Base…" at bounding box center [784, 372] width 1568 height 744
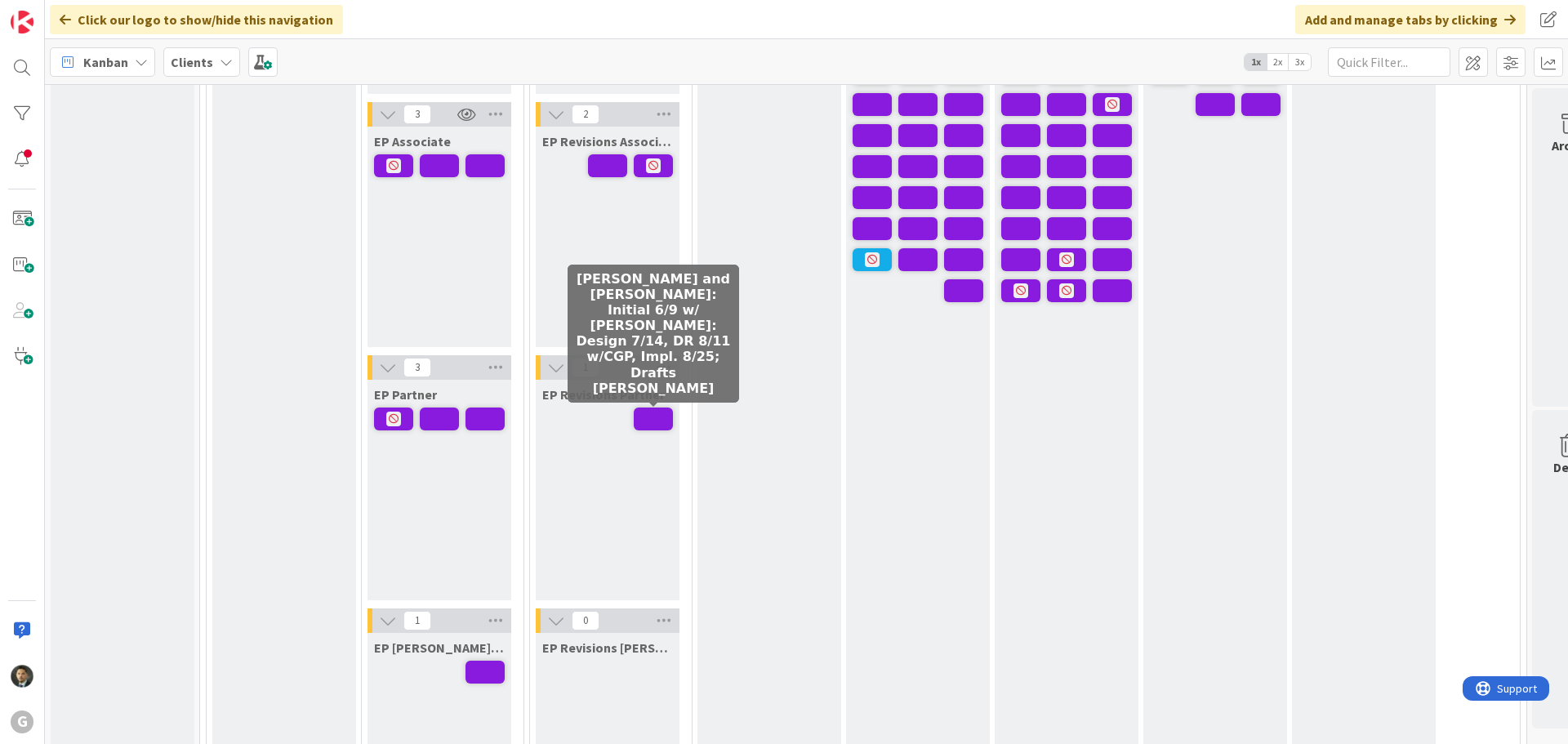
click at [657, 418] on span at bounding box center [654, 419] width 39 height 23
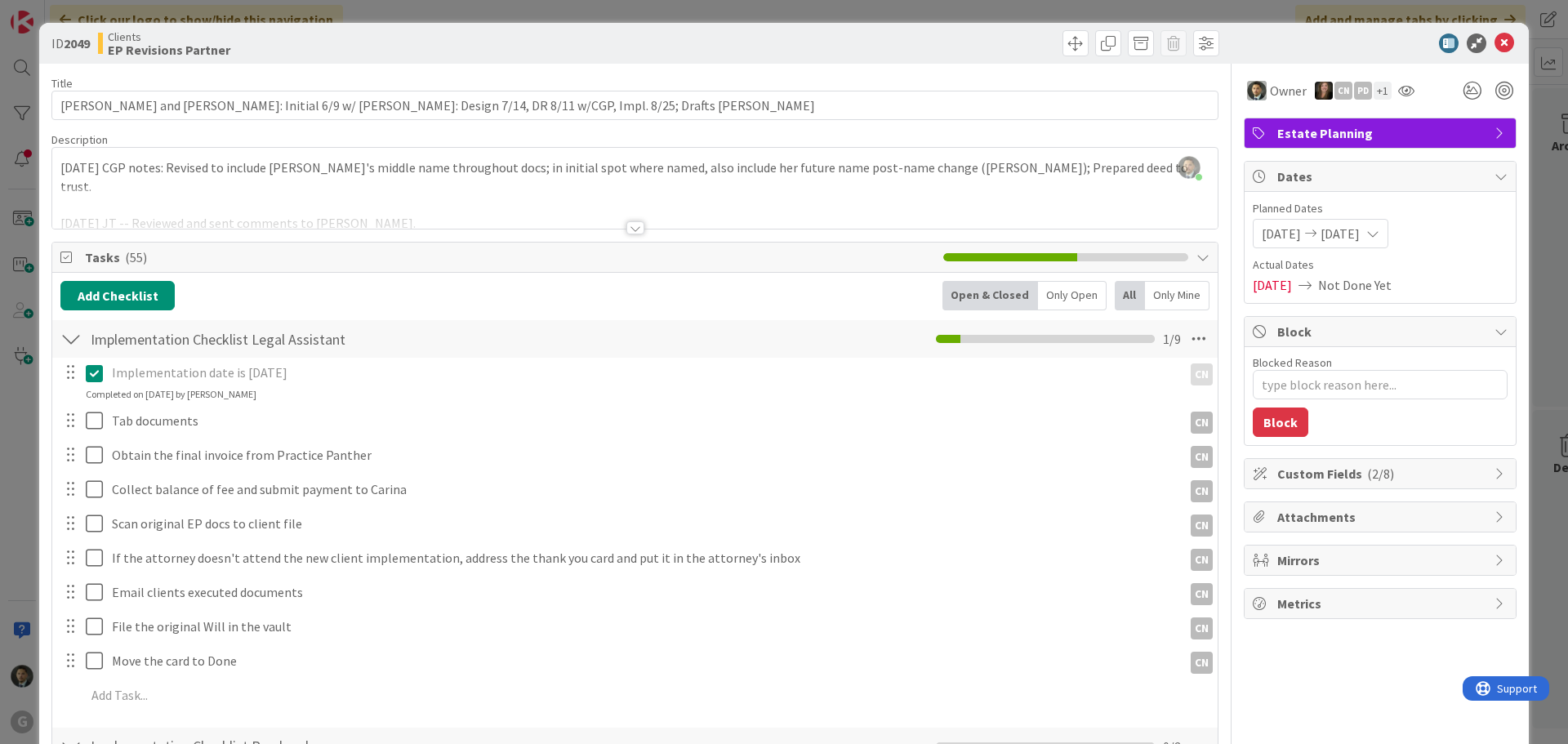
click at [622, 5] on div "ID 2049 Clients EP Revisions Partner Title 112 / 128 [PERSON_NAME] and [PERSON_…" at bounding box center [784, 372] width 1568 height 744
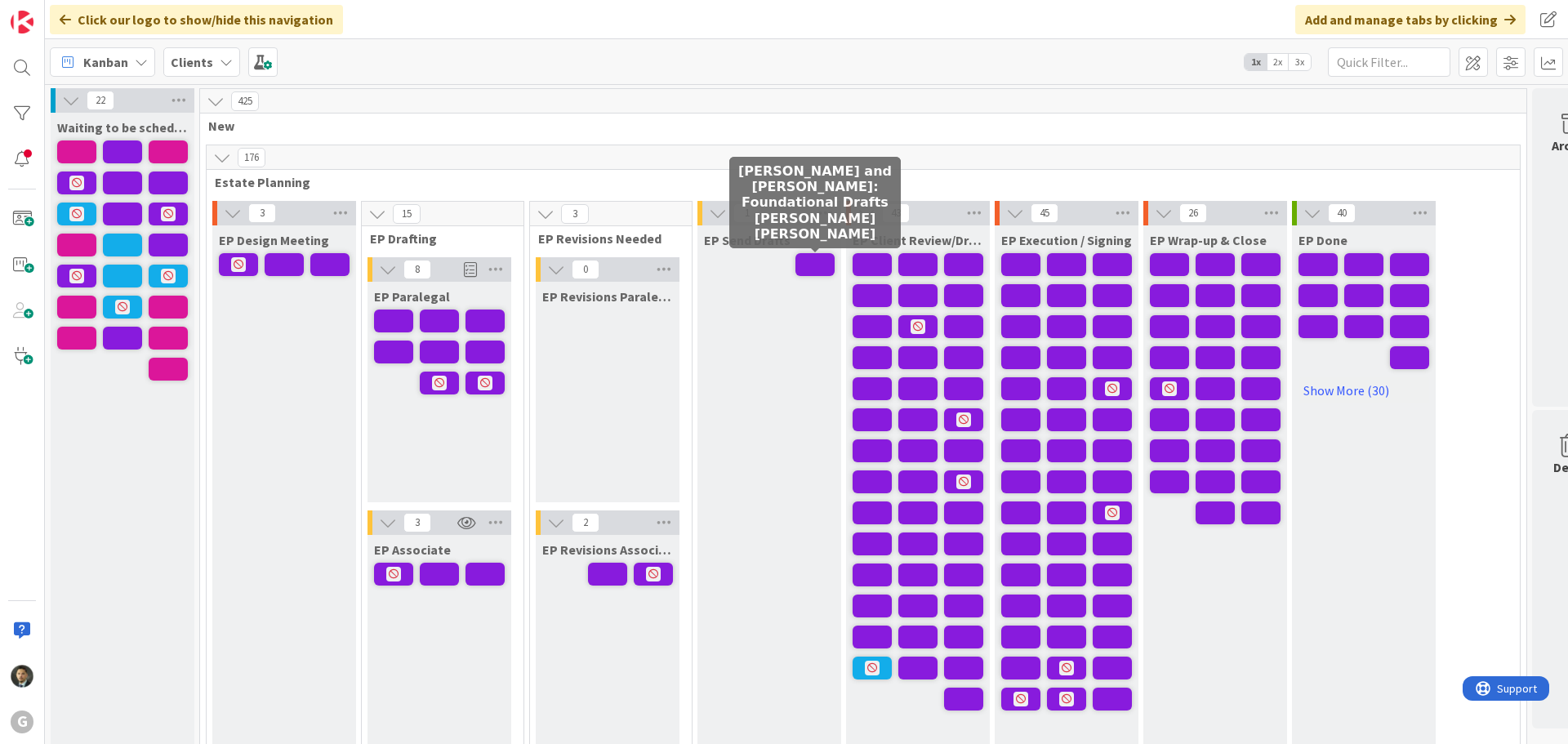
click at [807, 260] on span at bounding box center [815, 264] width 39 height 23
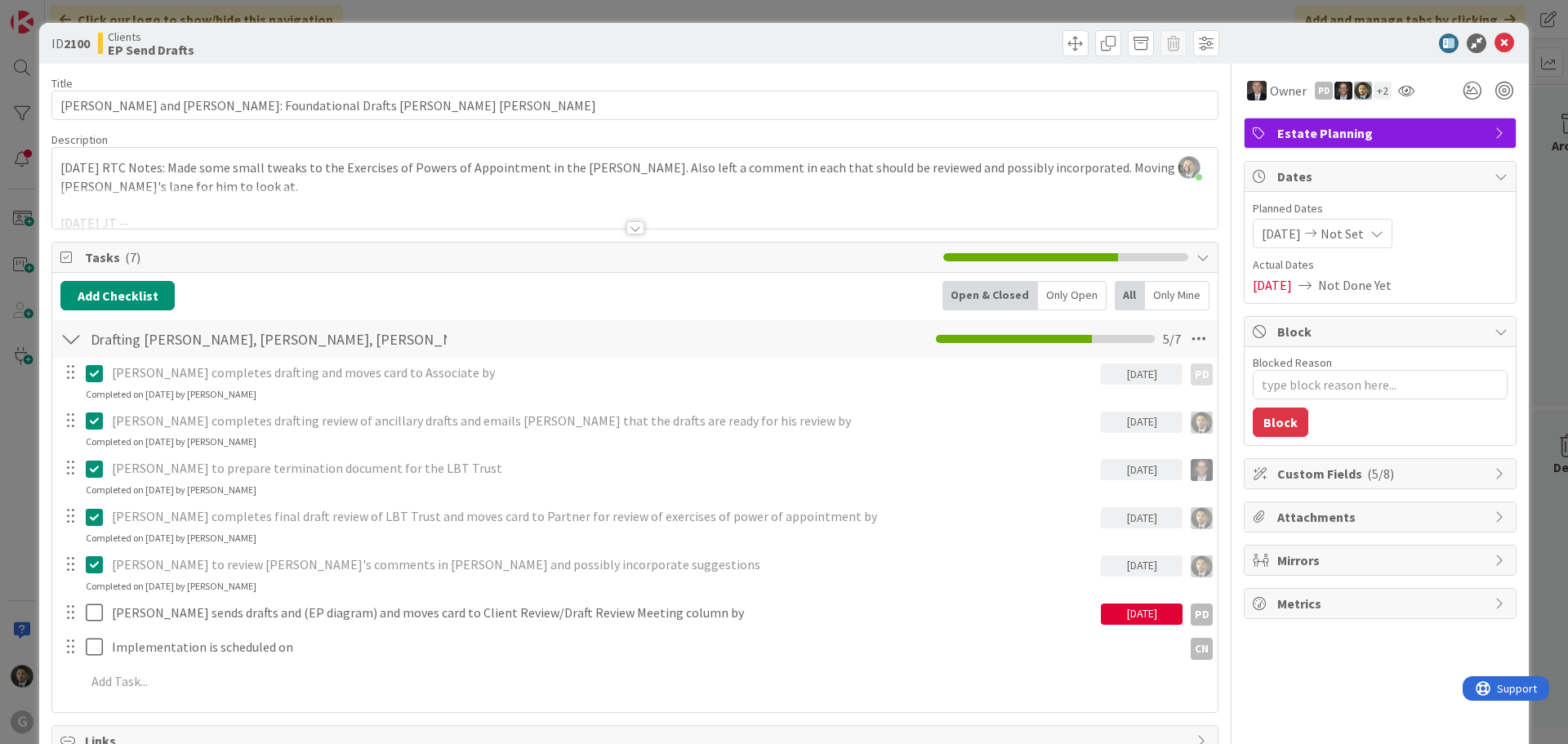
click at [884, 24] on div "ID 2100 Clients EP Send Drafts" at bounding box center [784, 44] width 1490 height 41
click at [882, 15] on div "ID 2100 Clients EP Send Drafts Title 57 / 128 [PERSON_NAME] and [PERSON_NAME]: …" at bounding box center [784, 372] width 1568 height 744
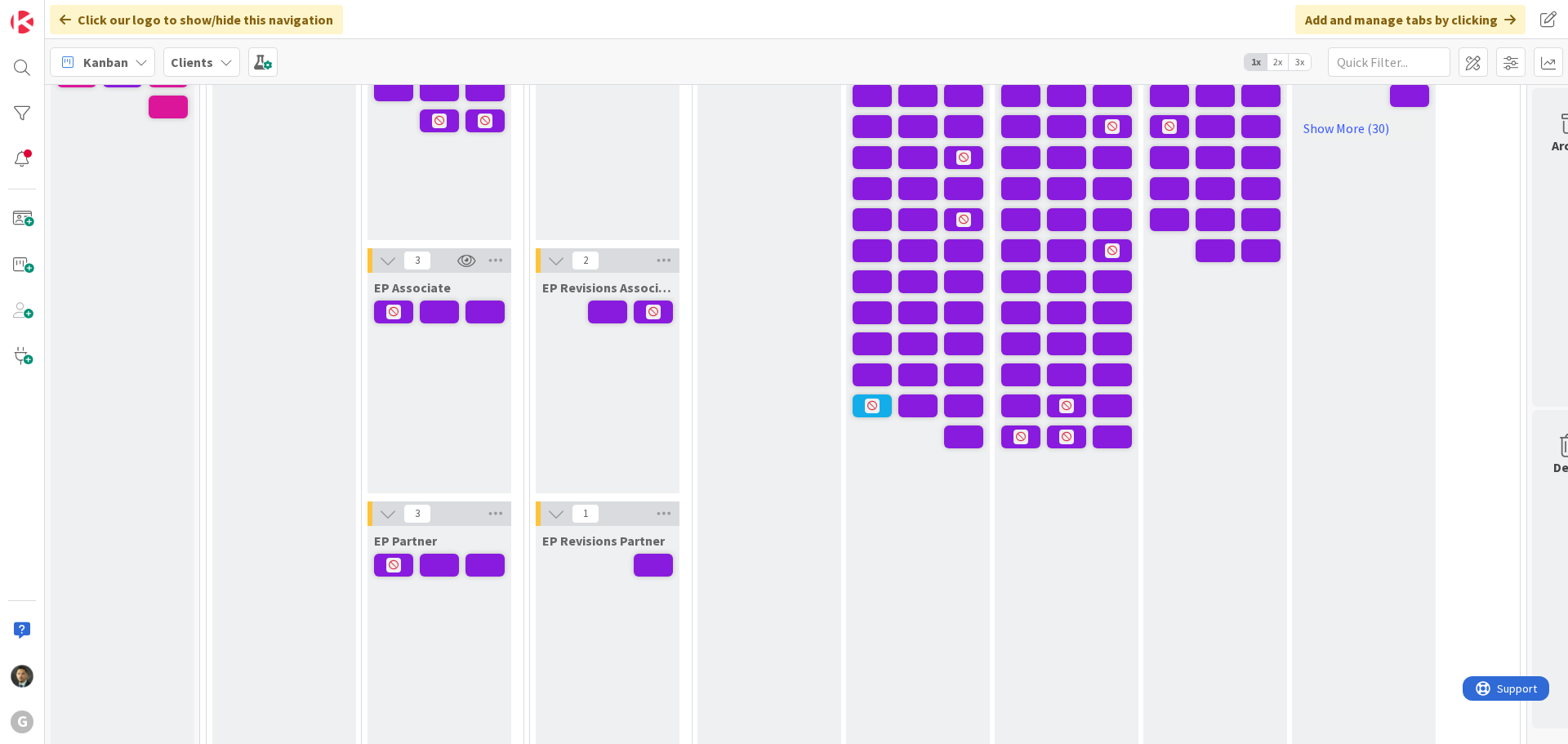
scroll to position [327, 0]
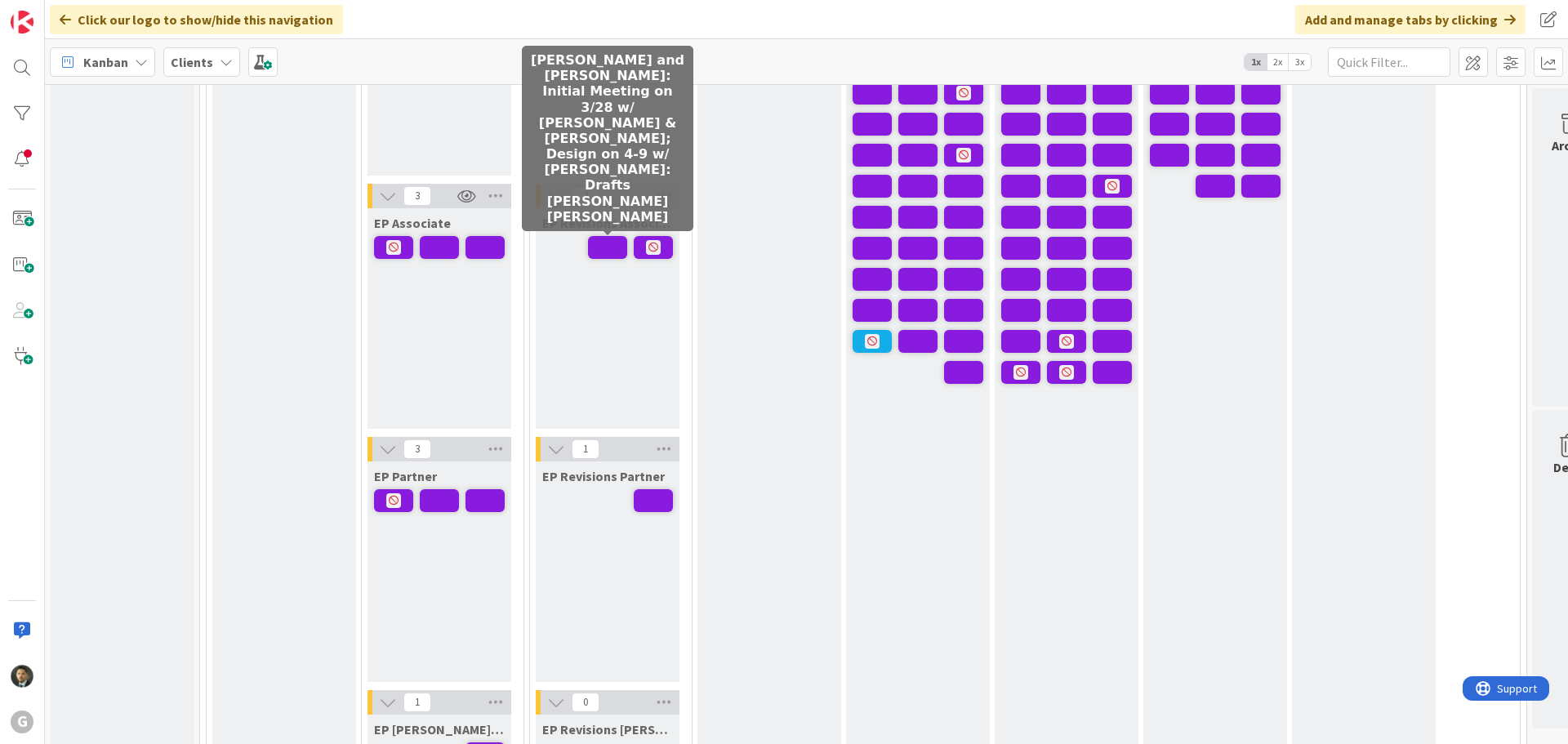
click at [606, 249] on span at bounding box center [608, 247] width 39 height 23
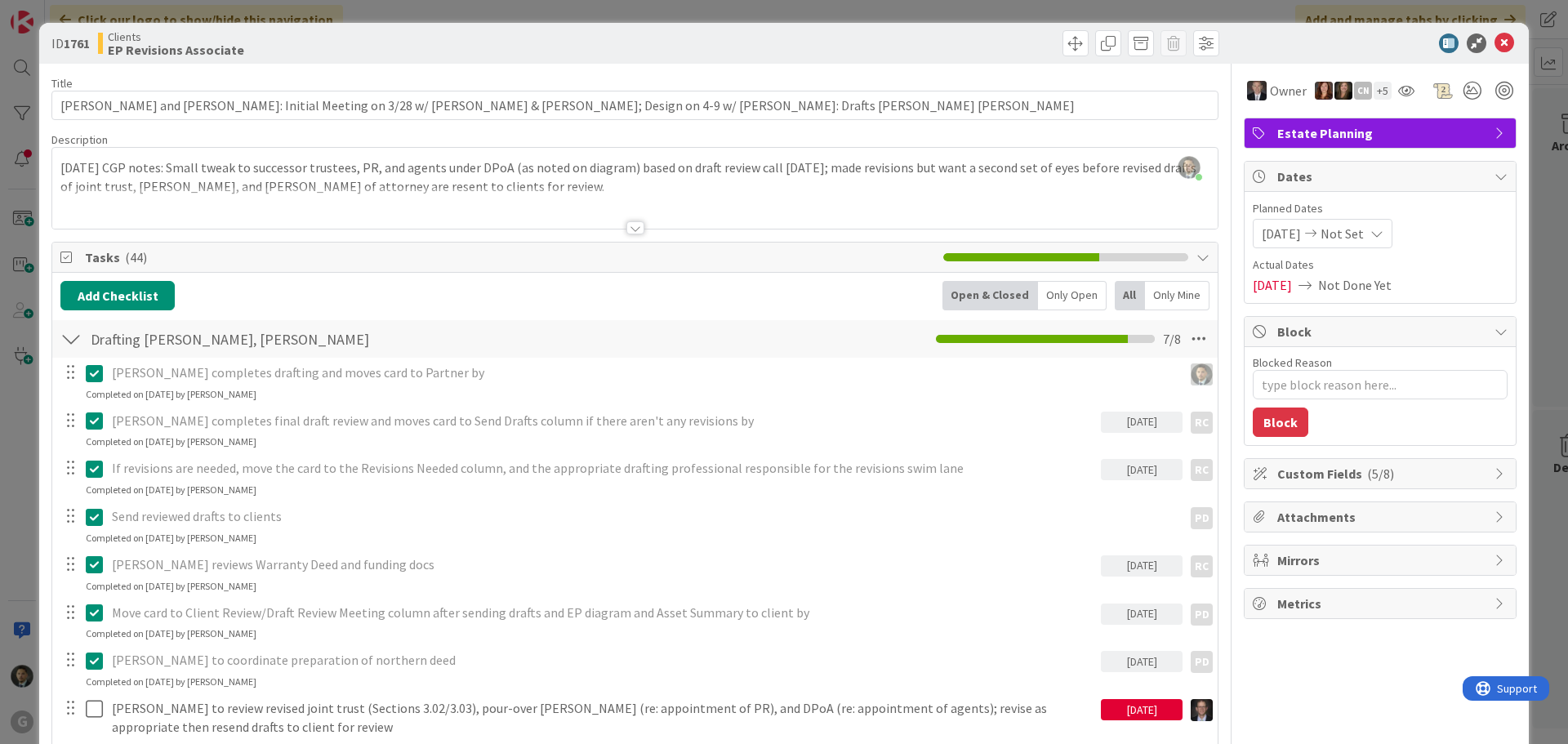
click at [606, 11] on div "ID 1761 Clients EP Revisions Associate Title 108 / 128 [PERSON_NAME] and [PERSO…" at bounding box center [784, 372] width 1568 height 744
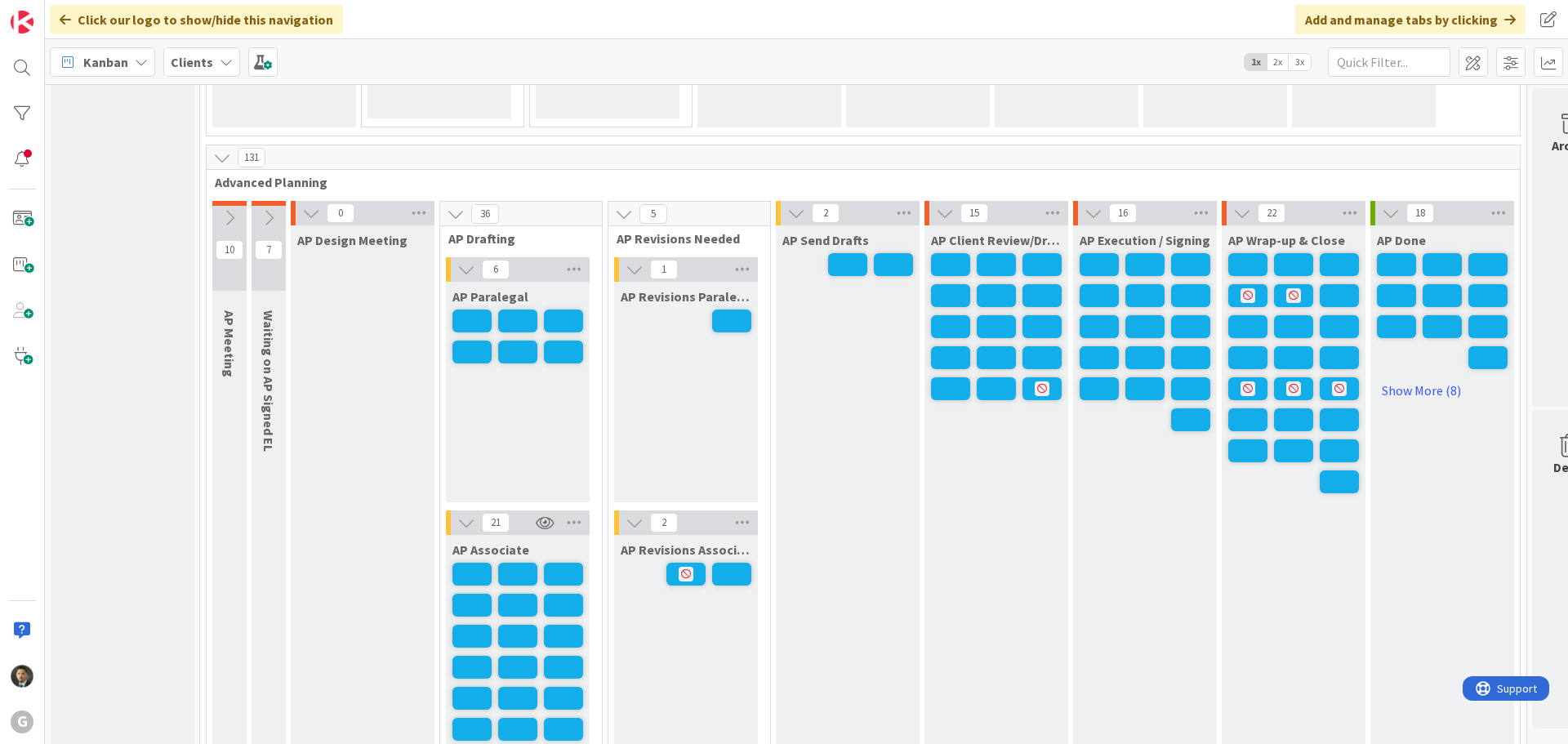
scroll to position [1307, 0]
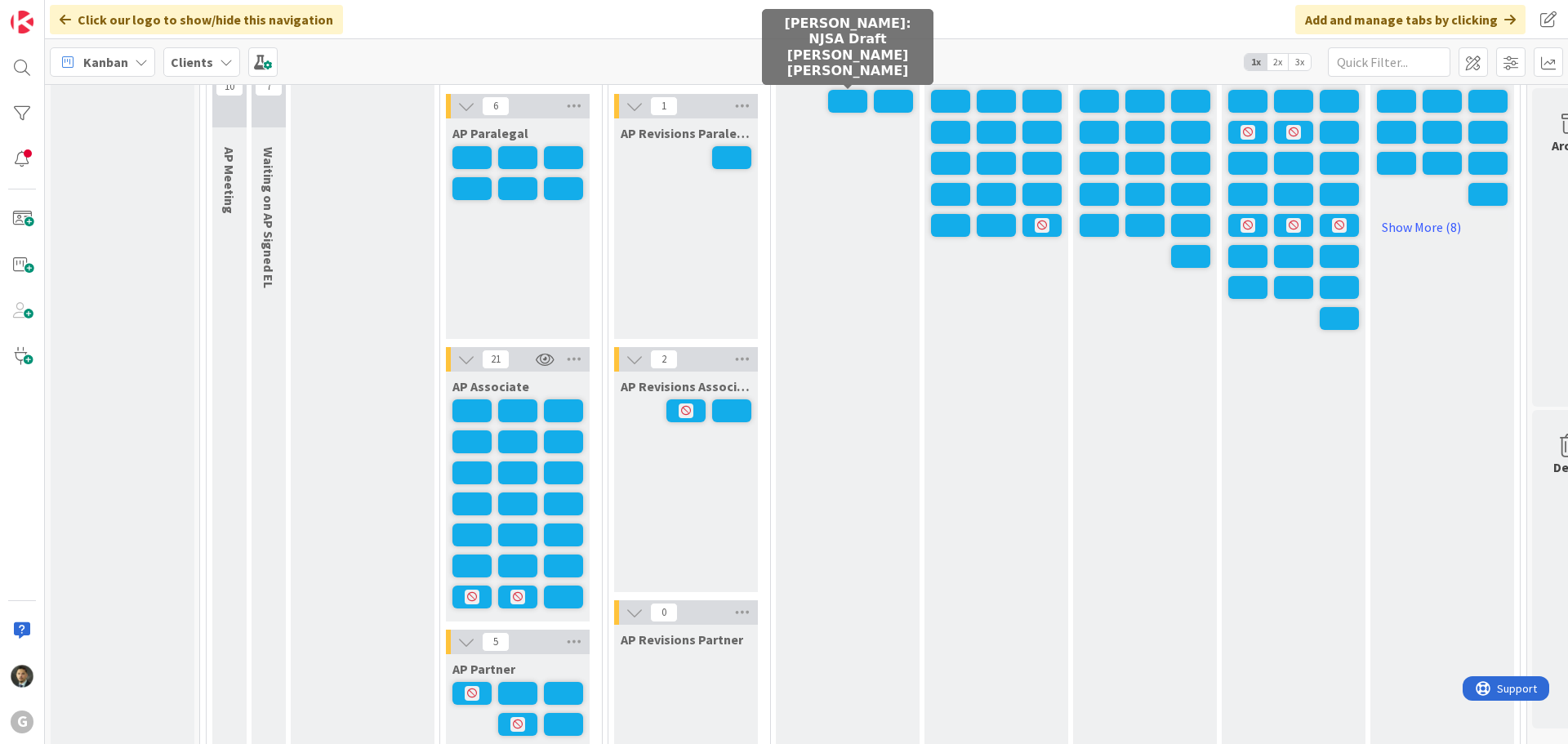
click at [855, 100] on span at bounding box center [847, 101] width 39 height 23
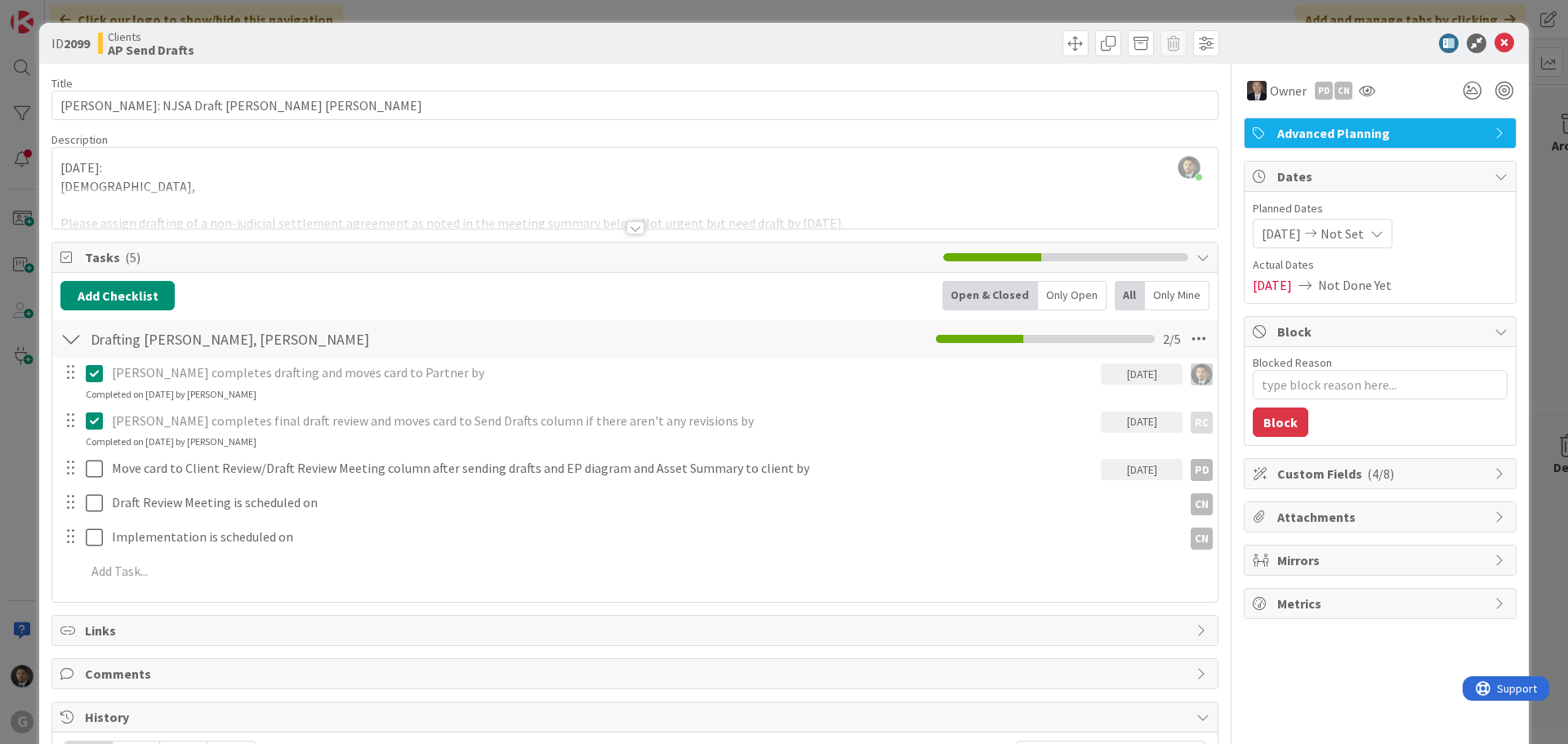
click at [656, 15] on div "ID 2099 Clients AP Send Drafts Title 41 / 128 [PERSON_NAME]: NJSA Draft [PERSON…" at bounding box center [784, 372] width 1568 height 744
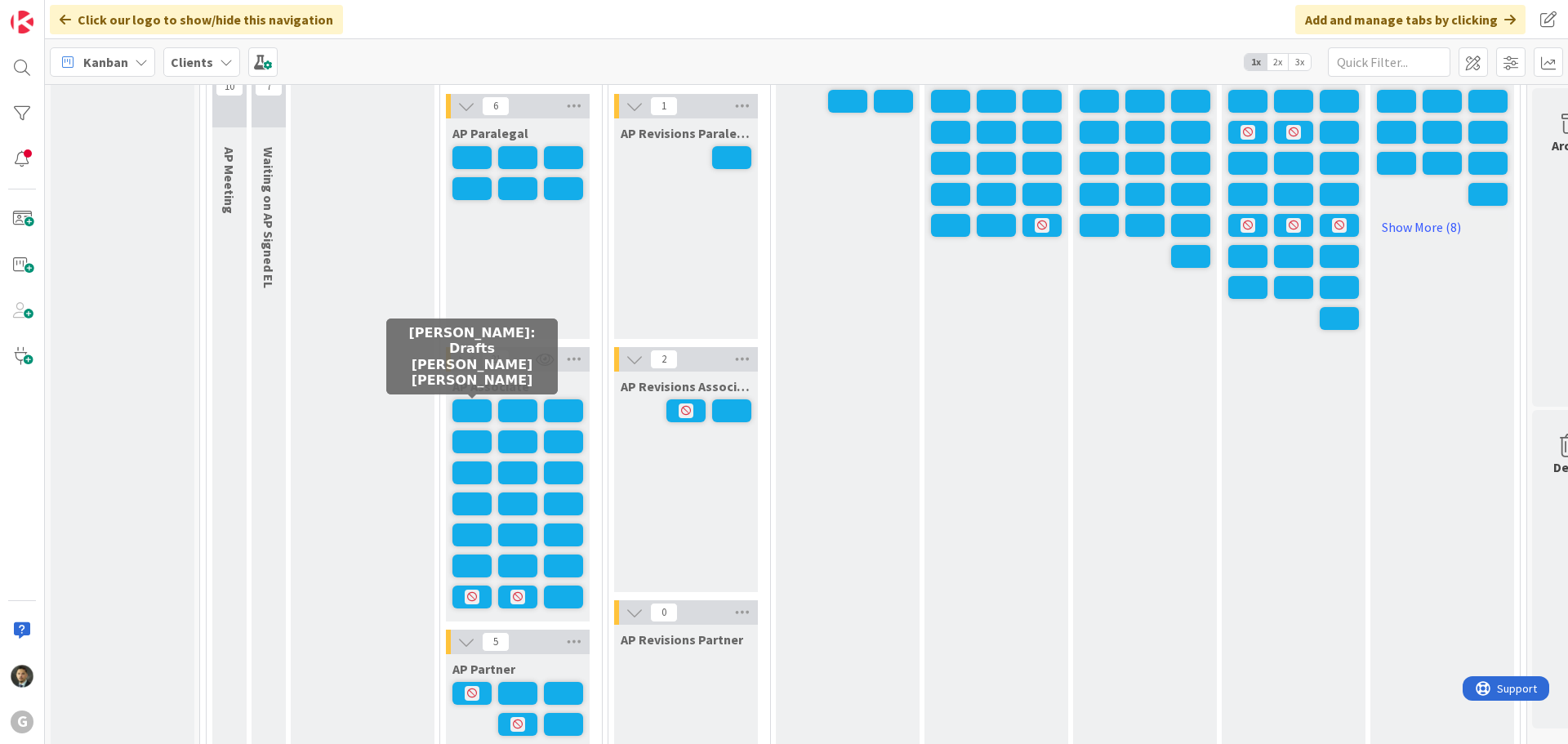
click at [473, 411] on span at bounding box center [472, 411] width 39 height 23
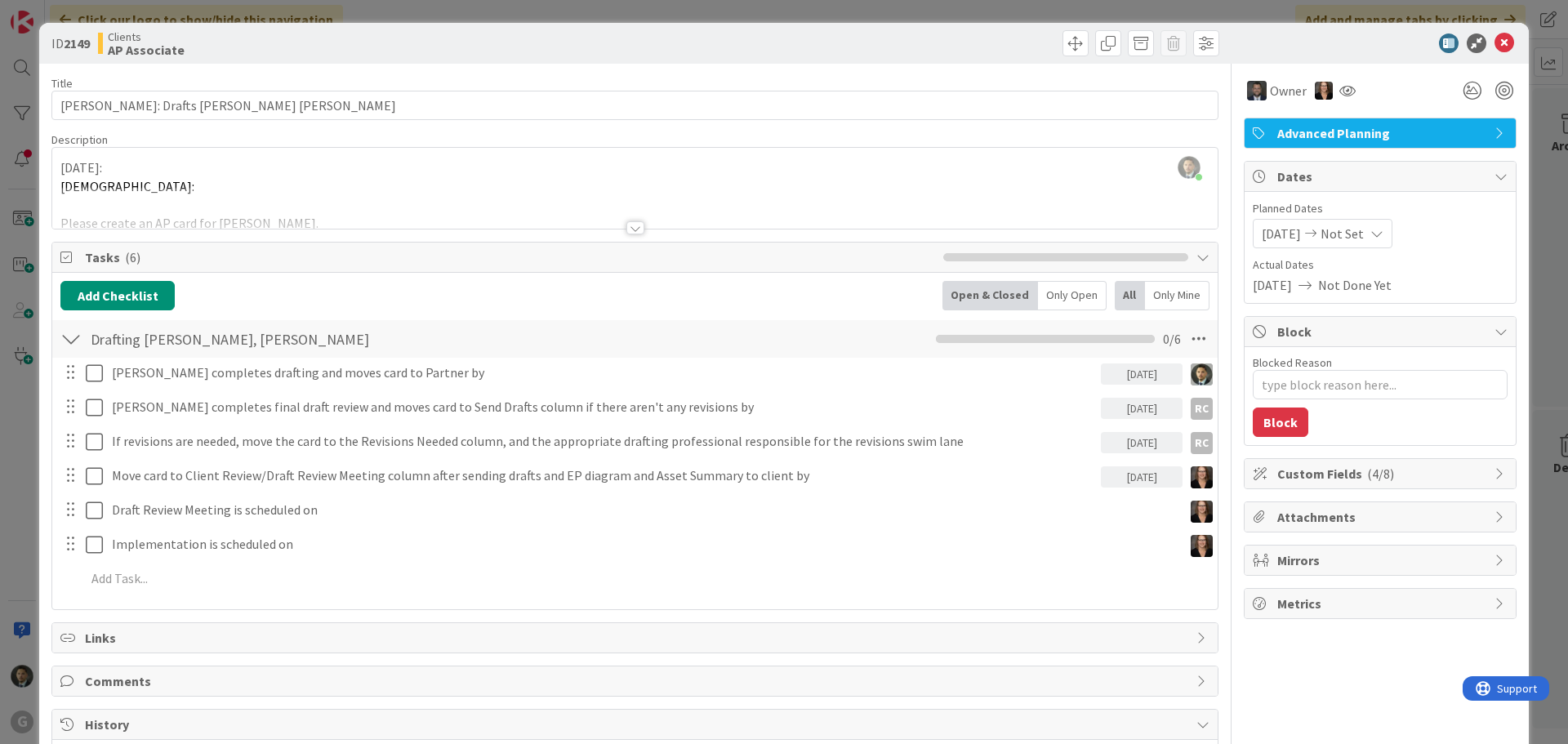
click at [561, 9] on div "ID 2149 Clients AP Associate Title 31 / 128 [PERSON_NAME]: Drafts [PERSON_NAME]…" at bounding box center [784, 372] width 1568 height 744
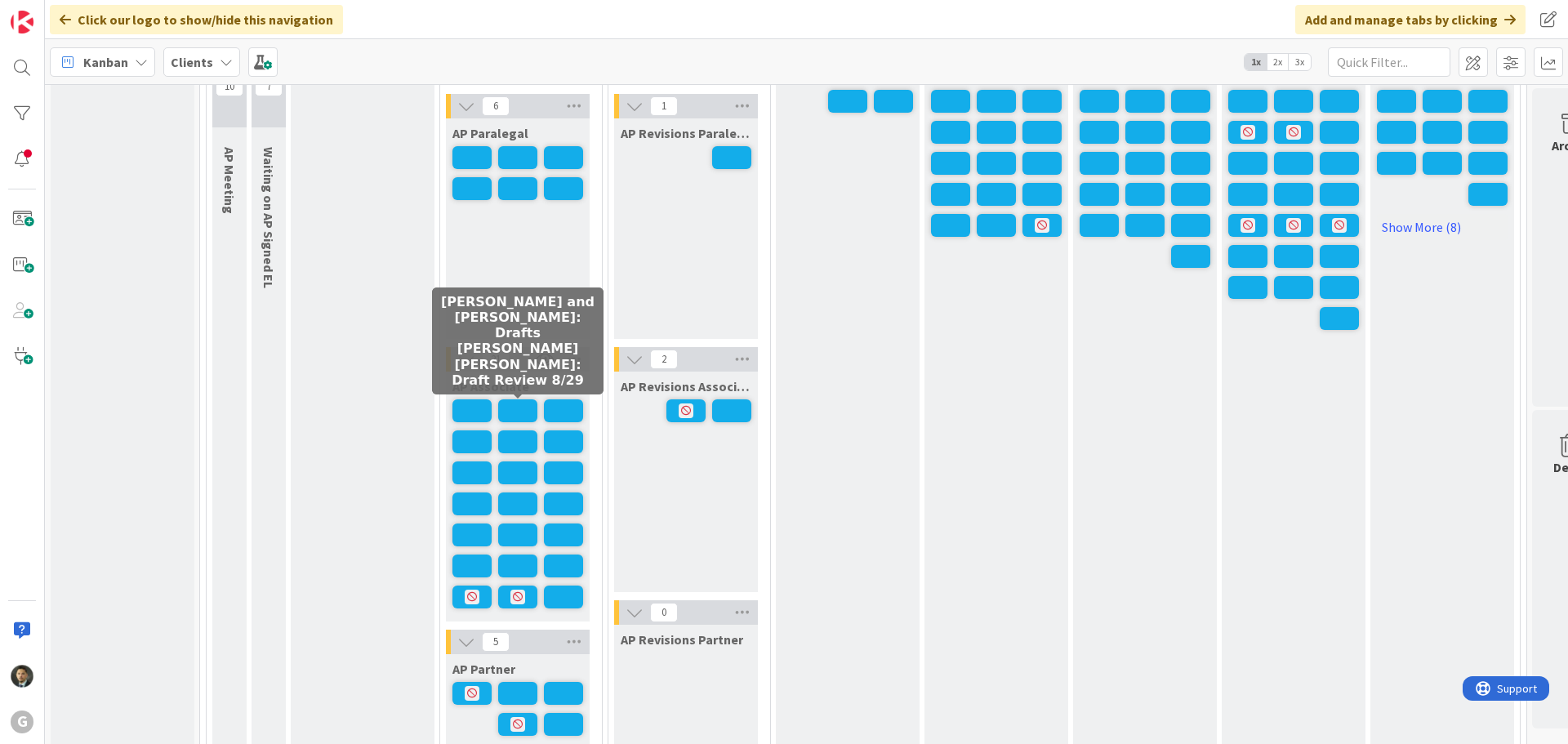
click at [522, 408] on span at bounding box center [518, 411] width 39 height 23
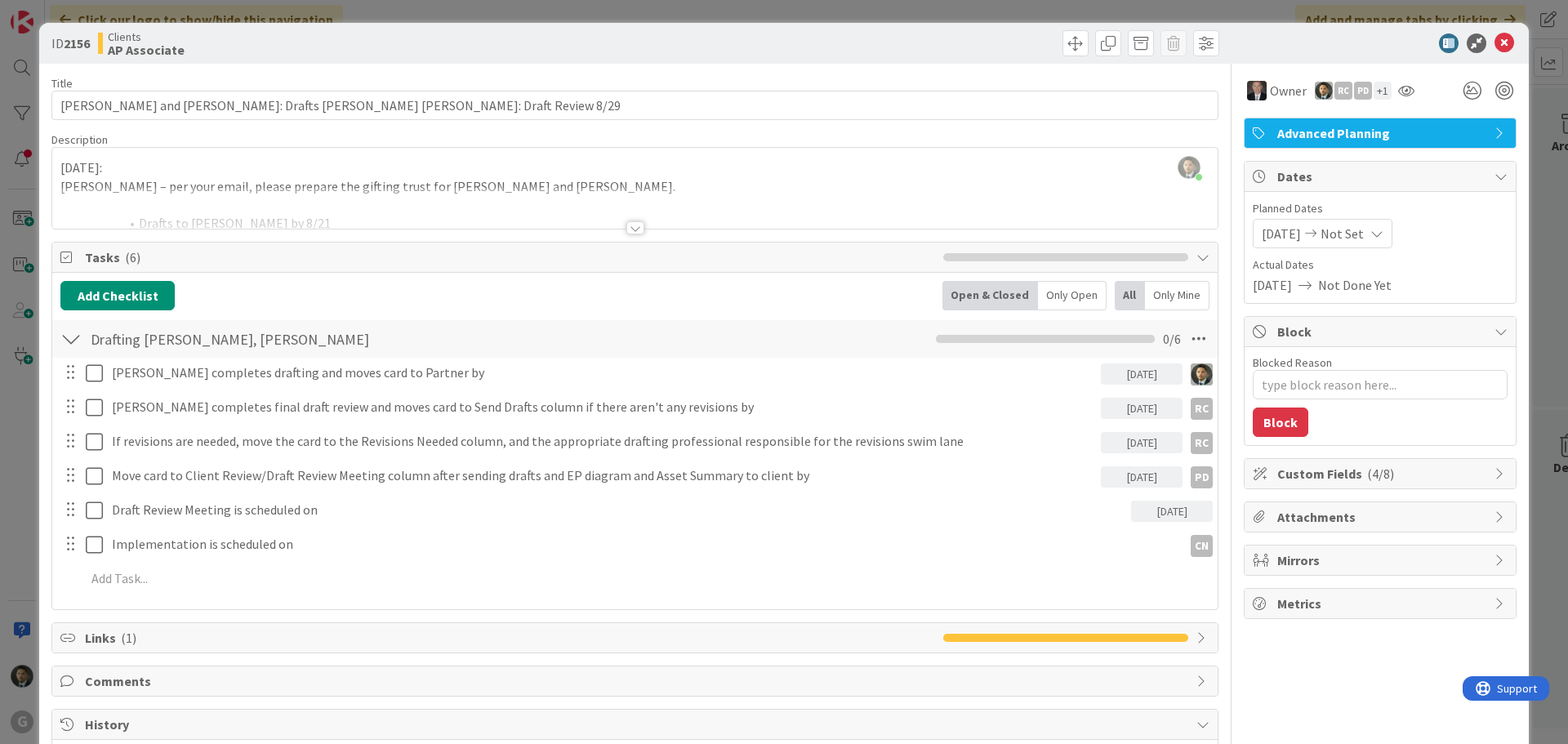
click at [749, 15] on div "ID 2156 Clients AP Associate Title 61 / 128 [PERSON_NAME] and [PERSON_NAME]: Dr…" at bounding box center [784, 372] width 1568 height 744
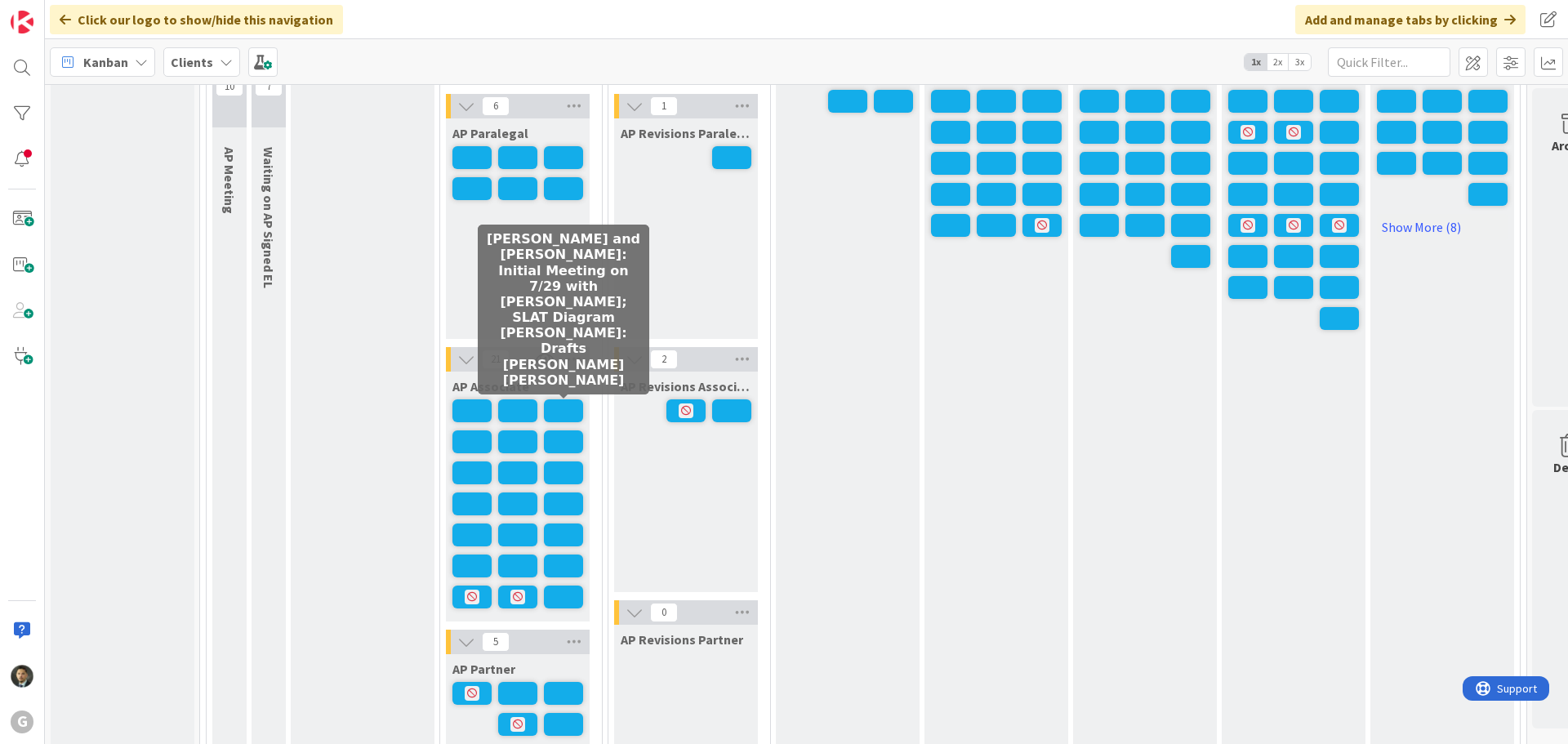
click at [555, 413] on span at bounding box center [564, 411] width 39 height 23
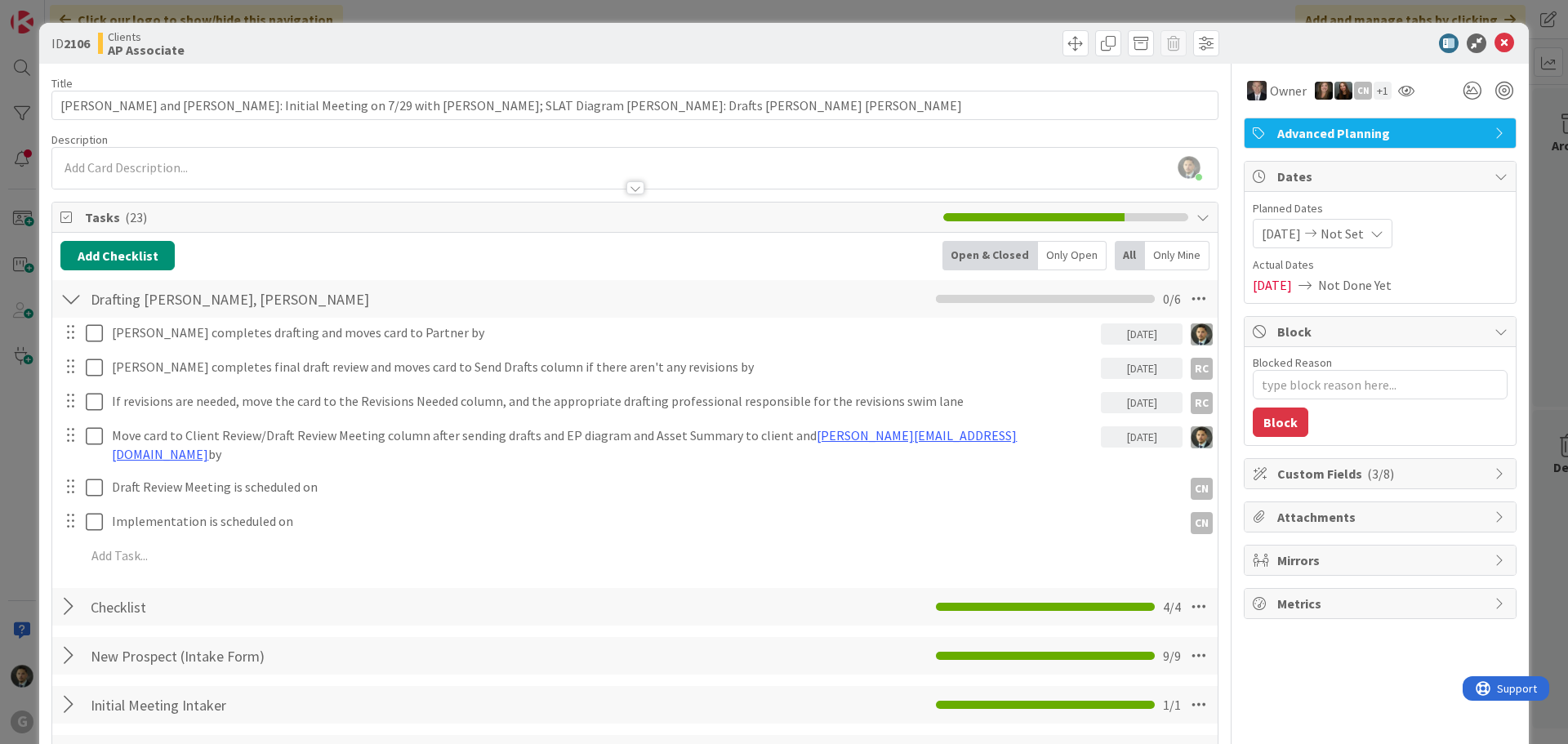
click at [690, 16] on div "ID 2106 Clients AP Associate Title 105 / 128 [PERSON_NAME] and [PERSON_NAME]: I…" at bounding box center [784, 372] width 1568 height 744
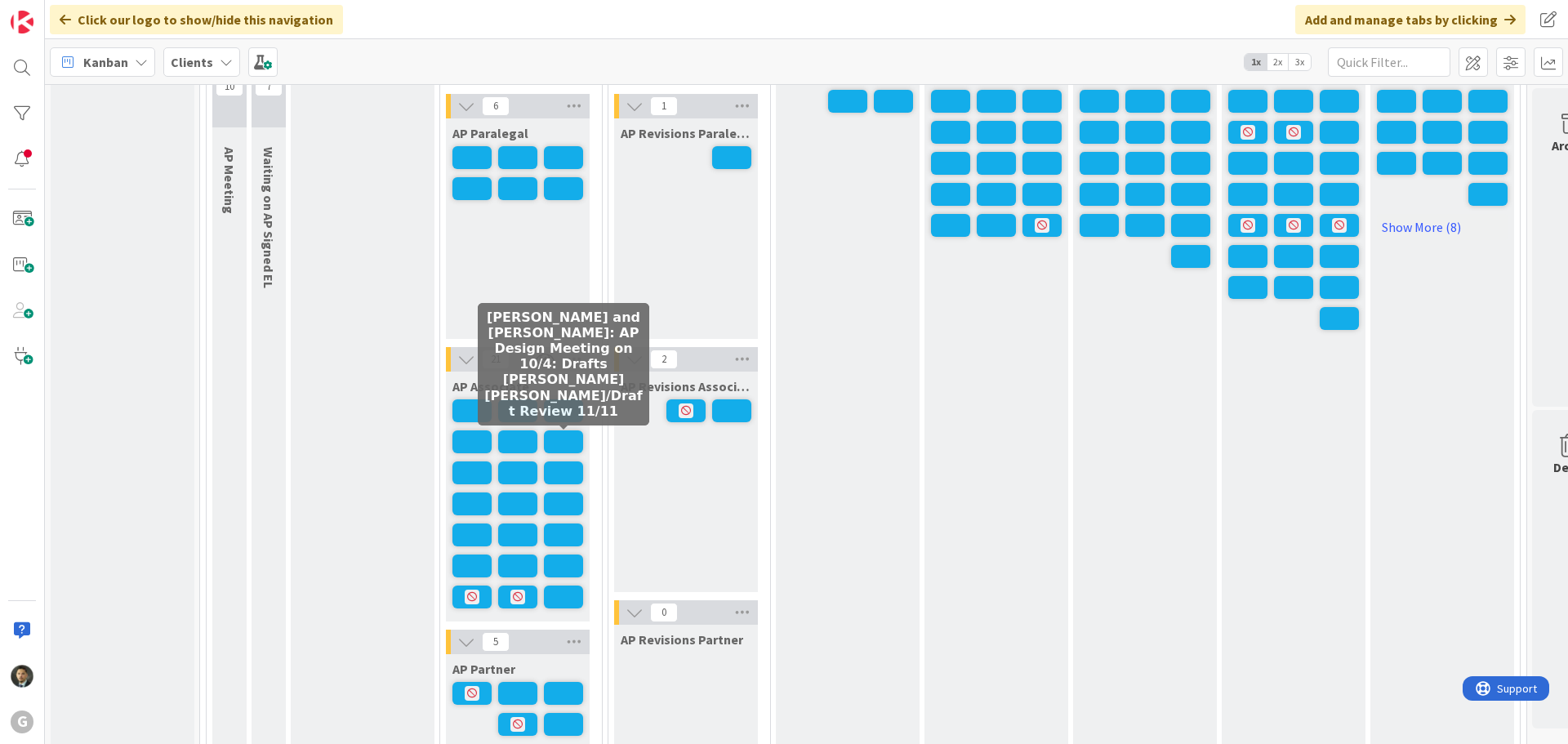
click at [564, 438] on span at bounding box center [564, 442] width 39 height 23
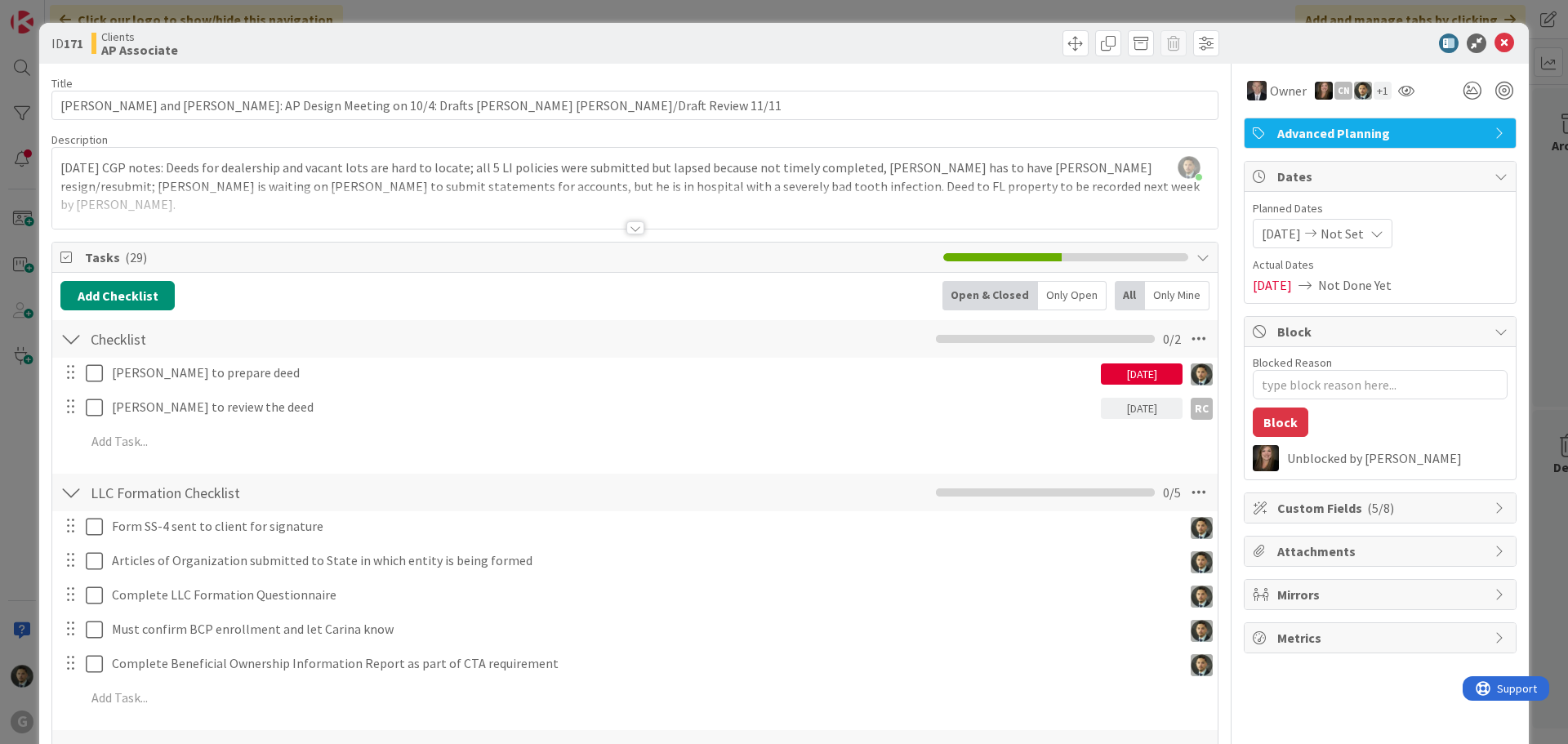
click at [660, 5] on div "ID 171 Clients AP Associate Title 92 / 128 [PERSON_NAME] and [PERSON_NAME]: AP …" at bounding box center [784, 372] width 1568 height 744
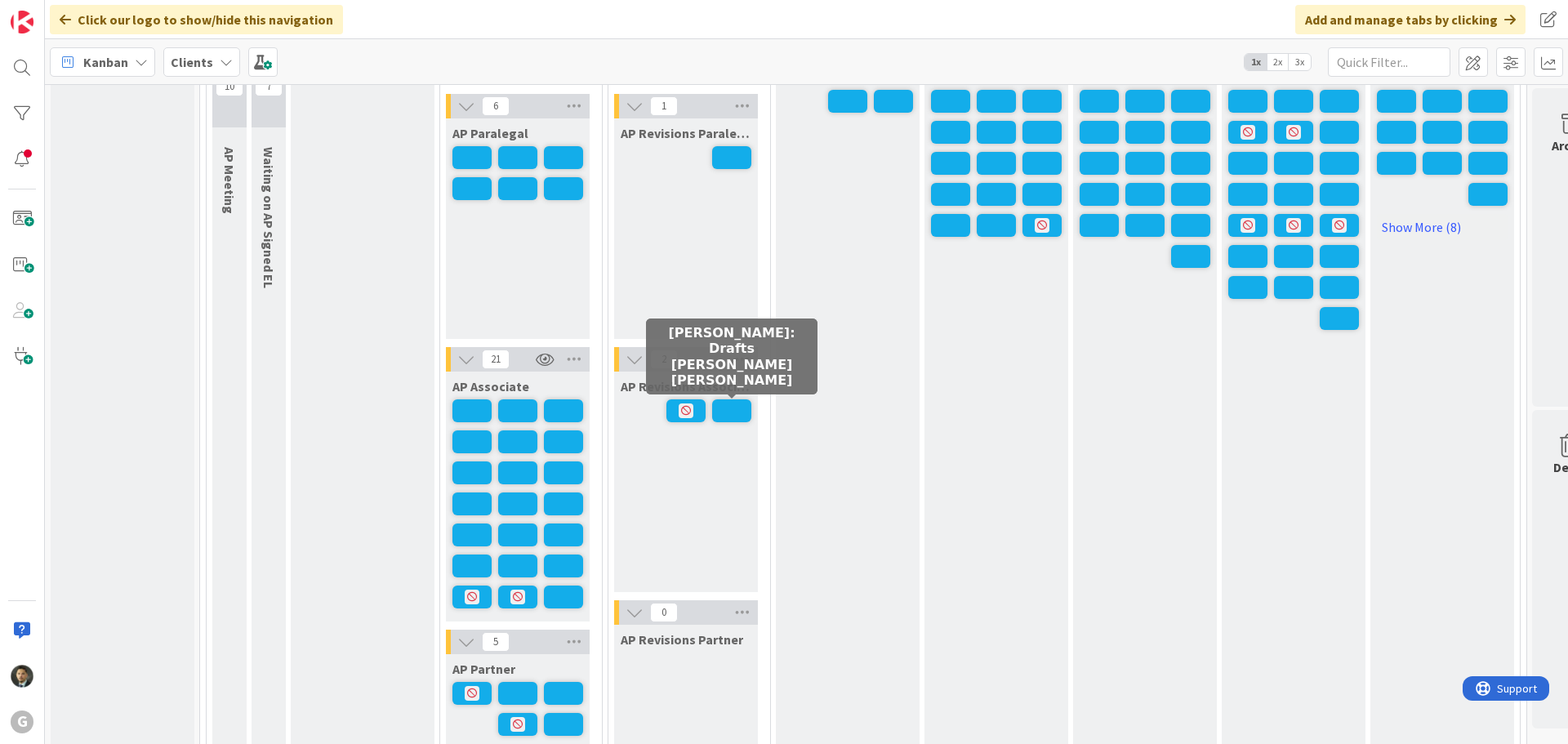
click at [727, 417] on span at bounding box center [732, 411] width 39 height 23
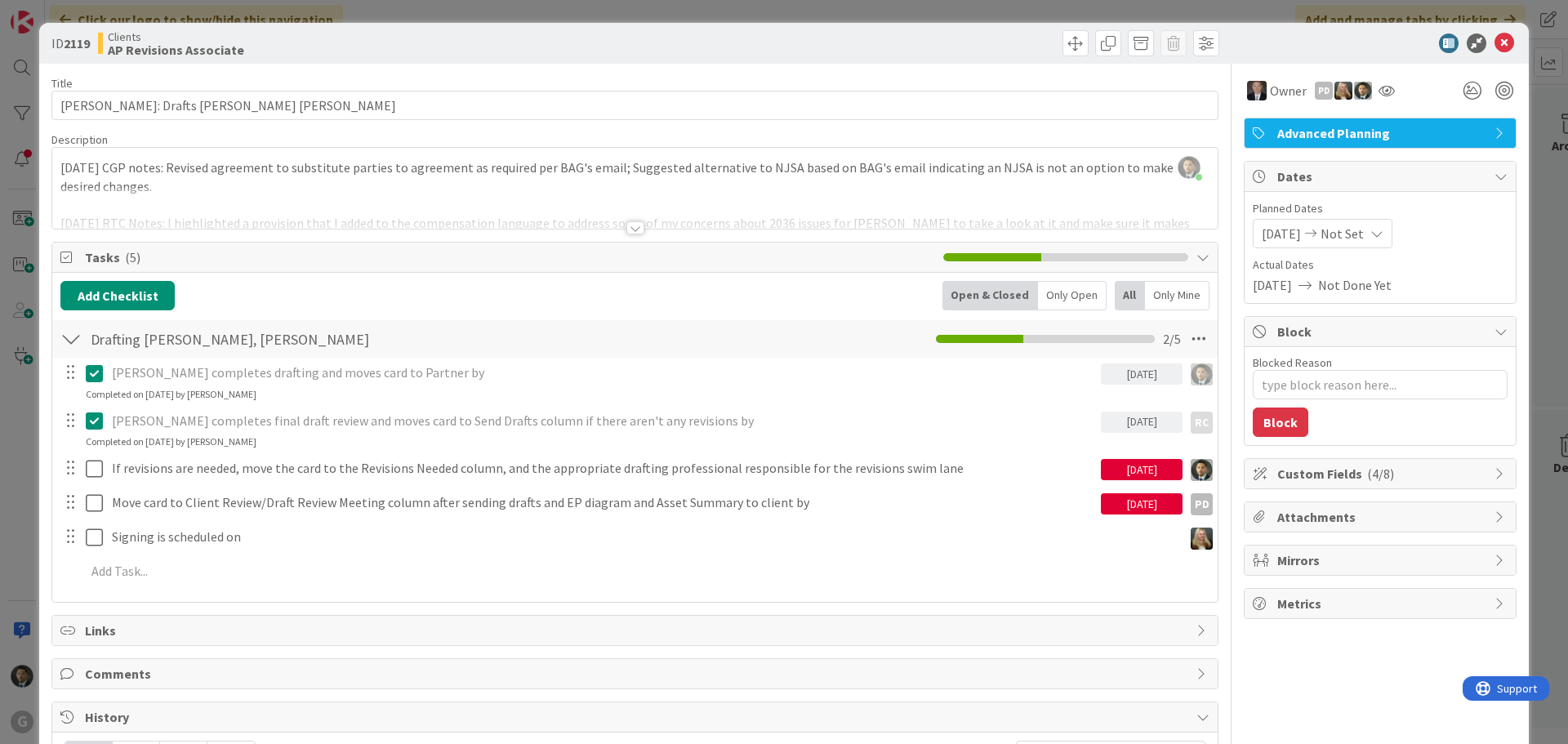
click at [972, 3] on div "ID 2119 Clients AP Revisions Associate Title 31 / 128 [PERSON_NAME]: Drafts [PE…" at bounding box center [784, 372] width 1568 height 744
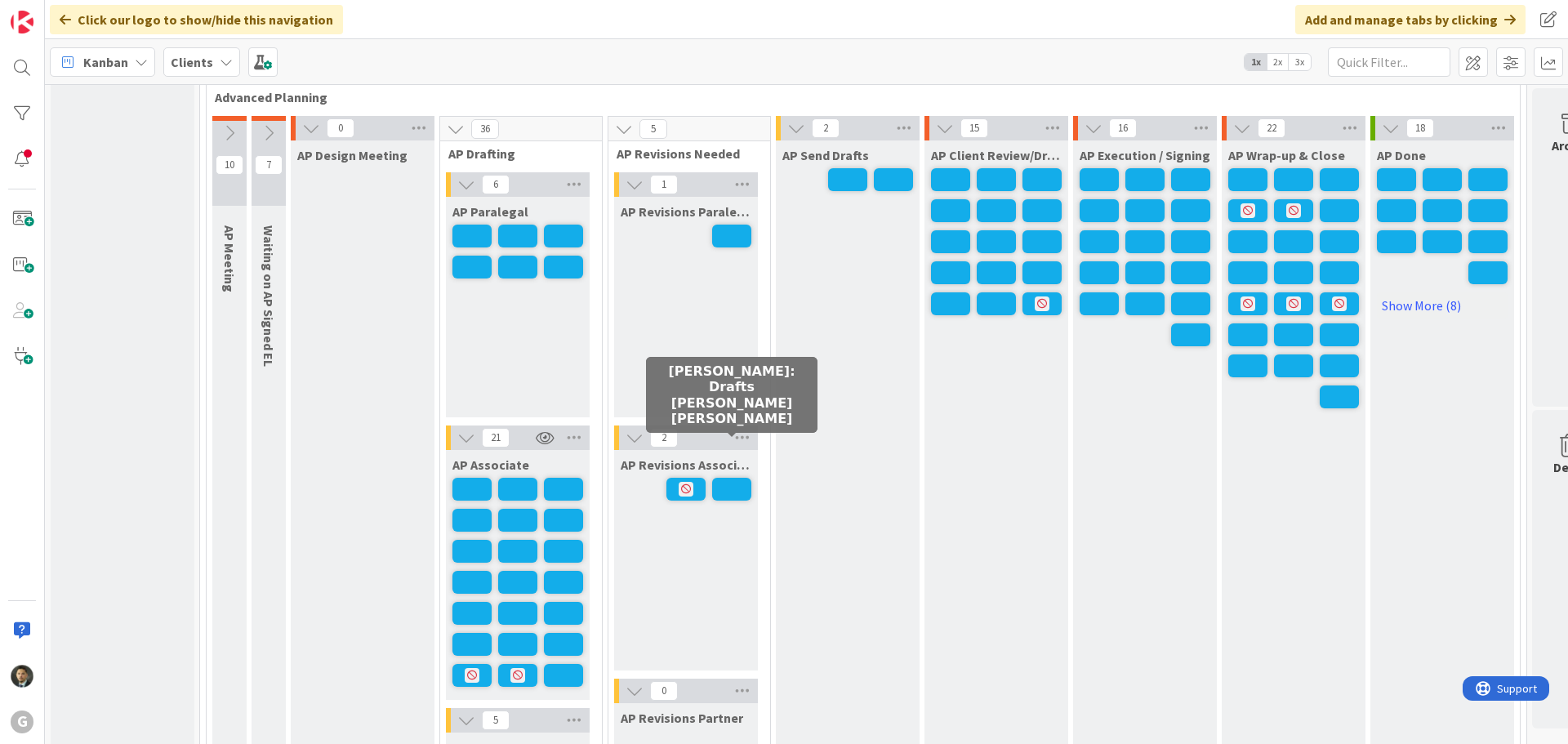
scroll to position [1225, 0]
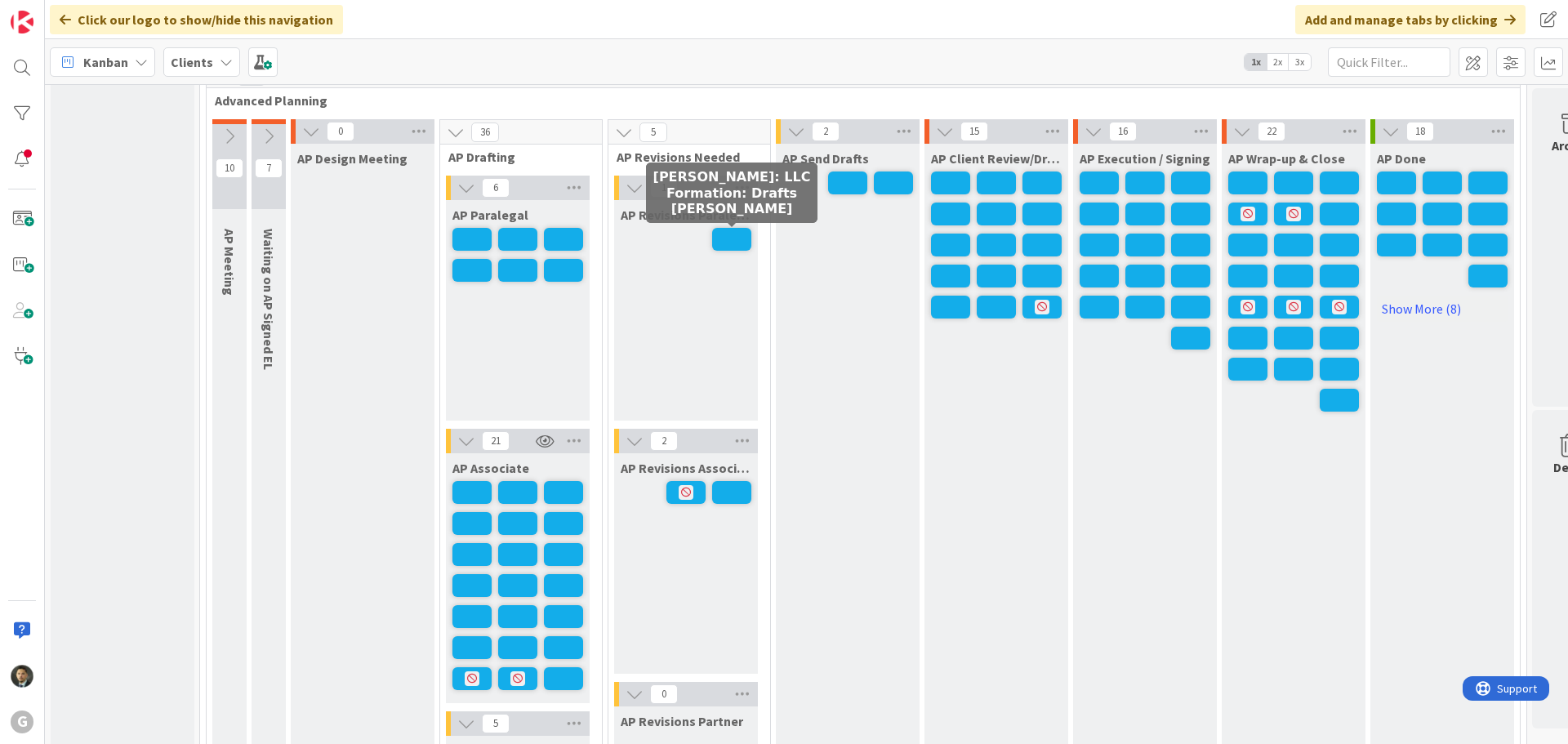
click at [742, 244] on span at bounding box center [732, 239] width 39 height 23
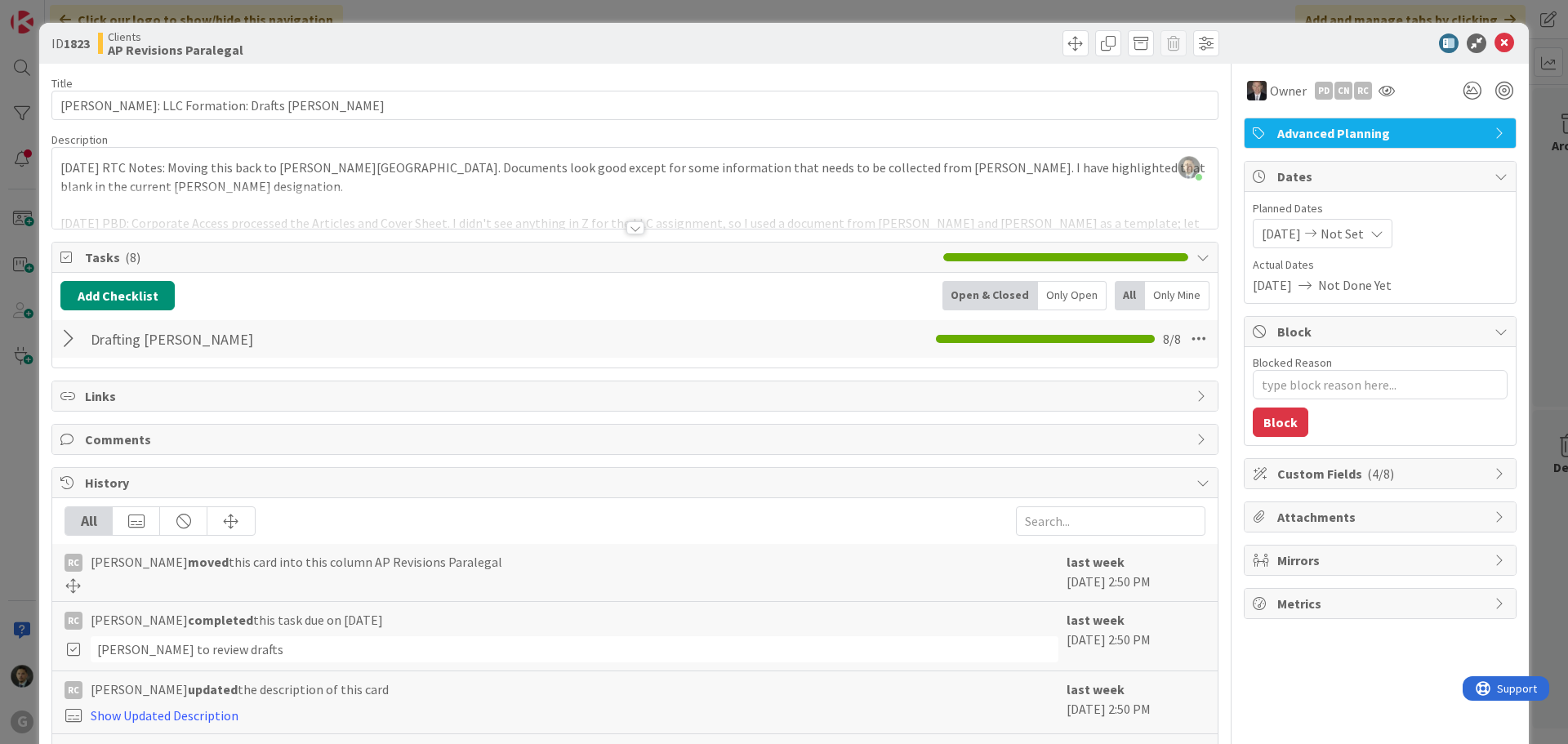
click at [799, 9] on div "ID 1823 Clients AP Revisions Paralegal Title 50 / 128 [PERSON_NAME]: LLC Format…" at bounding box center [784, 372] width 1568 height 744
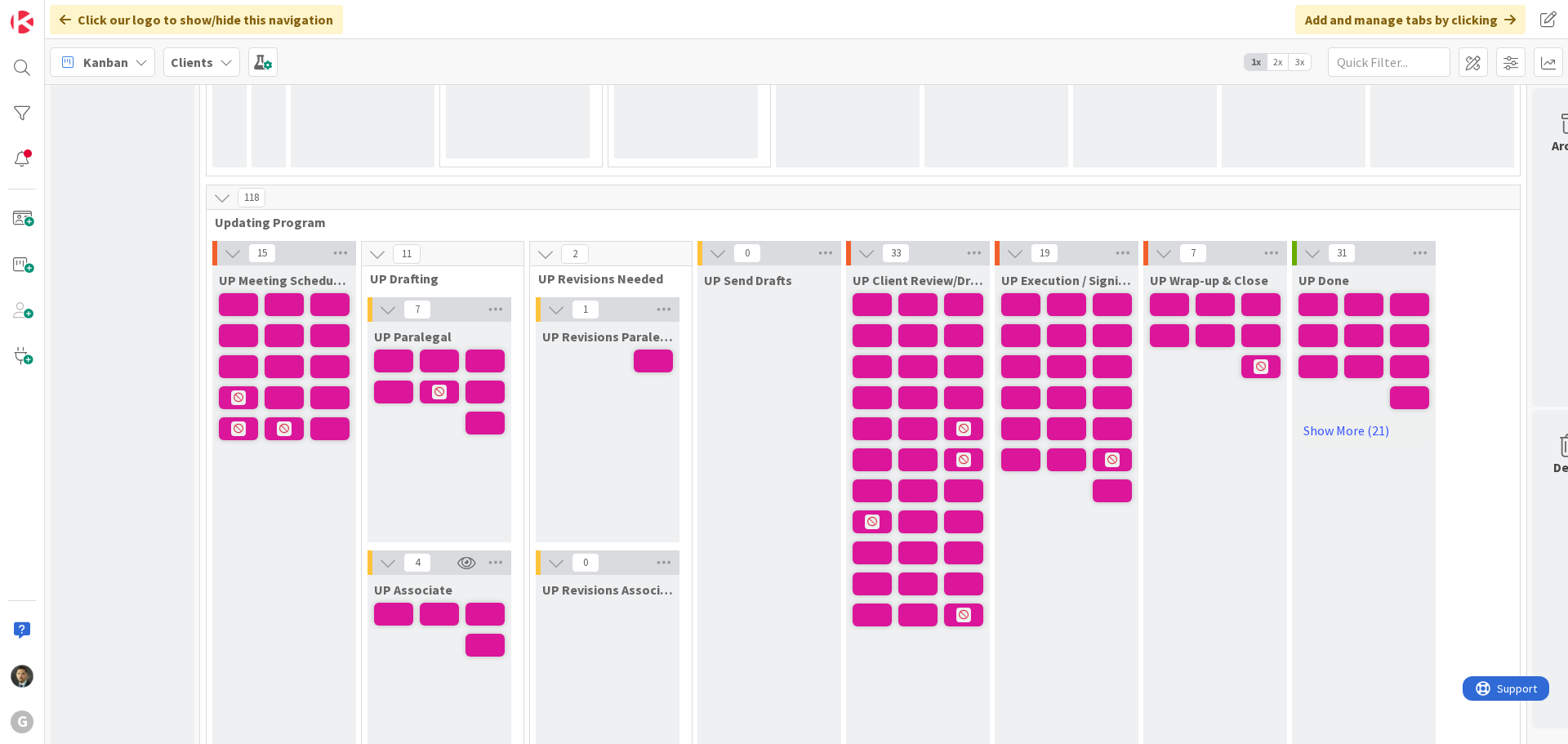
scroll to position [2369, 0]
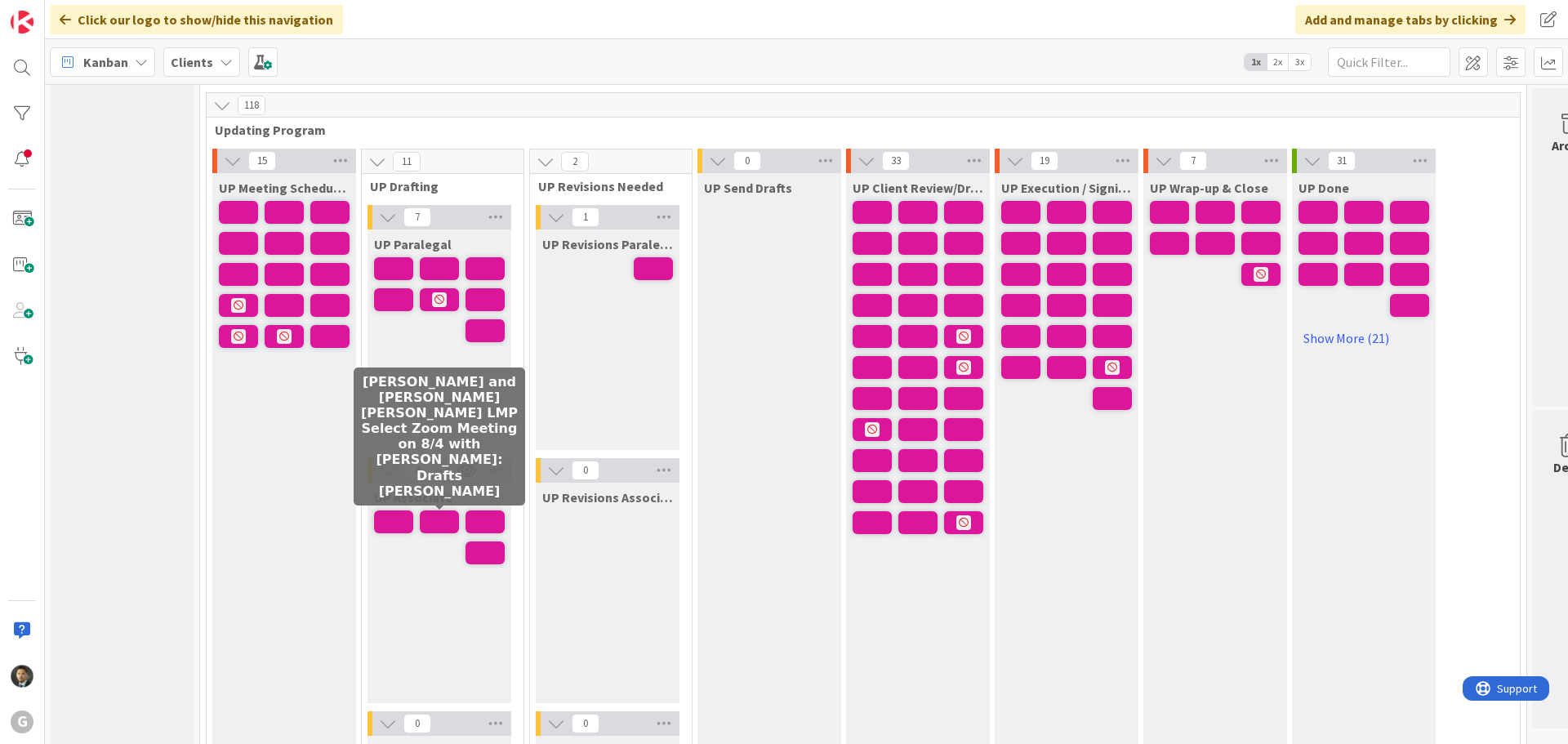
click at [437, 520] on span at bounding box center [439, 522] width 39 height 23
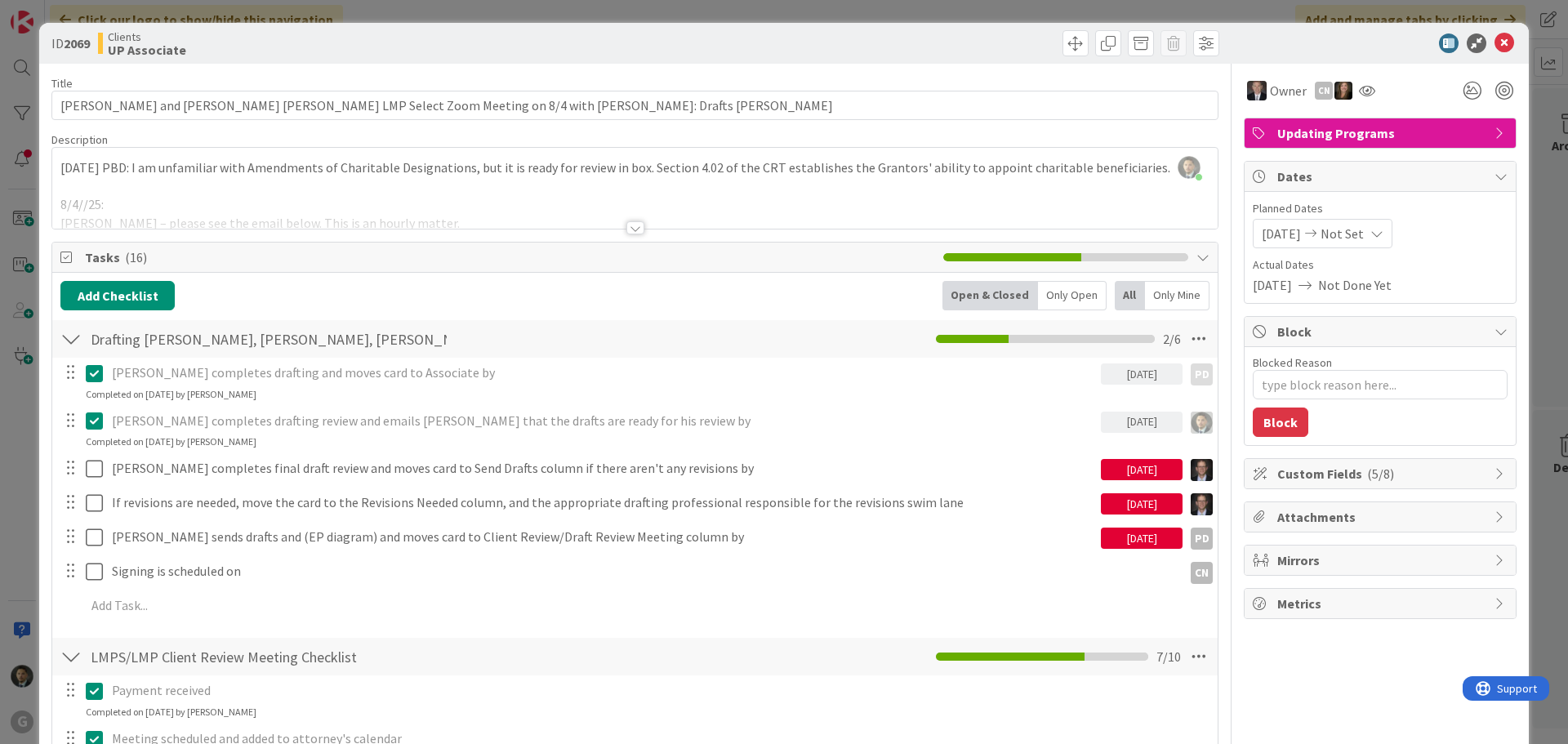
click at [593, 12] on div "ID 2069 Clients UP Associate Title 91 / 128 [PERSON_NAME] and [PERSON_NAME] [PE…" at bounding box center [784, 372] width 1568 height 744
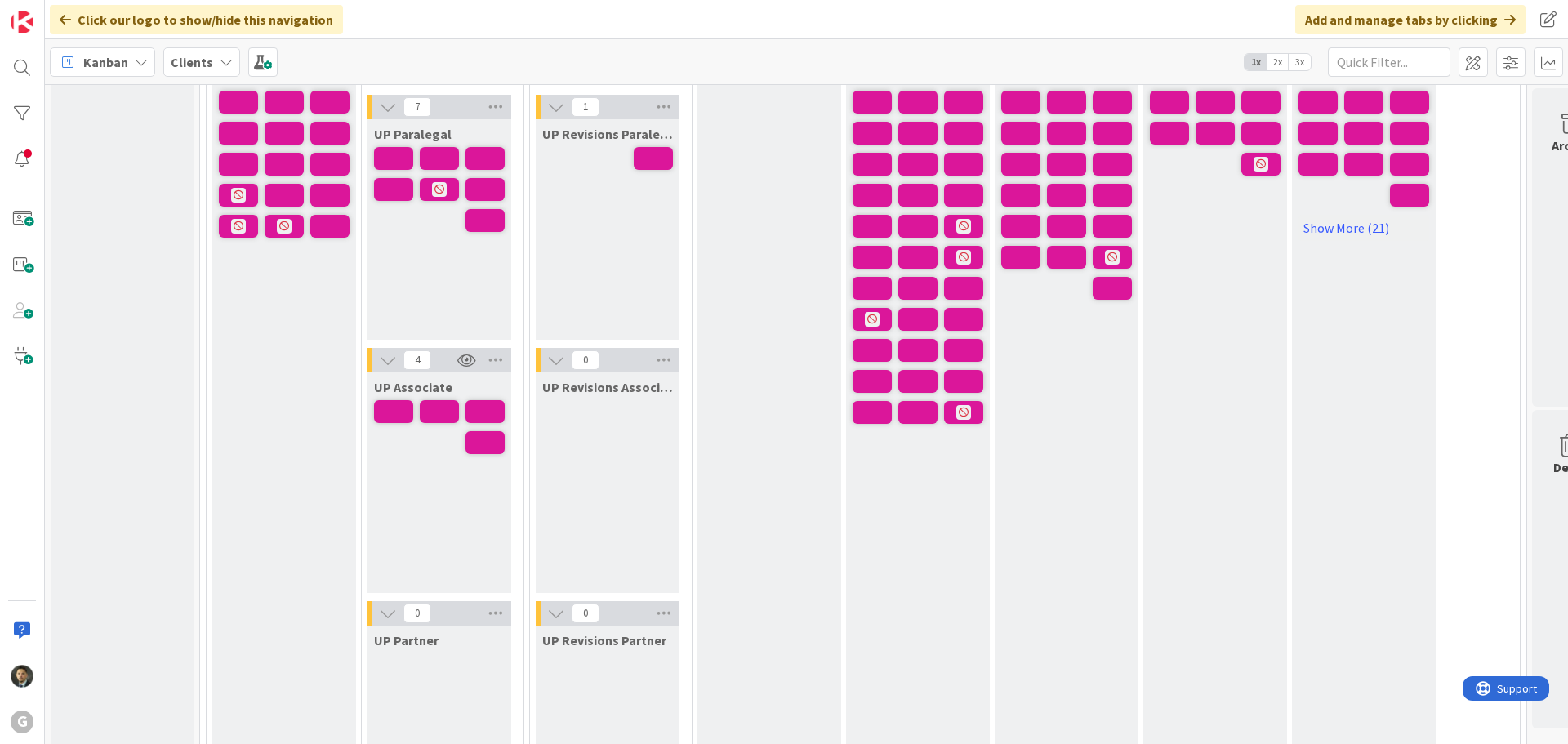
scroll to position [2451, 0]
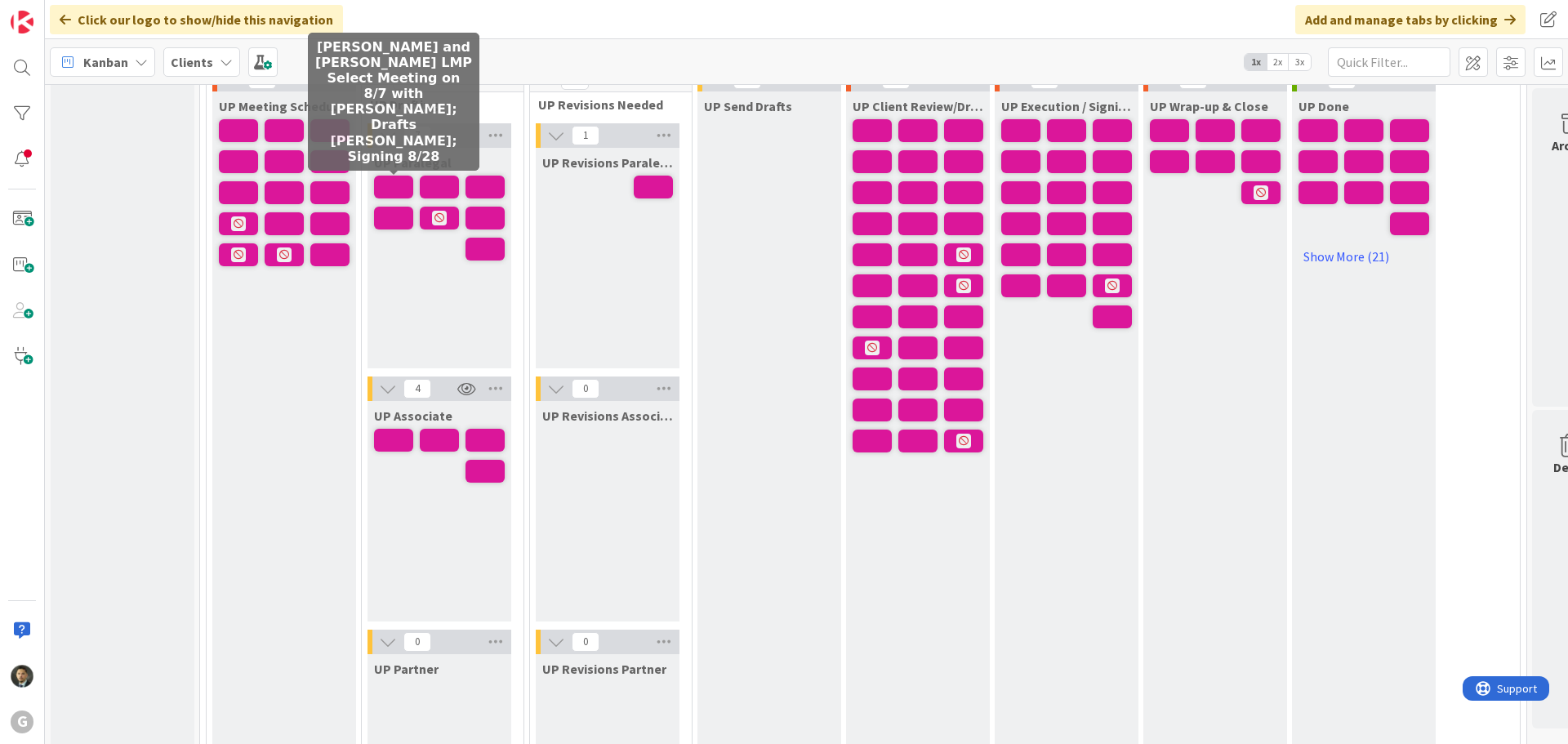
click at [401, 191] on span at bounding box center [394, 187] width 39 height 23
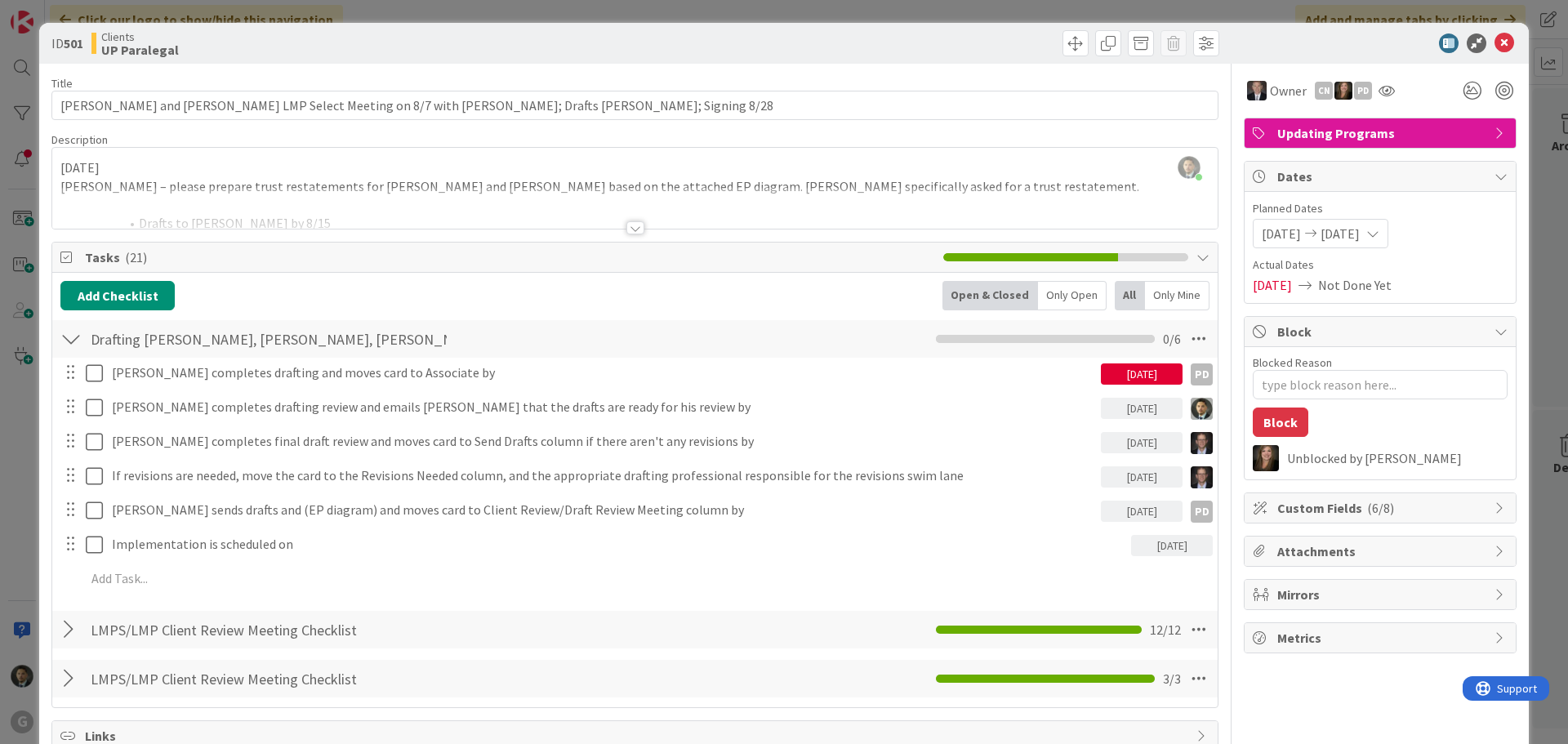
click at [561, 16] on div "ID 501 Clients UP Paralegal Title 100 / 128 [PERSON_NAME] and [PERSON_NAME] LMP…" at bounding box center [784, 372] width 1568 height 744
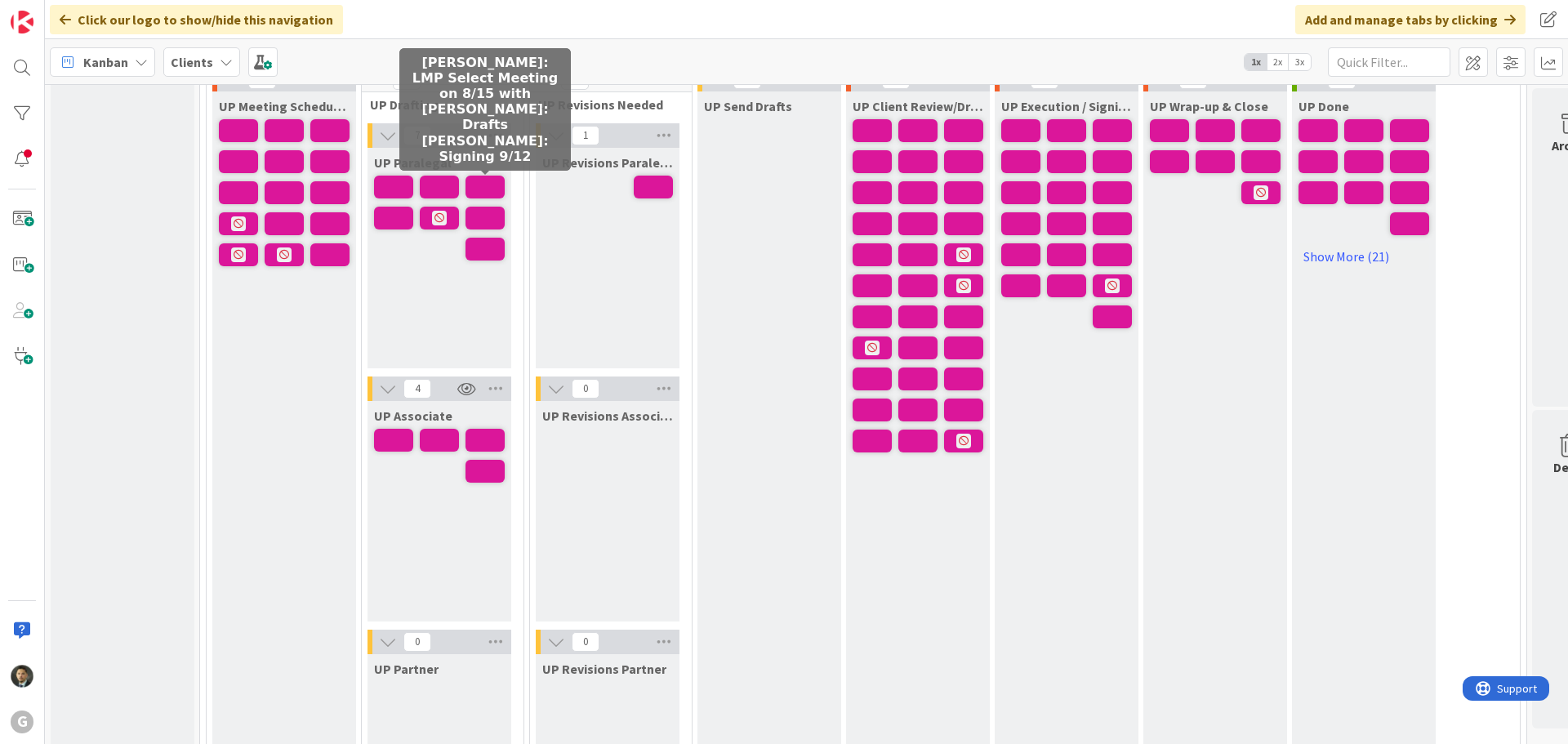
click at [498, 187] on span at bounding box center [485, 187] width 39 height 23
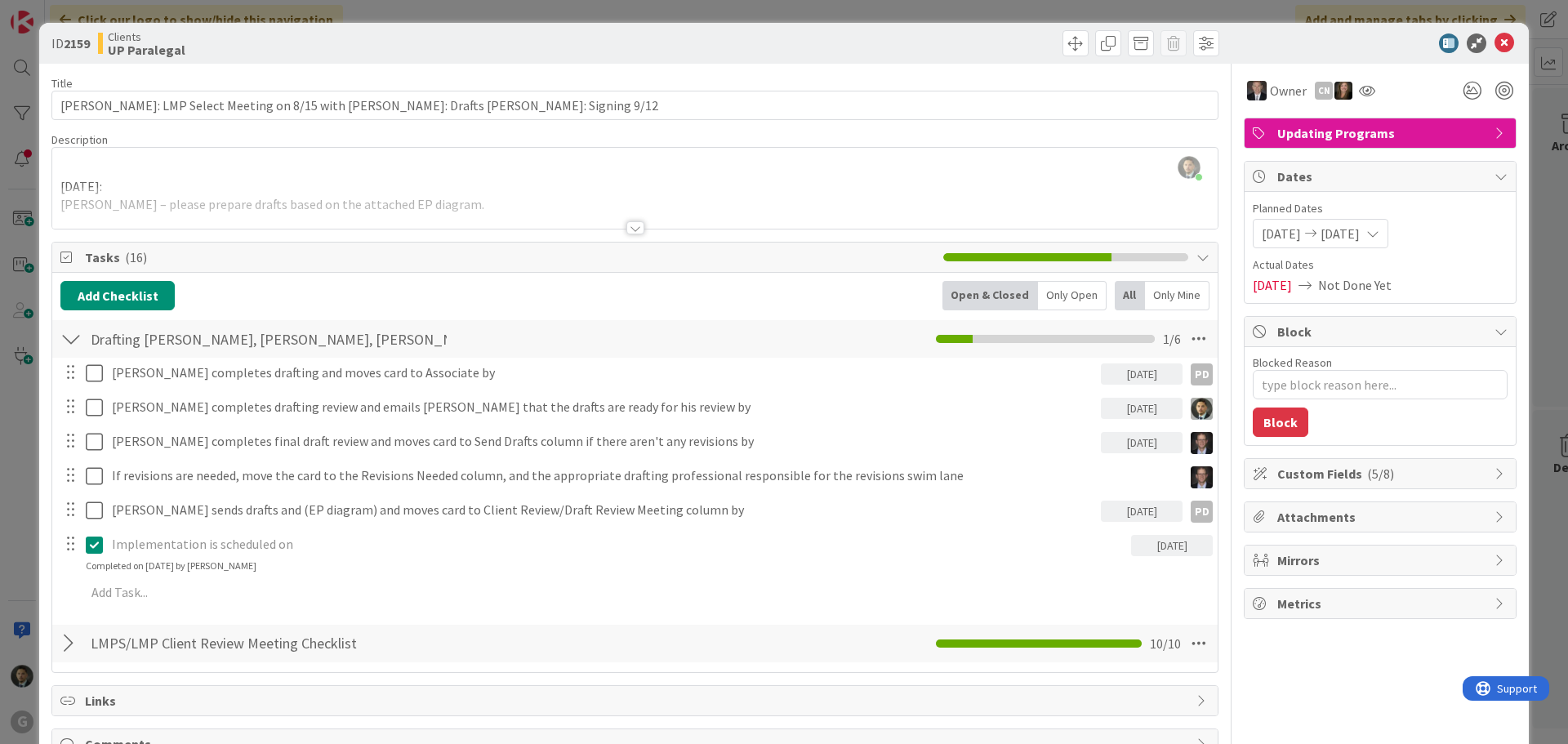
click at [637, 13] on div "ID 2159 Clients UP Paralegal Title 86 / 128 [PERSON_NAME]: LMP Select Meeting o…" at bounding box center [784, 372] width 1568 height 744
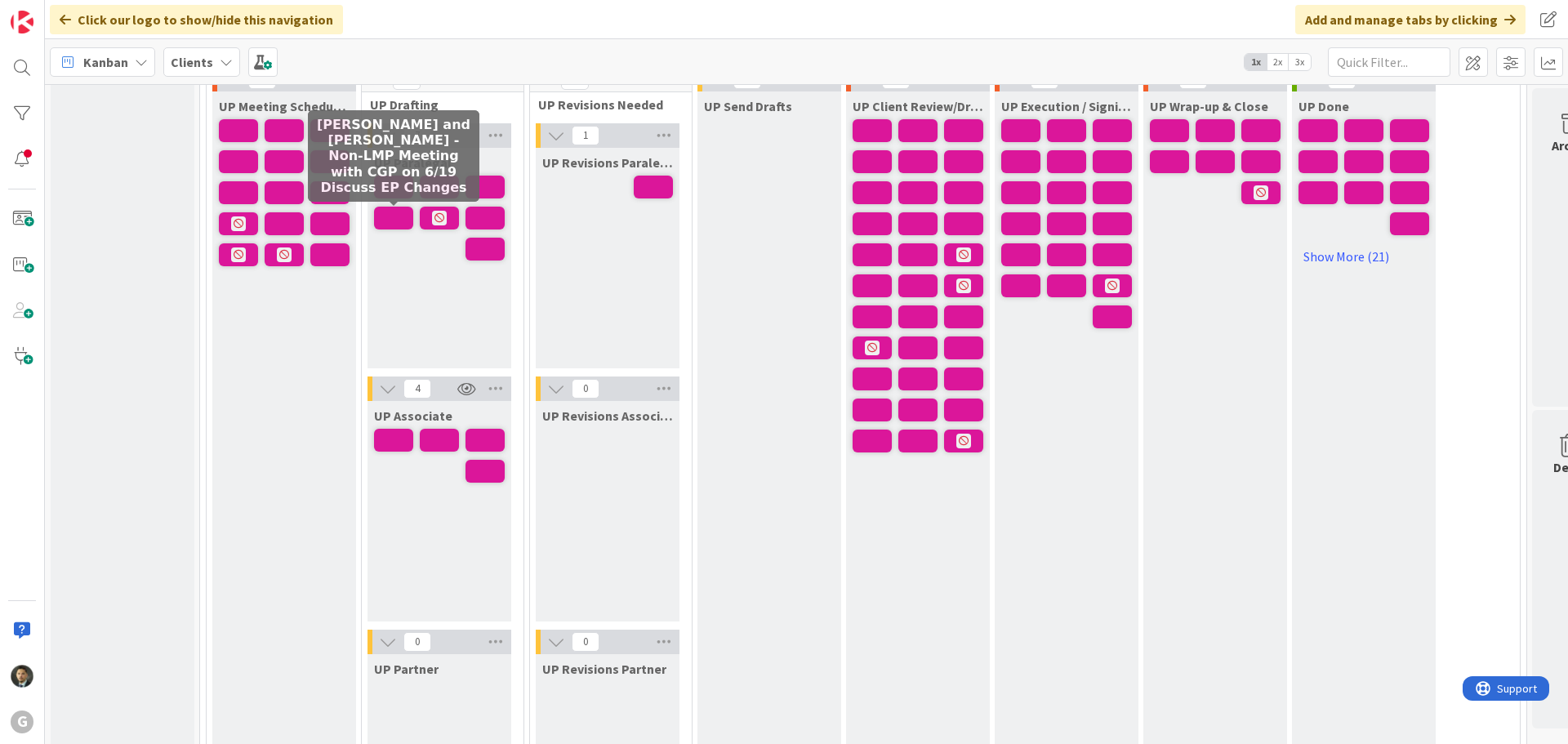
click at [401, 226] on span at bounding box center [394, 218] width 39 height 23
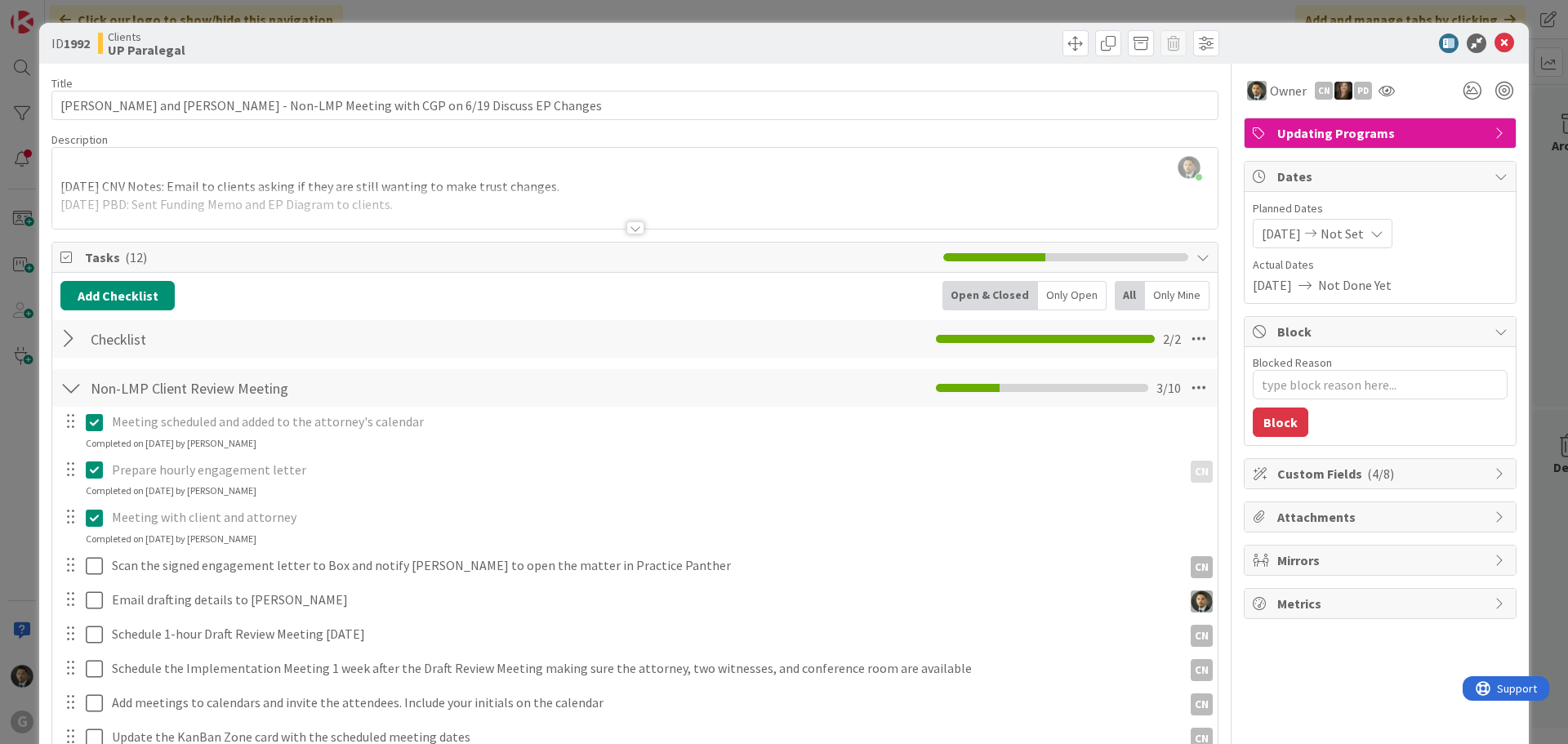
click at [556, 10] on div "ID 1992 Clients UP Paralegal Title 80 / 128 [GEOGRAPHIC_DATA][PERSON_NAME] and …" at bounding box center [784, 372] width 1568 height 744
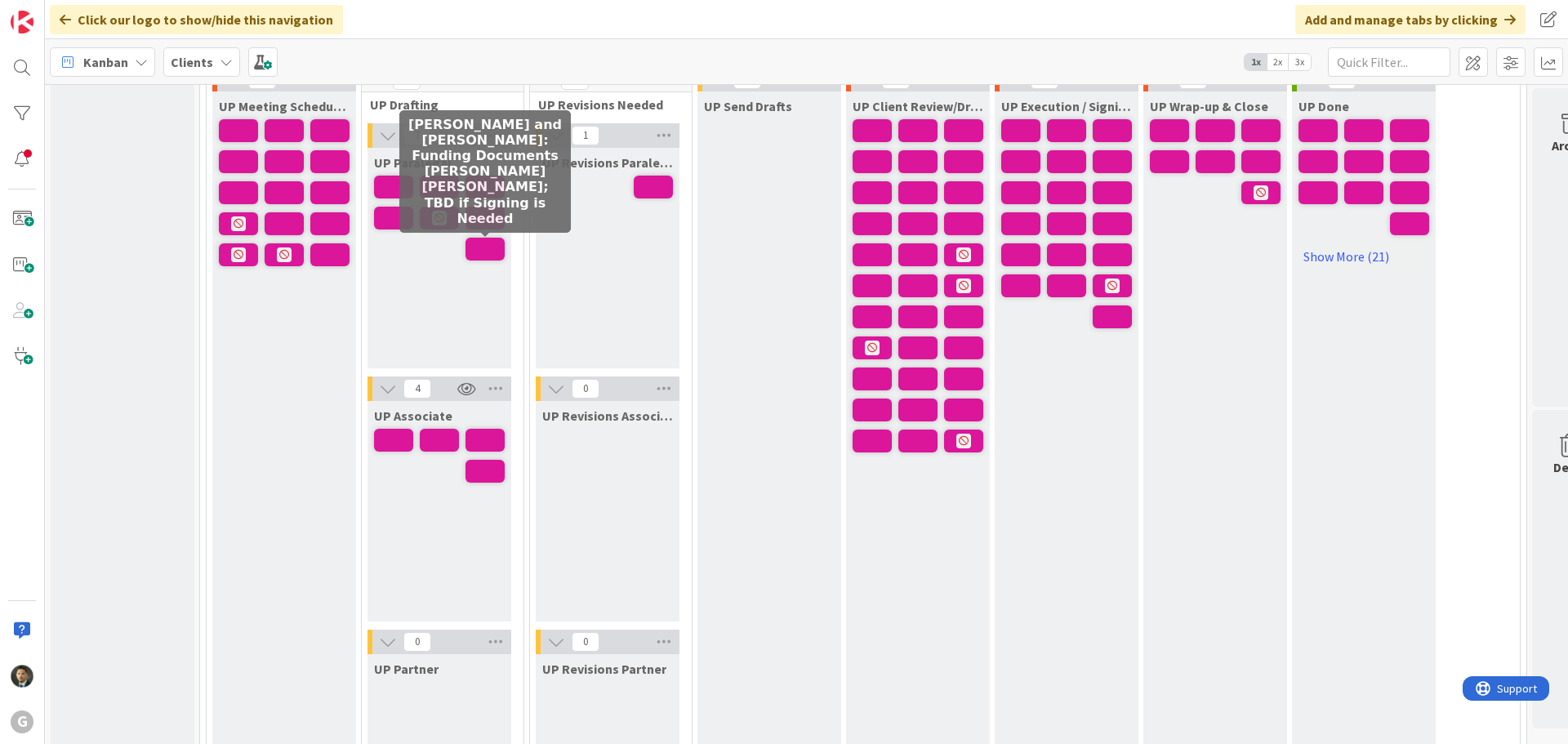
click at [490, 245] on span at bounding box center [485, 249] width 39 height 23
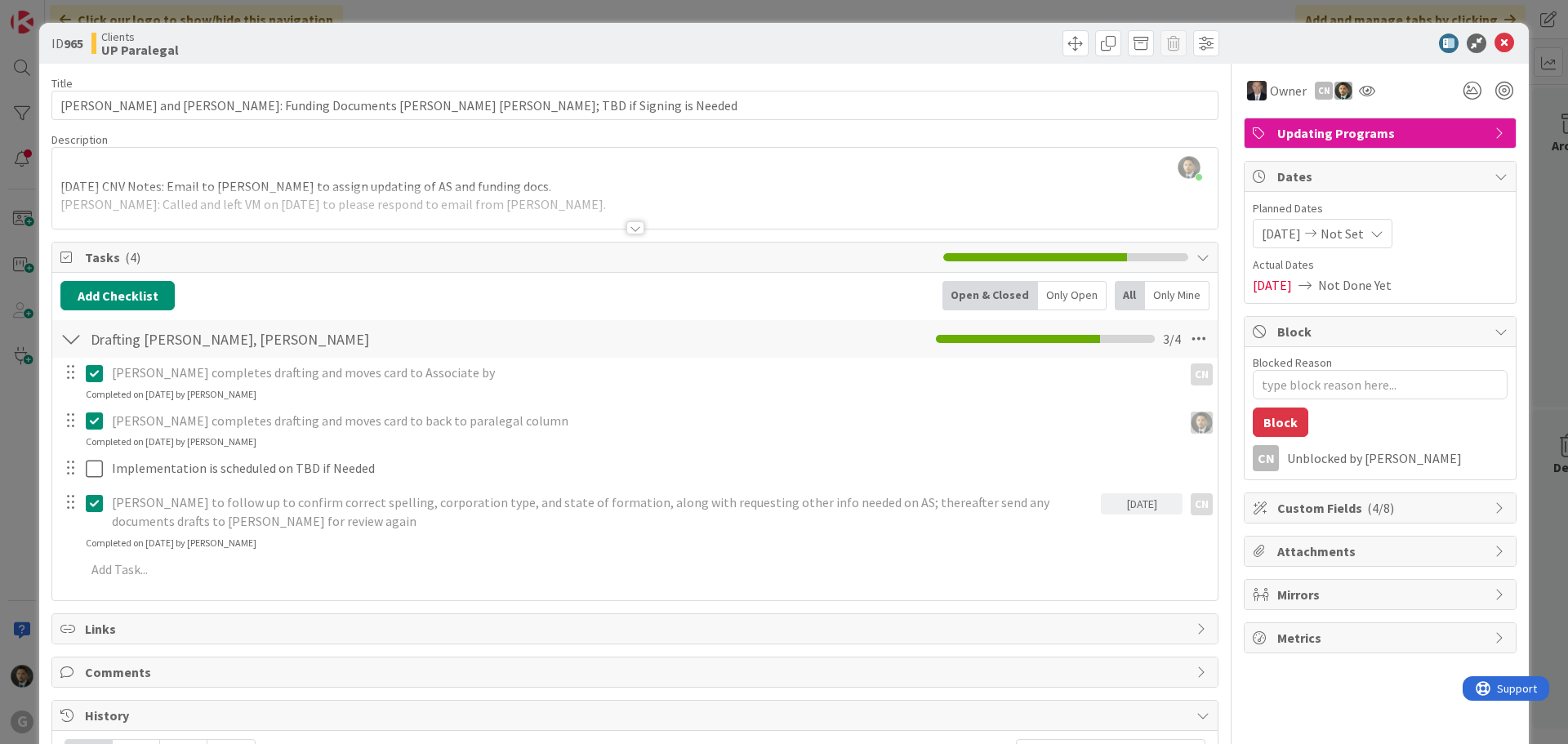
click at [341, 9] on div "ID 965 Clients UP Paralegal Title 81 / 128 [PERSON_NAME] and [PERSON_NAME]: Fun…" at bounding box center [784, 372] width 1568 height 744
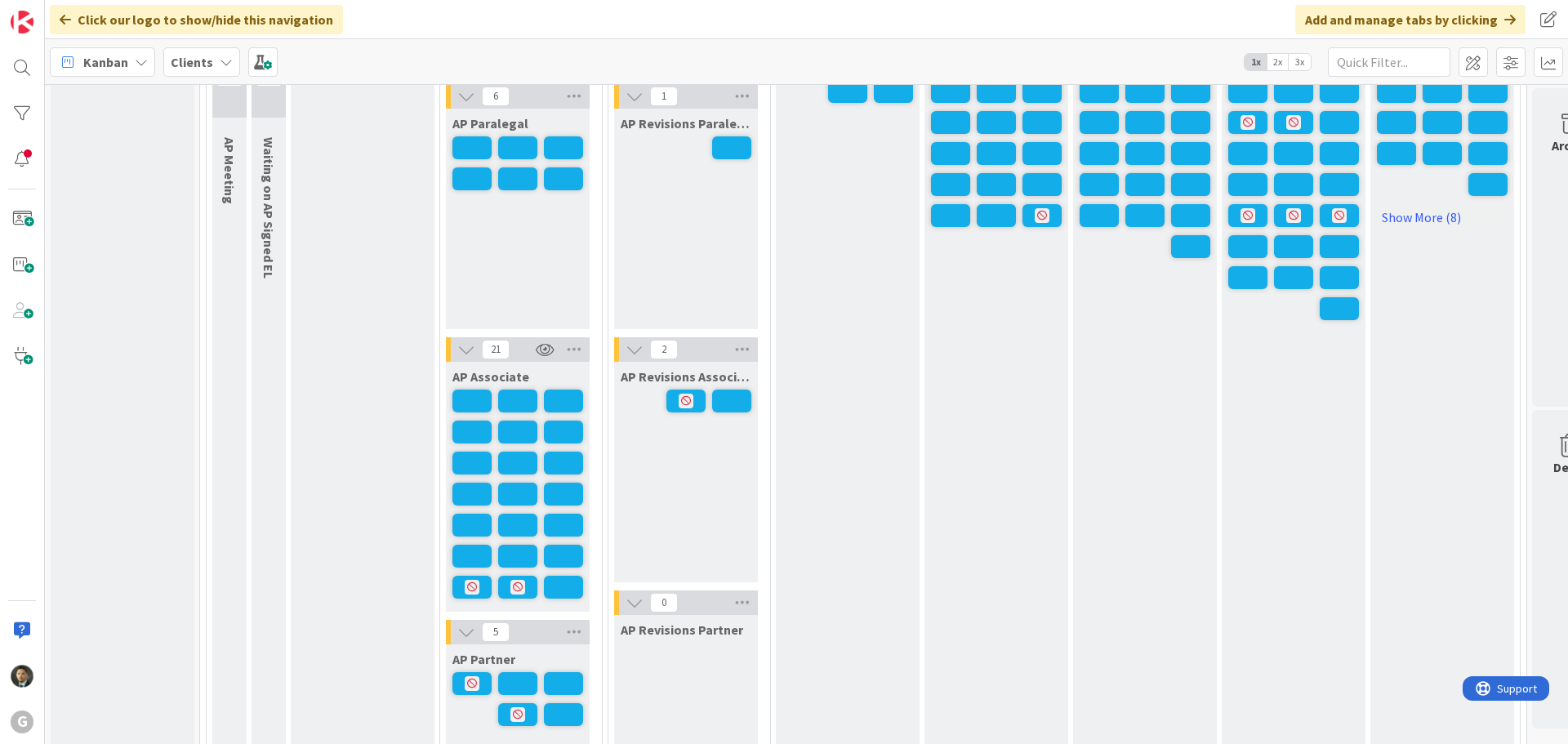
scroll to position [1225, 0]
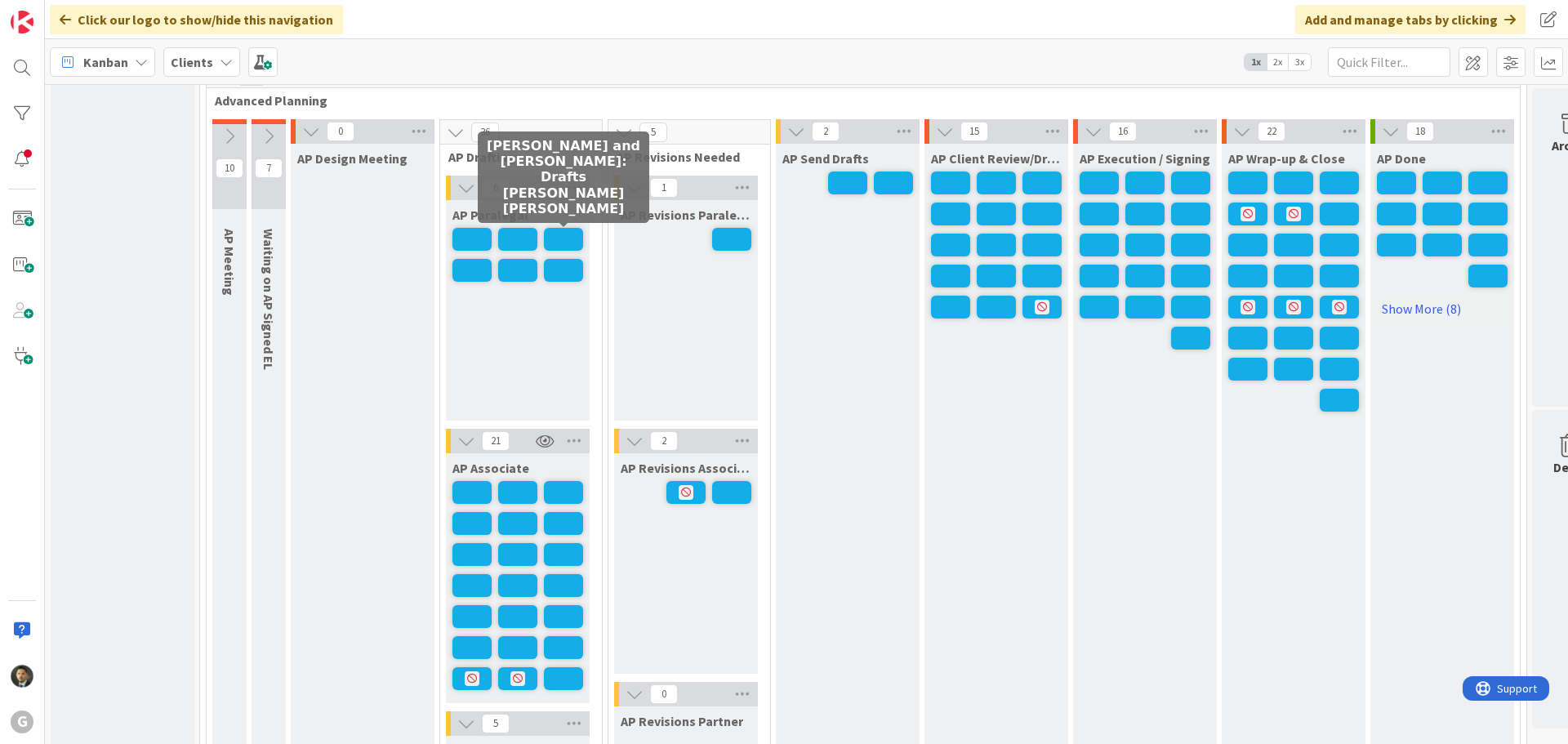
click at [552, 232] on span at bounding box center [564, 239] width 39 height 23
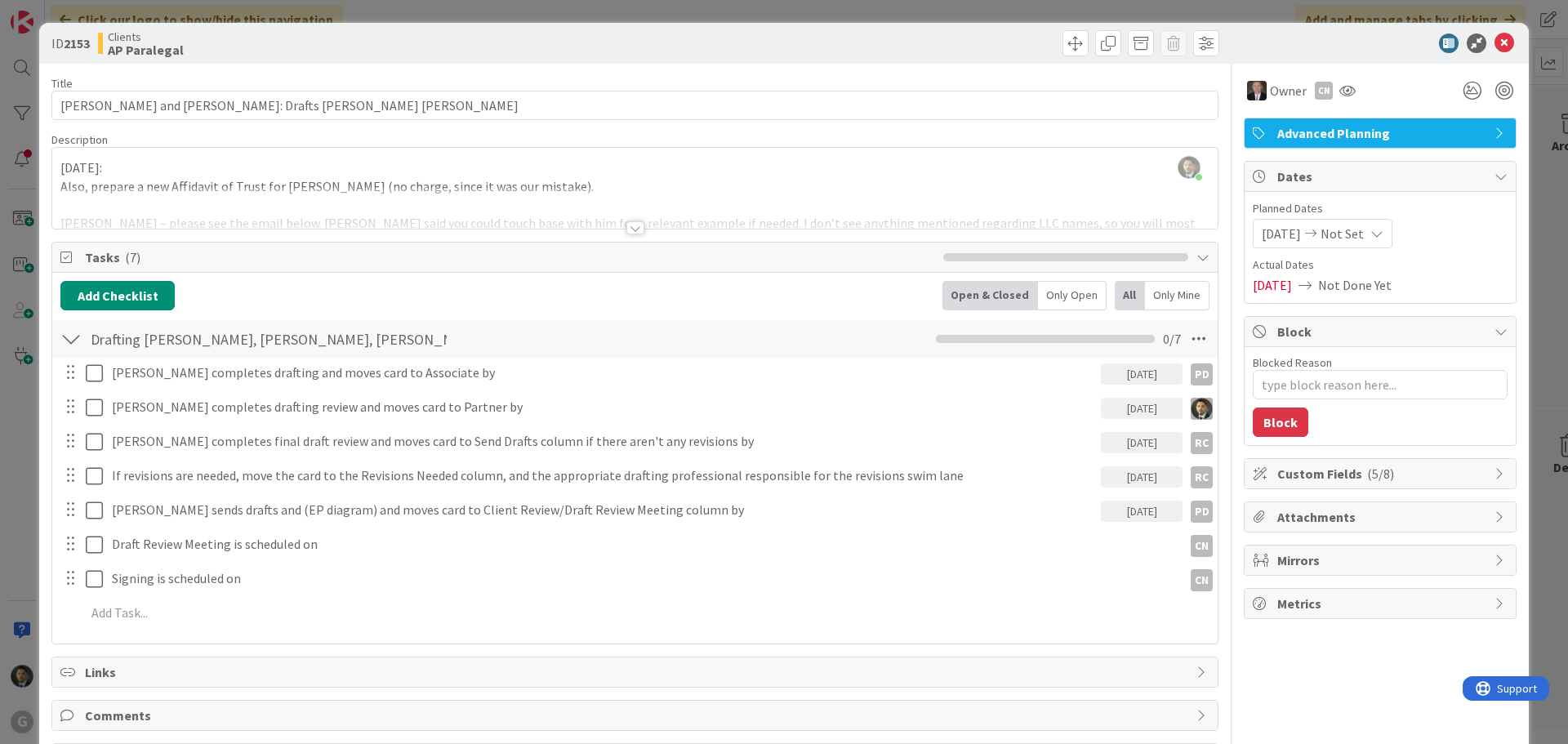
click at [632, 6] on div "ID 2153 Clients AP Paralegal Title 51 / 128 [PERSON_NAME] and [PERSON_NAME]: Dr…" at bounding box center [784, 372] width 1568 height 744
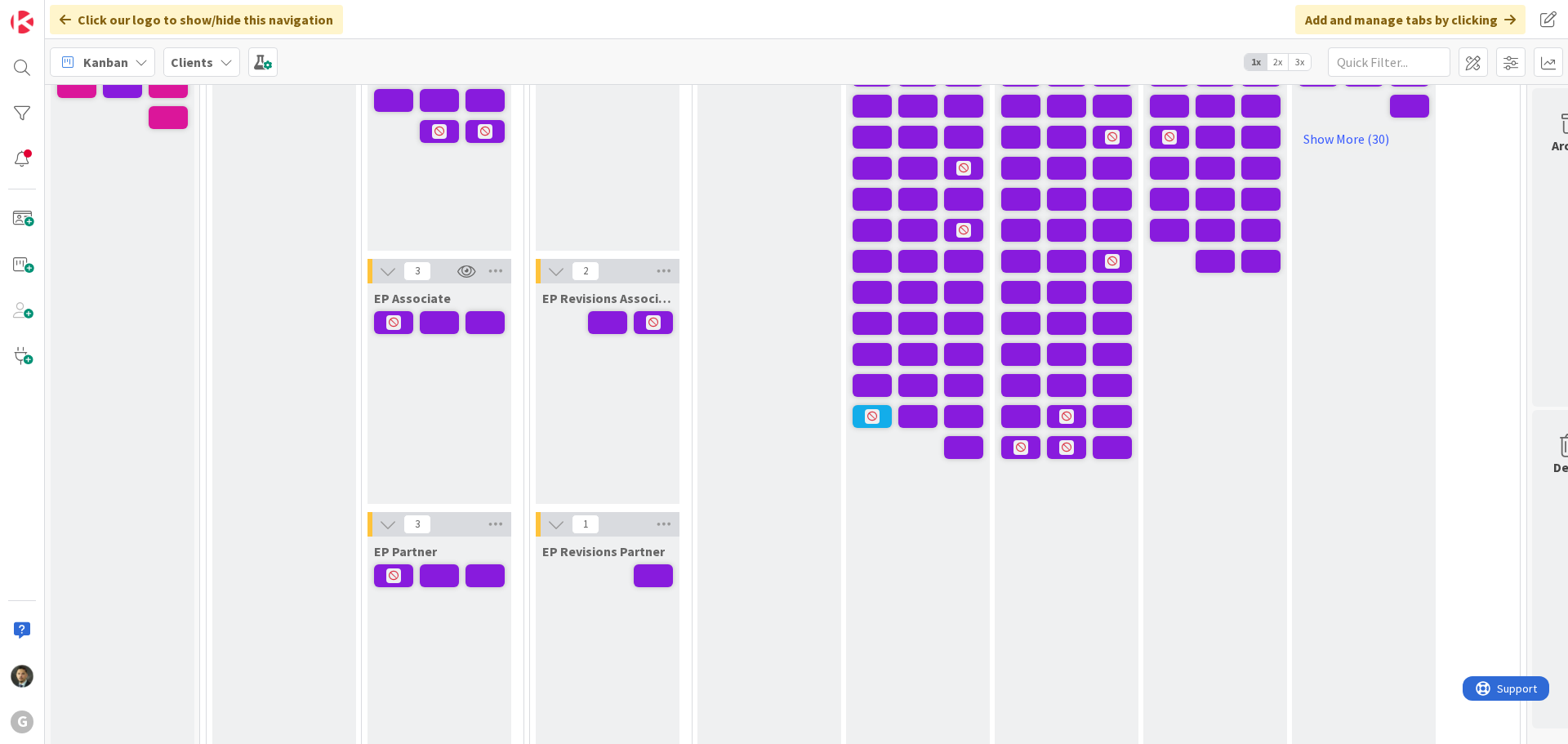
scroll to position [82, 0]
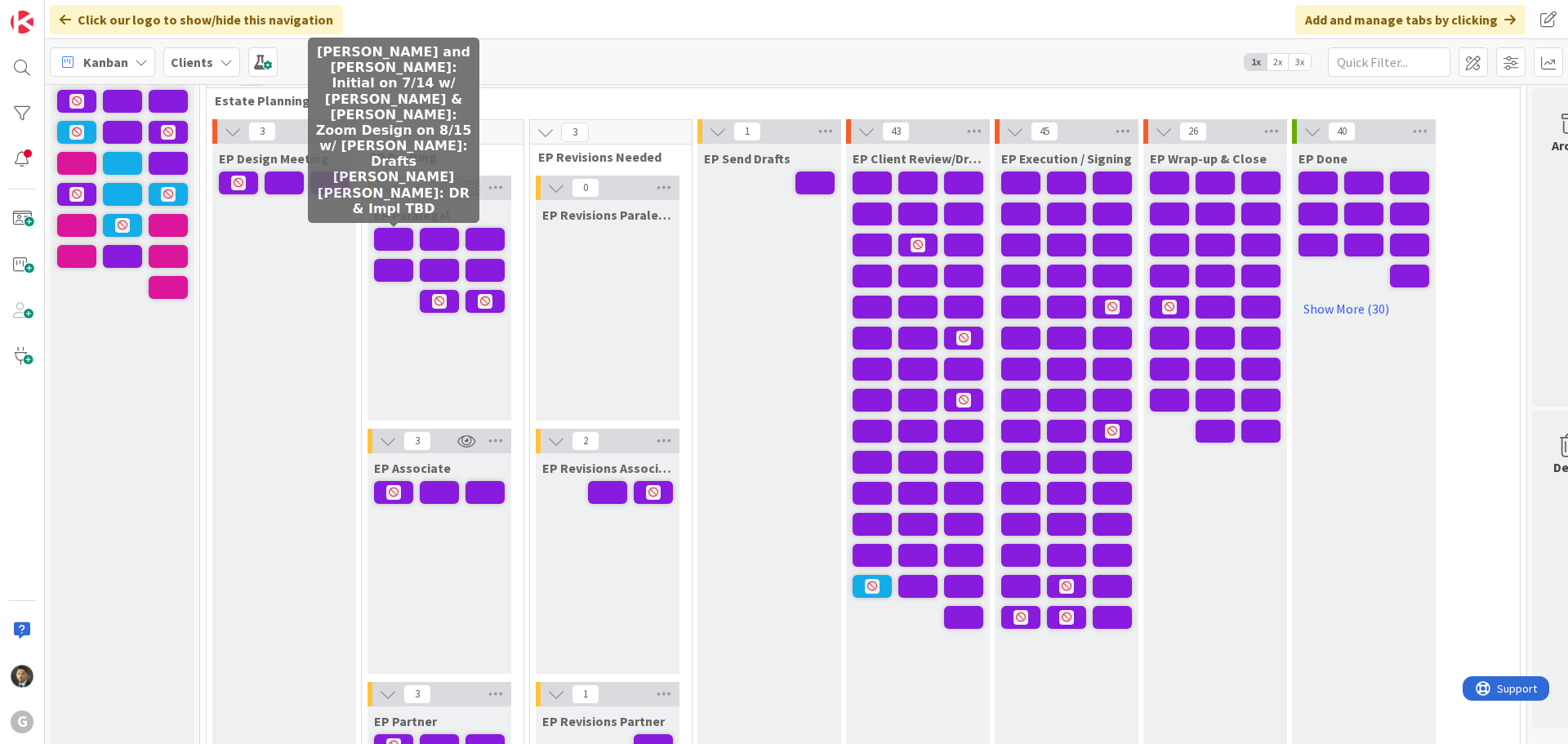
click at [404, 233] on span at bounding box center [394, 239] width 39 height 23
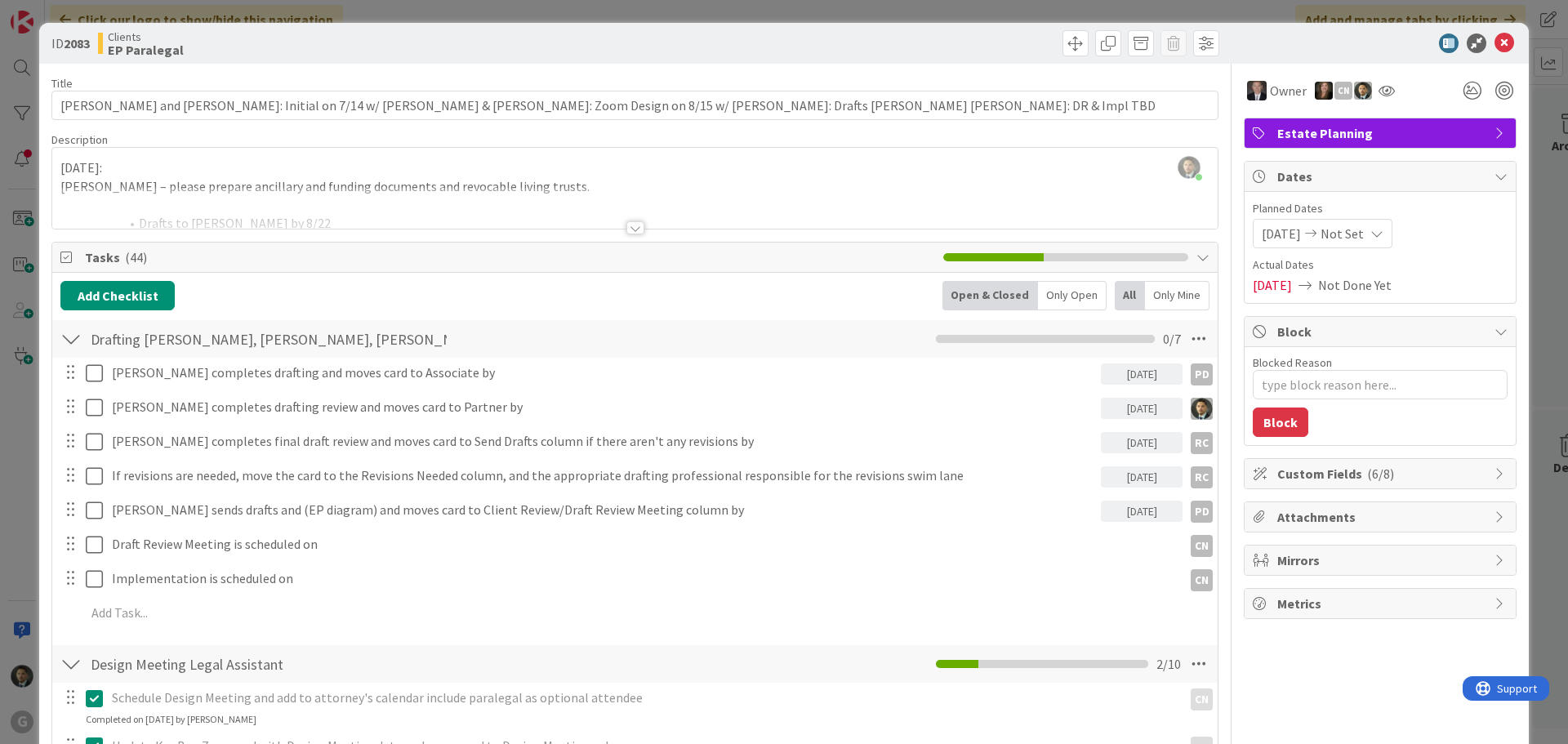
click at [465, 9] on div "ID 2083 Clients EP Paralegal Title 126 / 128 [PERSON_NAME] and [PERSON_NAME]: I…" at bounding box center [784, 372] width 1568 height 744
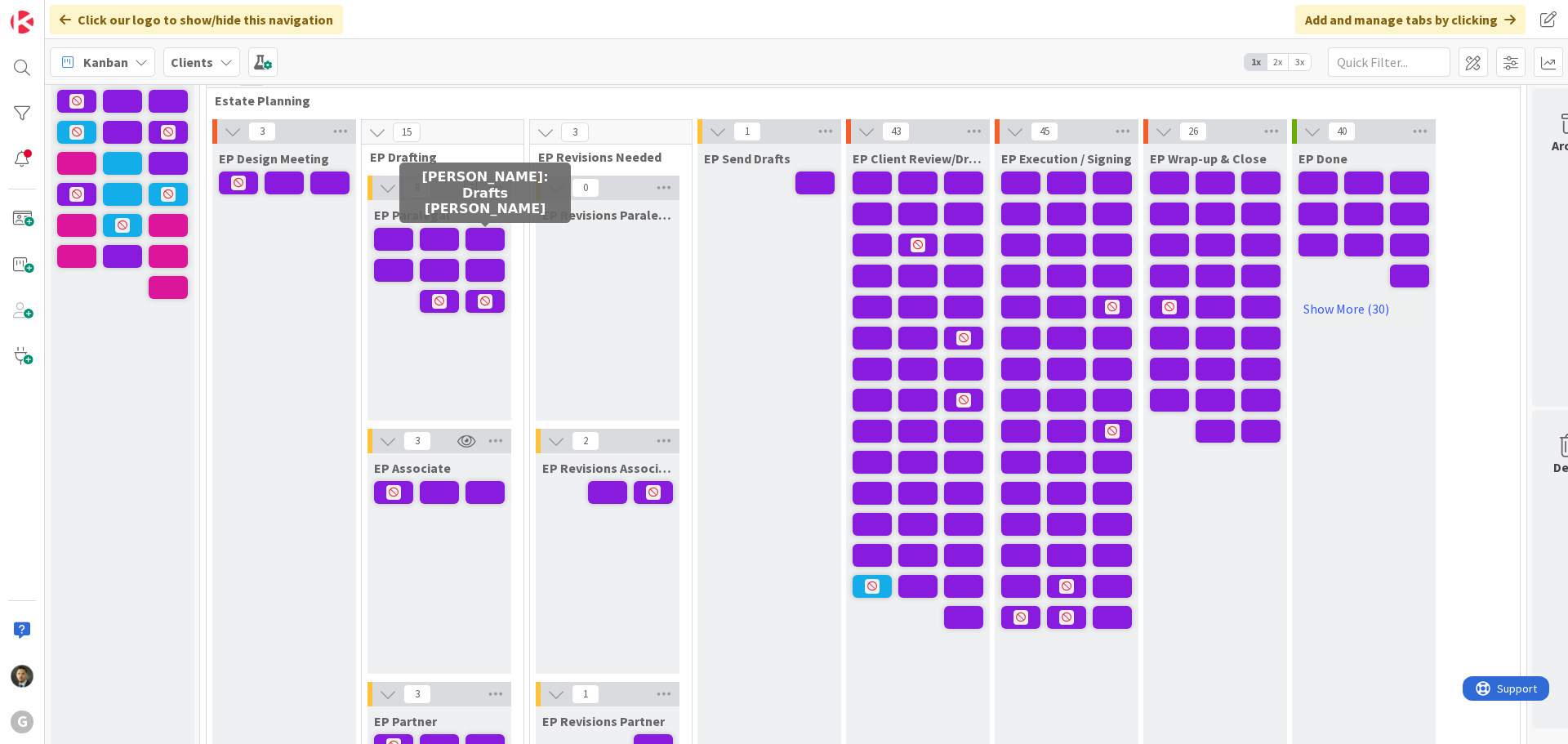
click at [481, 245] on span at bounding box center [485, 239] width 39 height 23
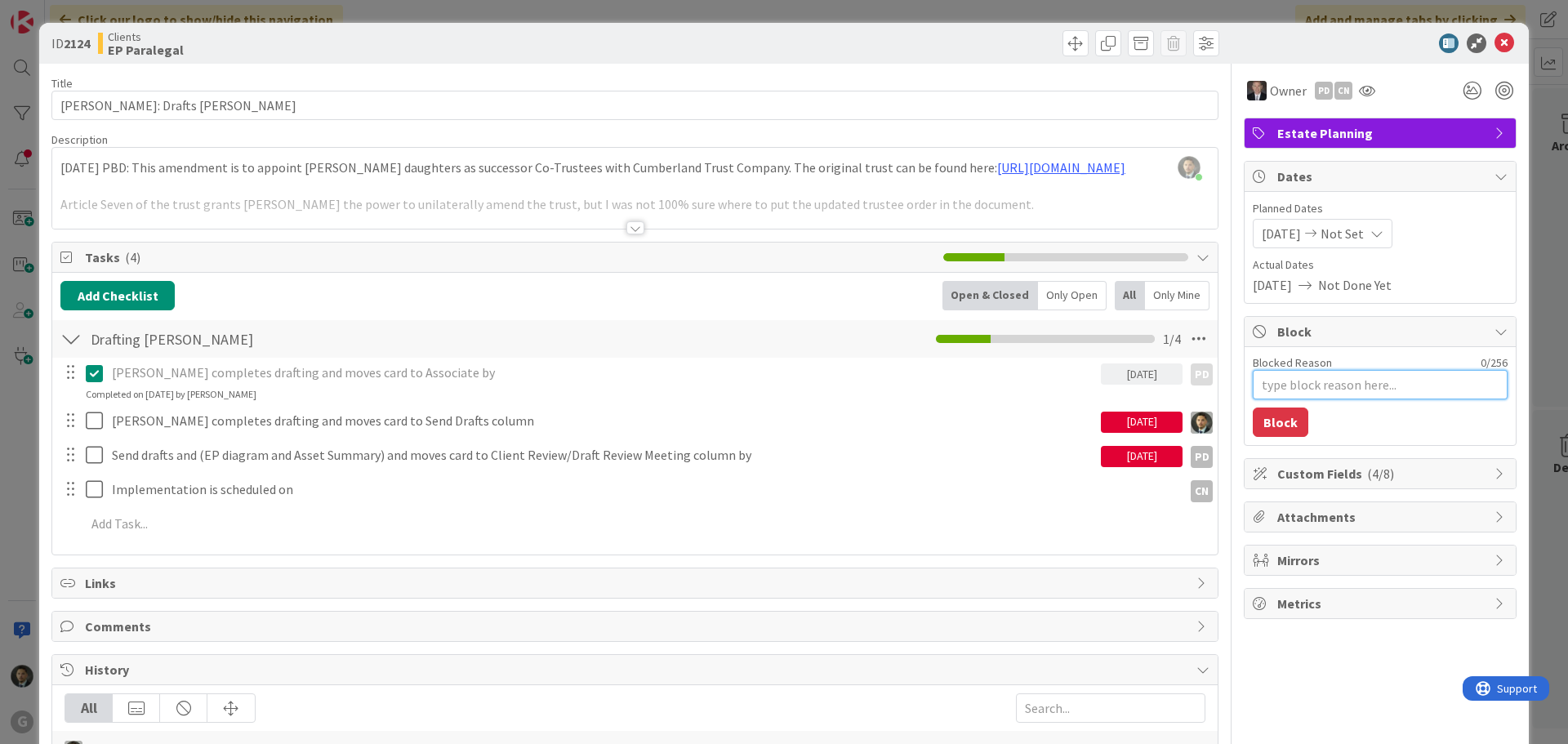
click at [1268, 383] on textarea "Blocked Reason" at bounding box center [1380, 384] width 255 height 29
click at [845, 12] on div "ID 2124 Clients EP Paralegal Title 30 / 128 [PERSON_NAME]: Drafts [PERSON_NAME]…" at bounding box center [784, 372] width 1568 height 744
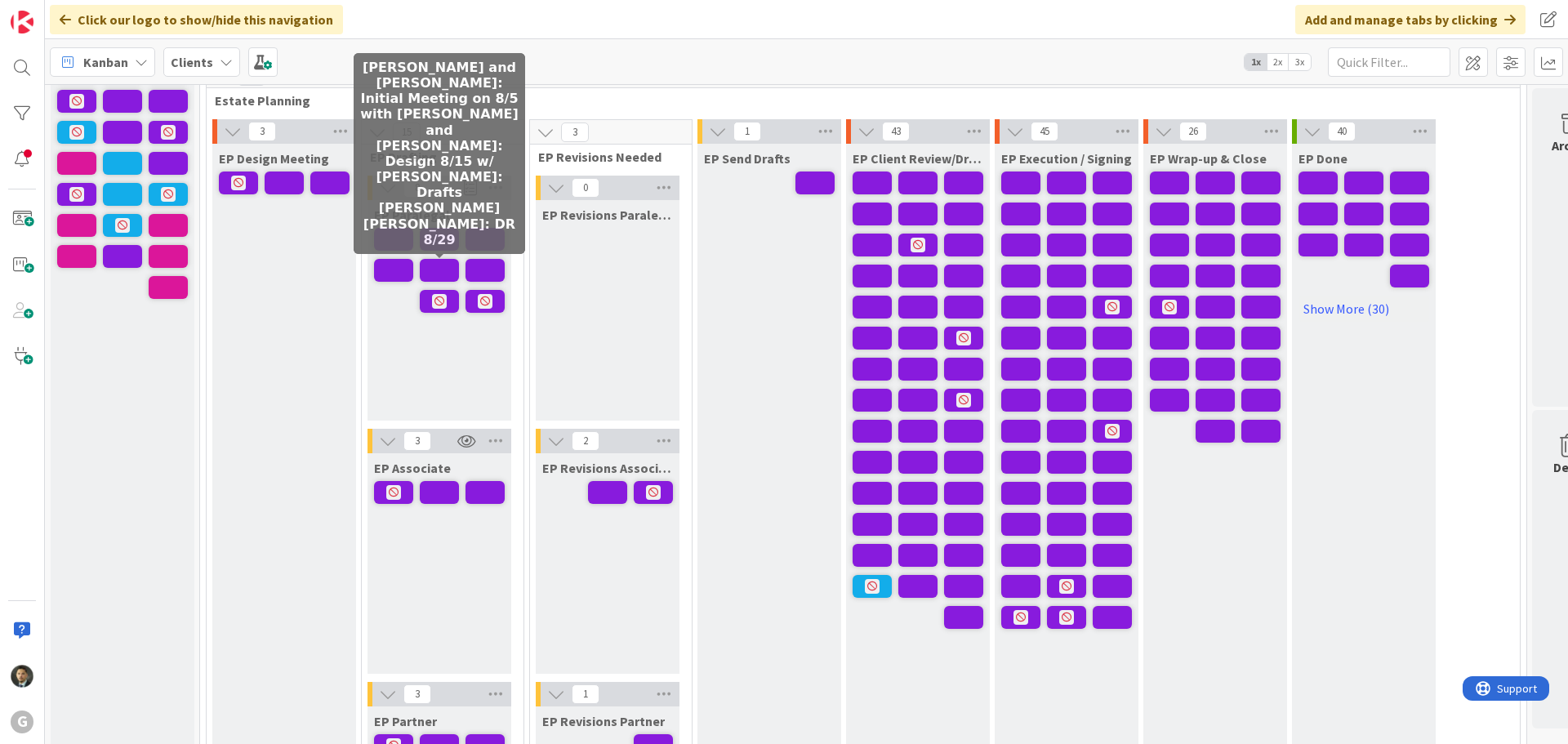
click at [437, 267] on span at bounding box center [439, 270] width 39 height 23
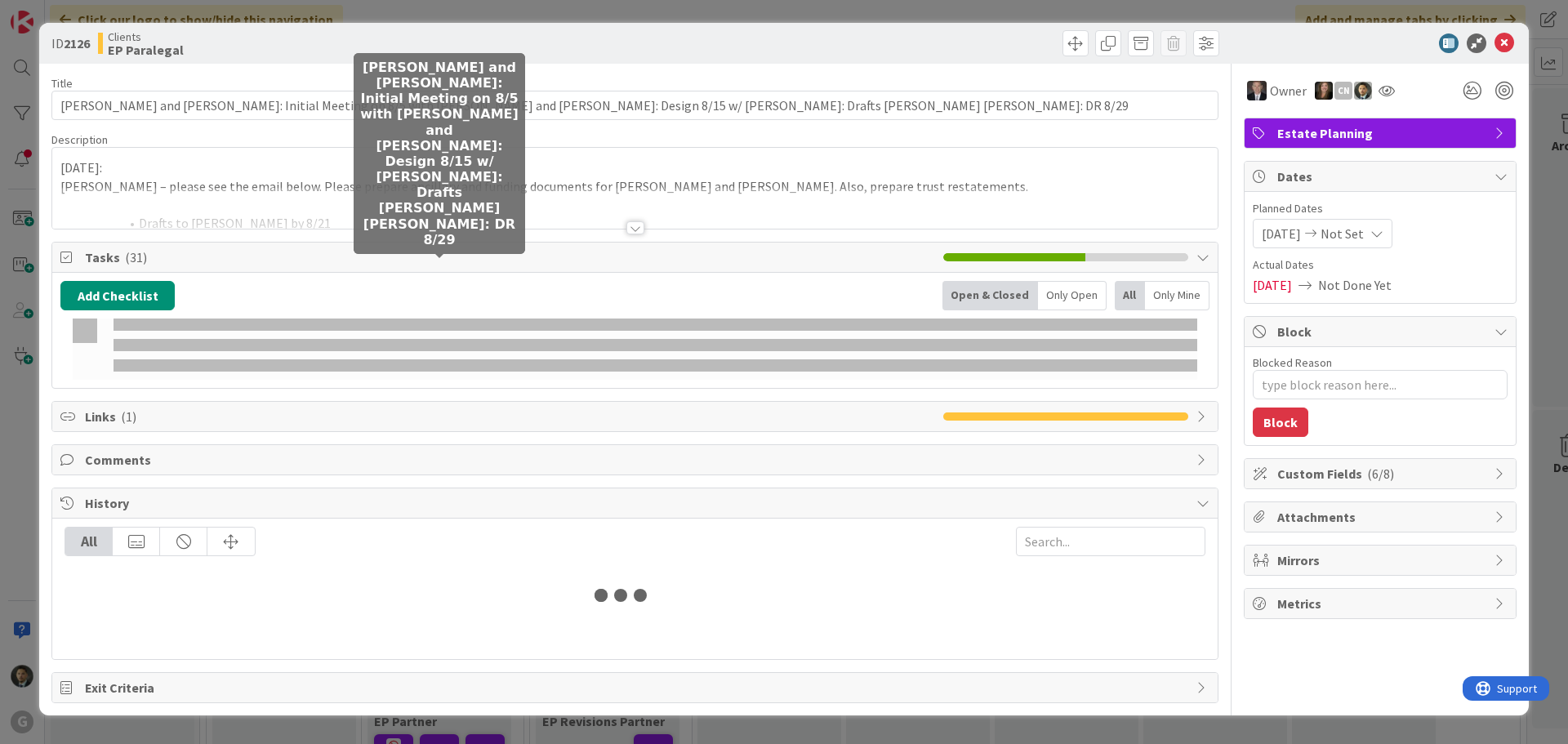
type textarea "x"
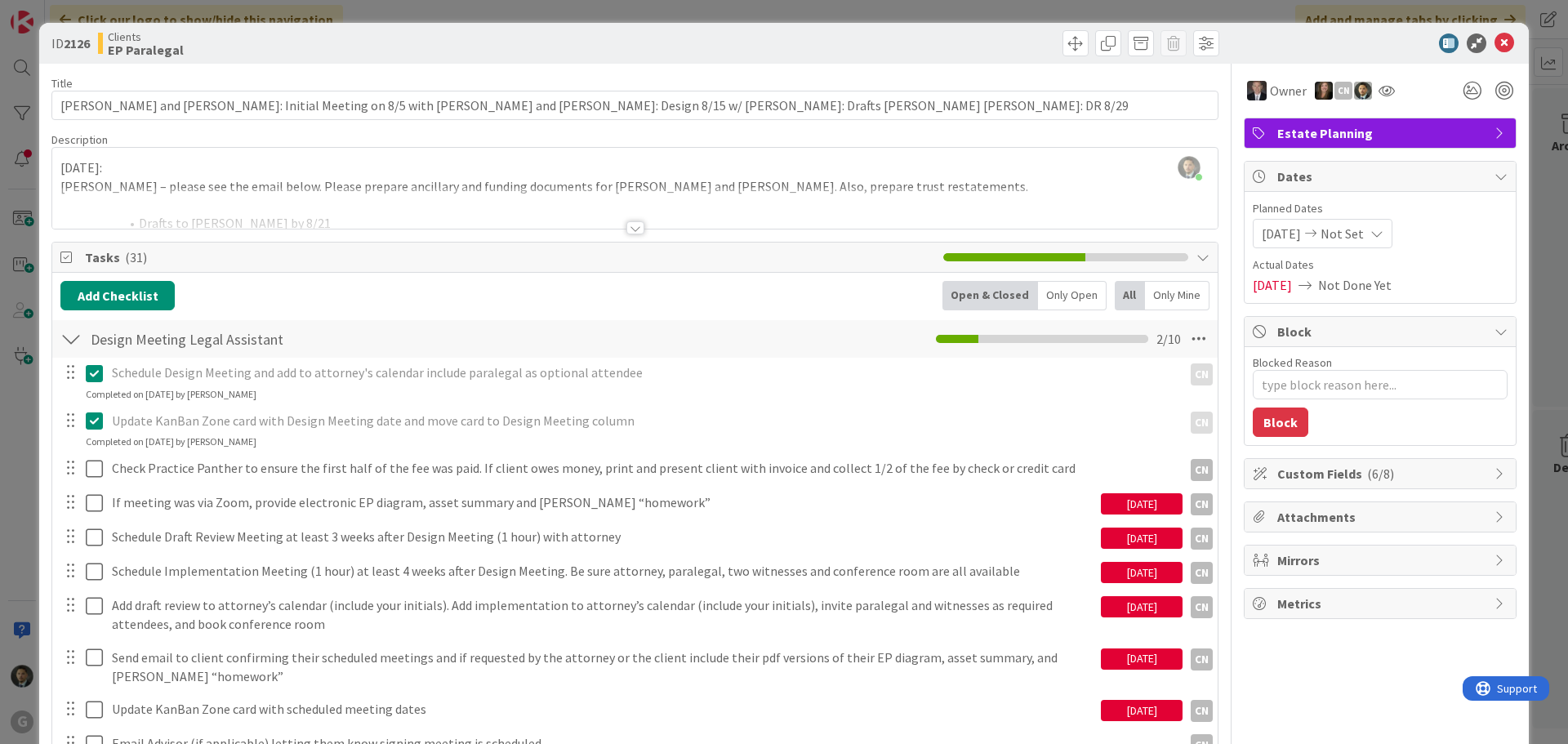
scroll to position [82, 0]
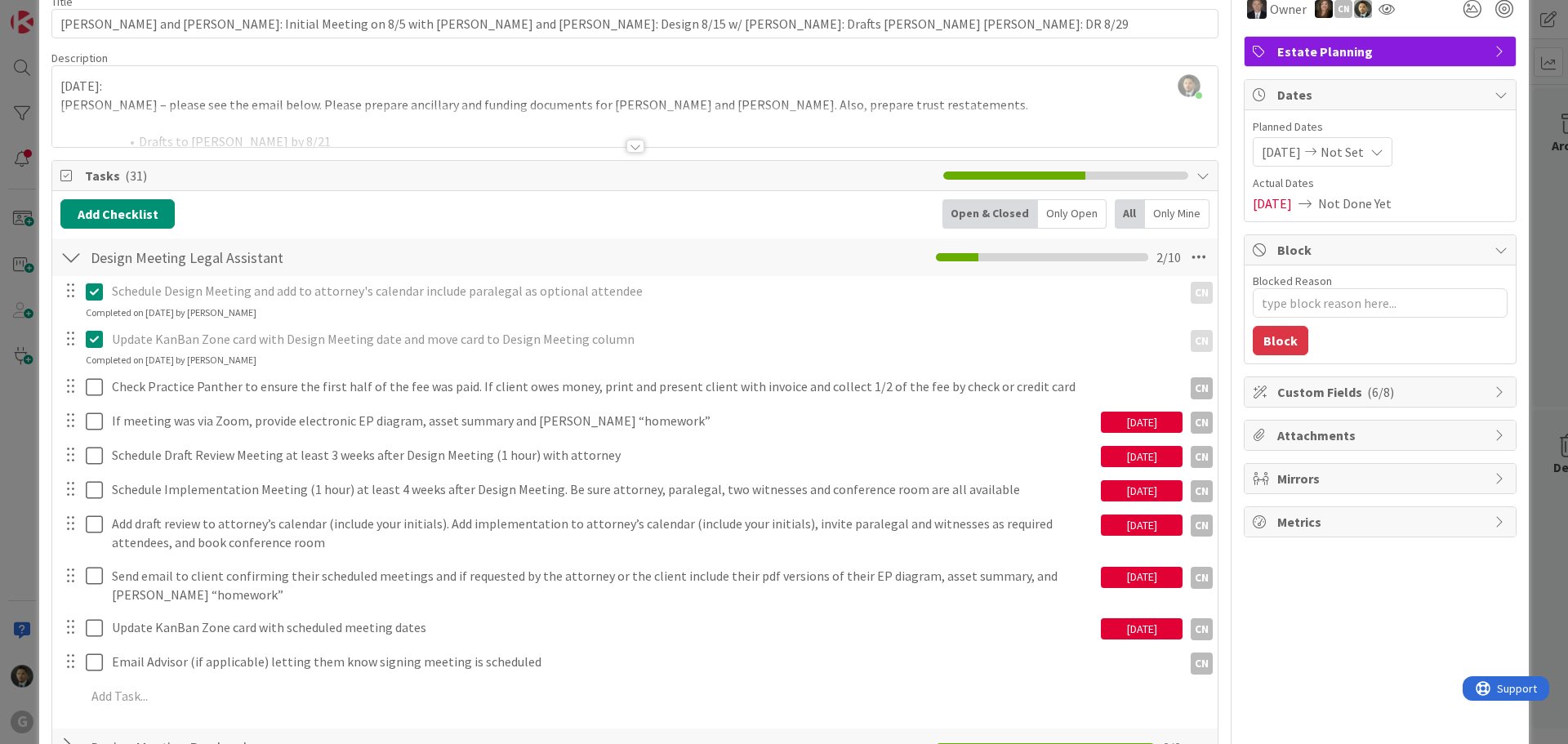
click at [630, 147] on div at bounding box center [635, 146] width 18 height 13
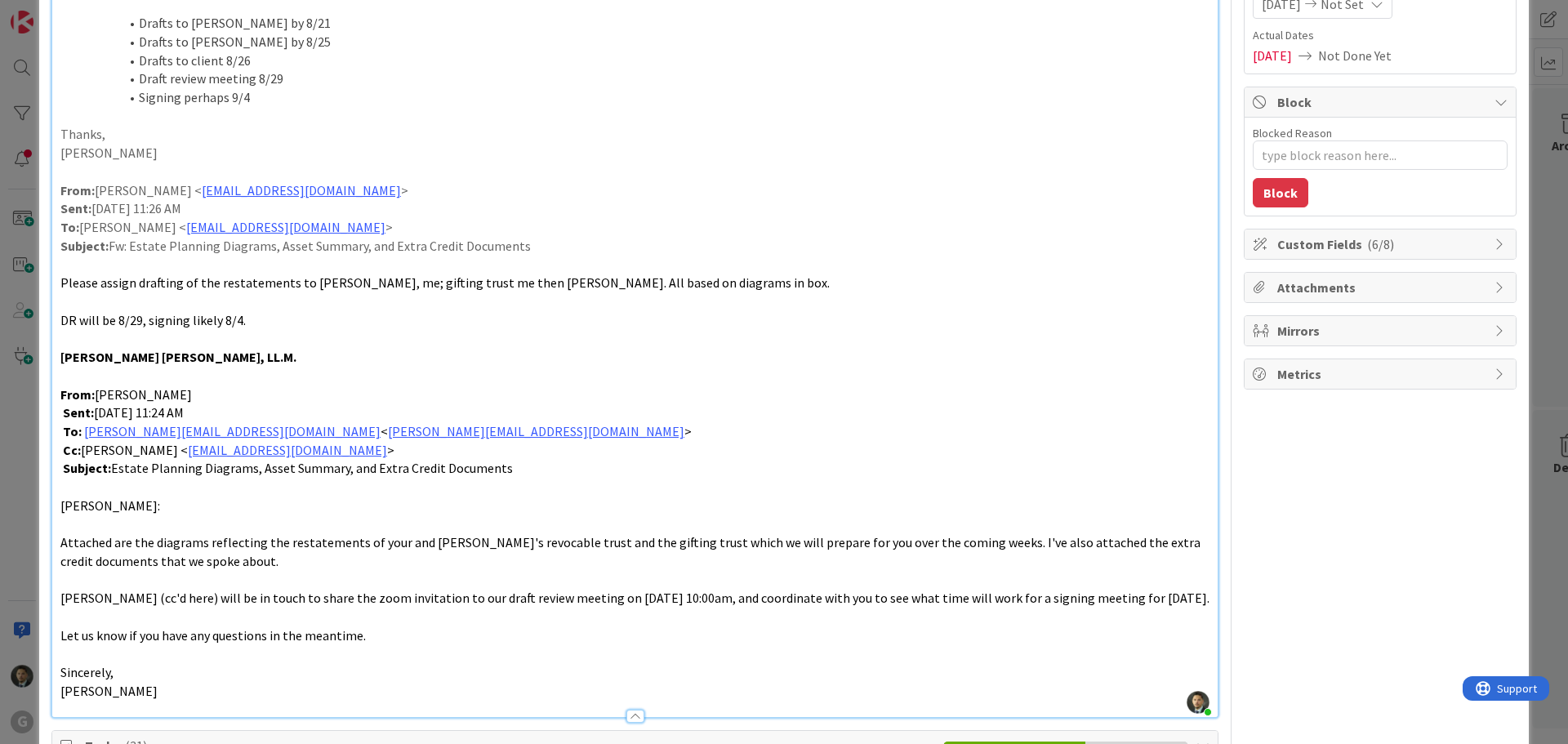
scroll to position [245, 0]
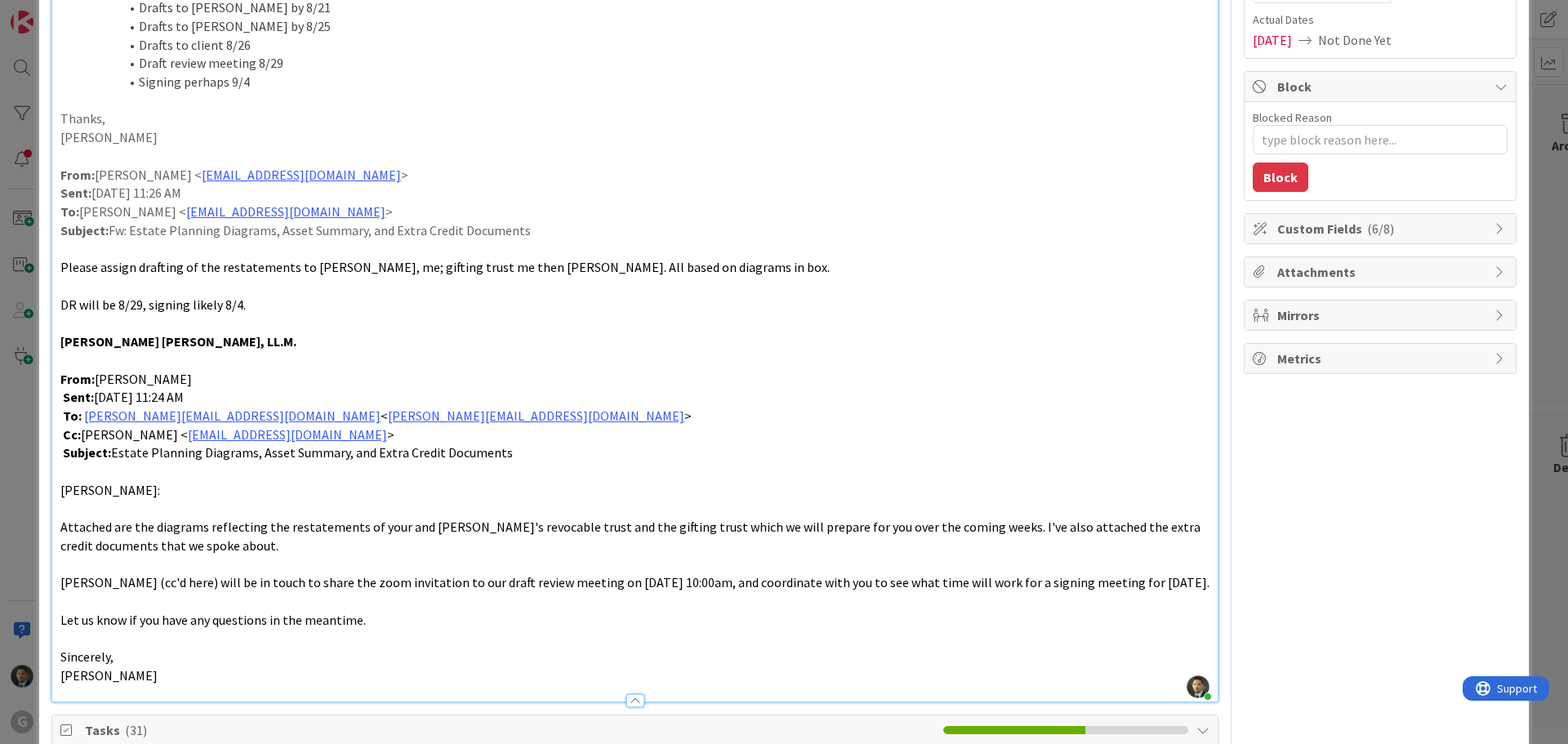
click at [223, 307] on span "DR will be 8/29, signing likely 8/4." at bounding box center [153, 305] width 185 height 16
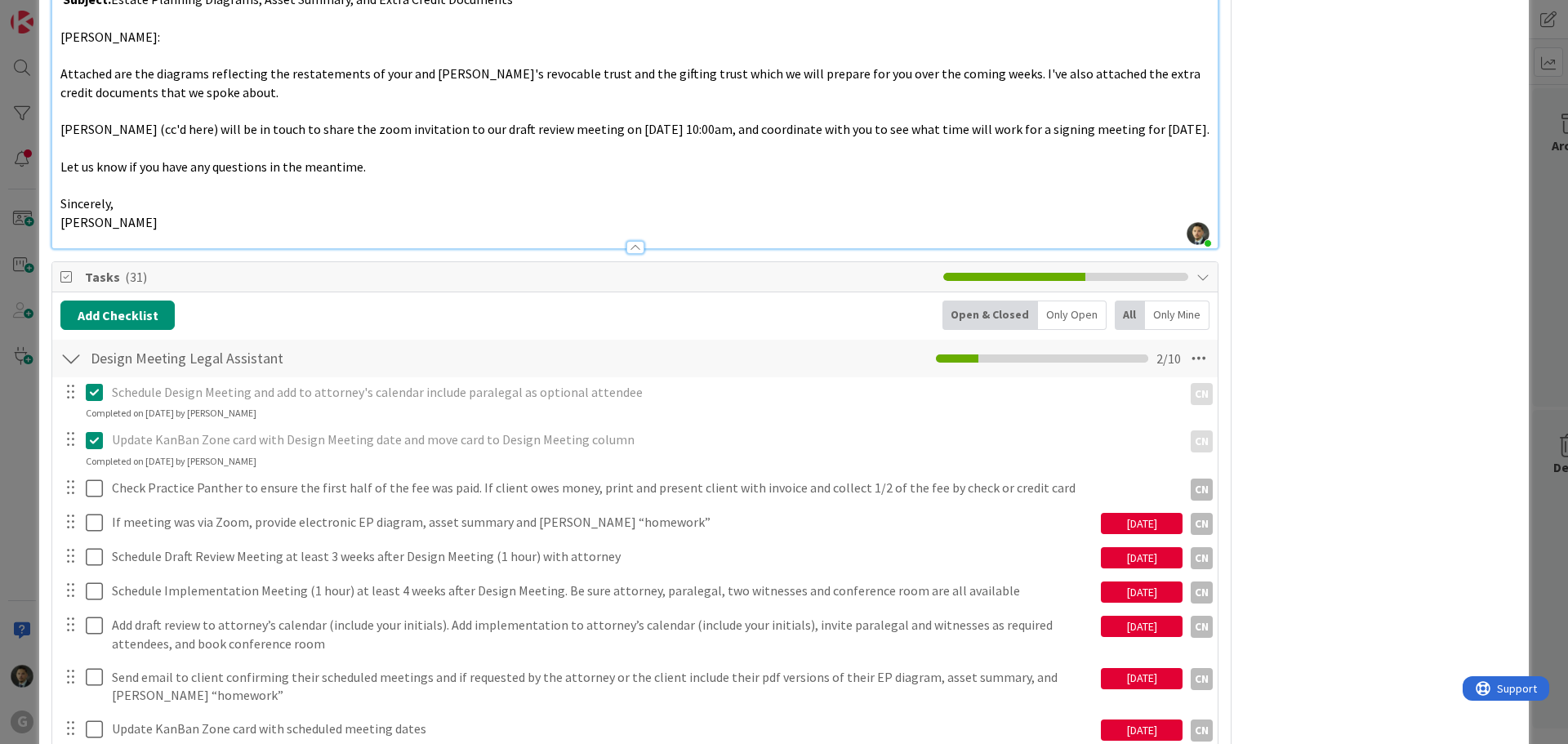
scroll to position [735, 0]
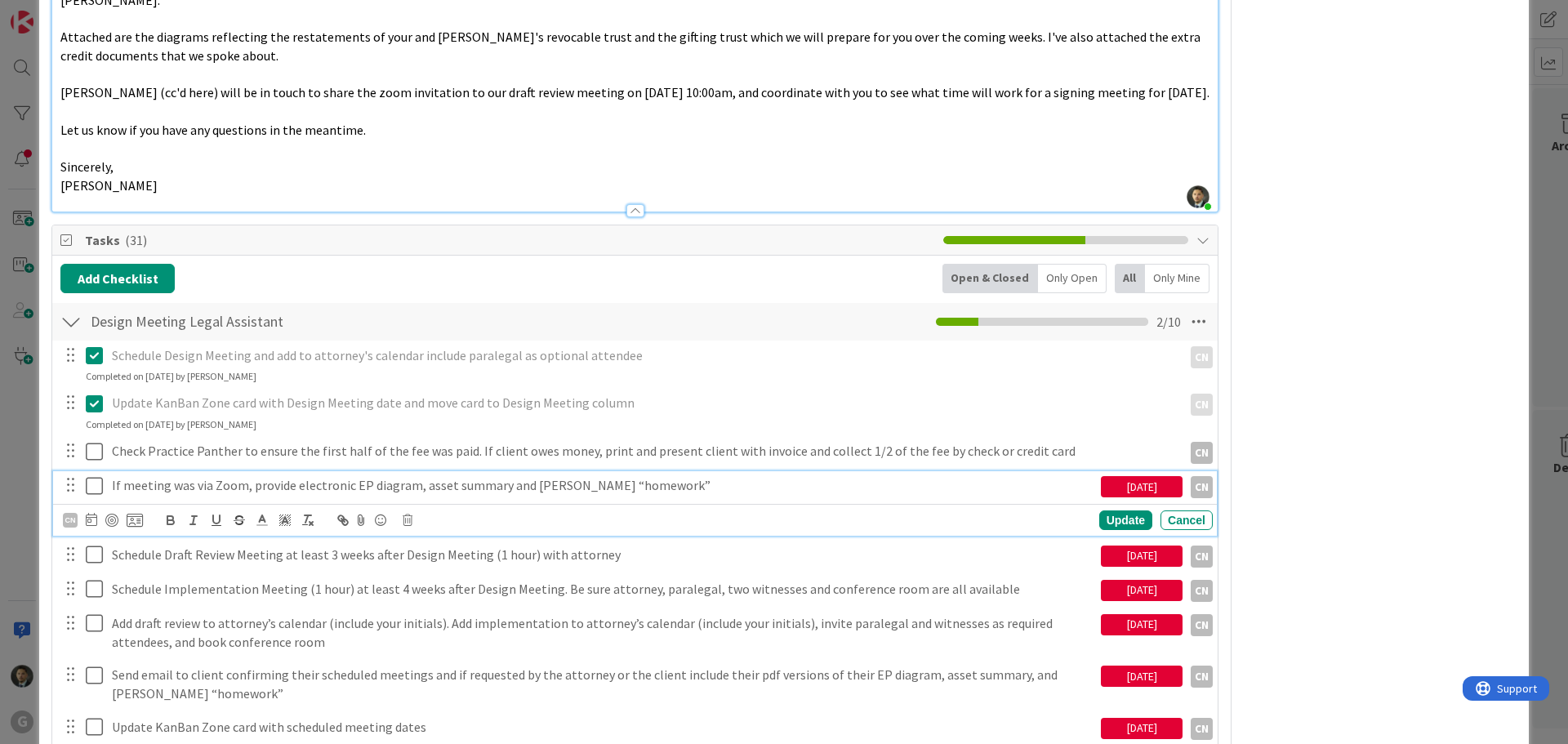
click at [96, 493] on icon at bounding box center [98, 486] width 25 height 20
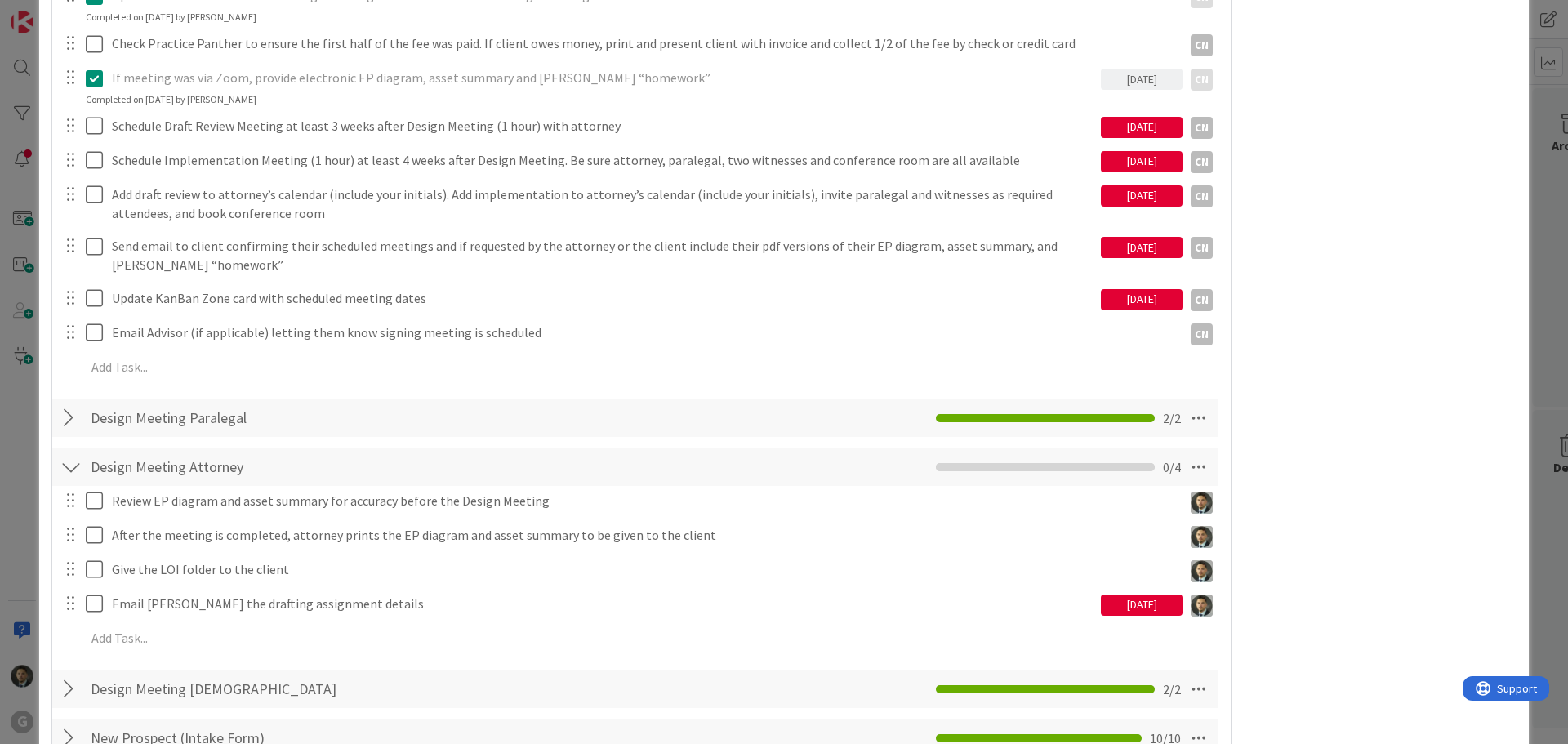
scroll to position [1144, 0]
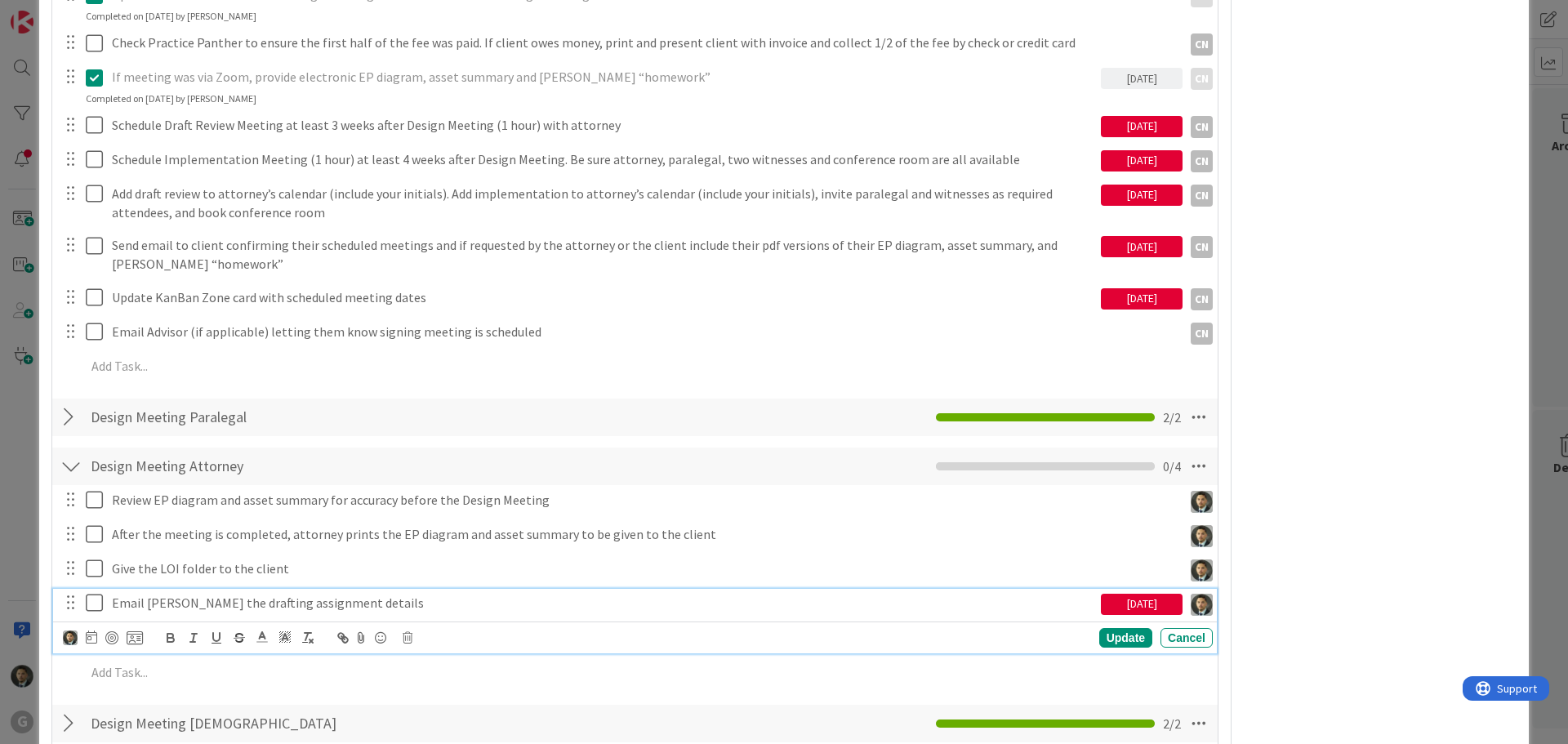
click at [95, 599] on icon at bounding box center [98, 602] width 25 height 20
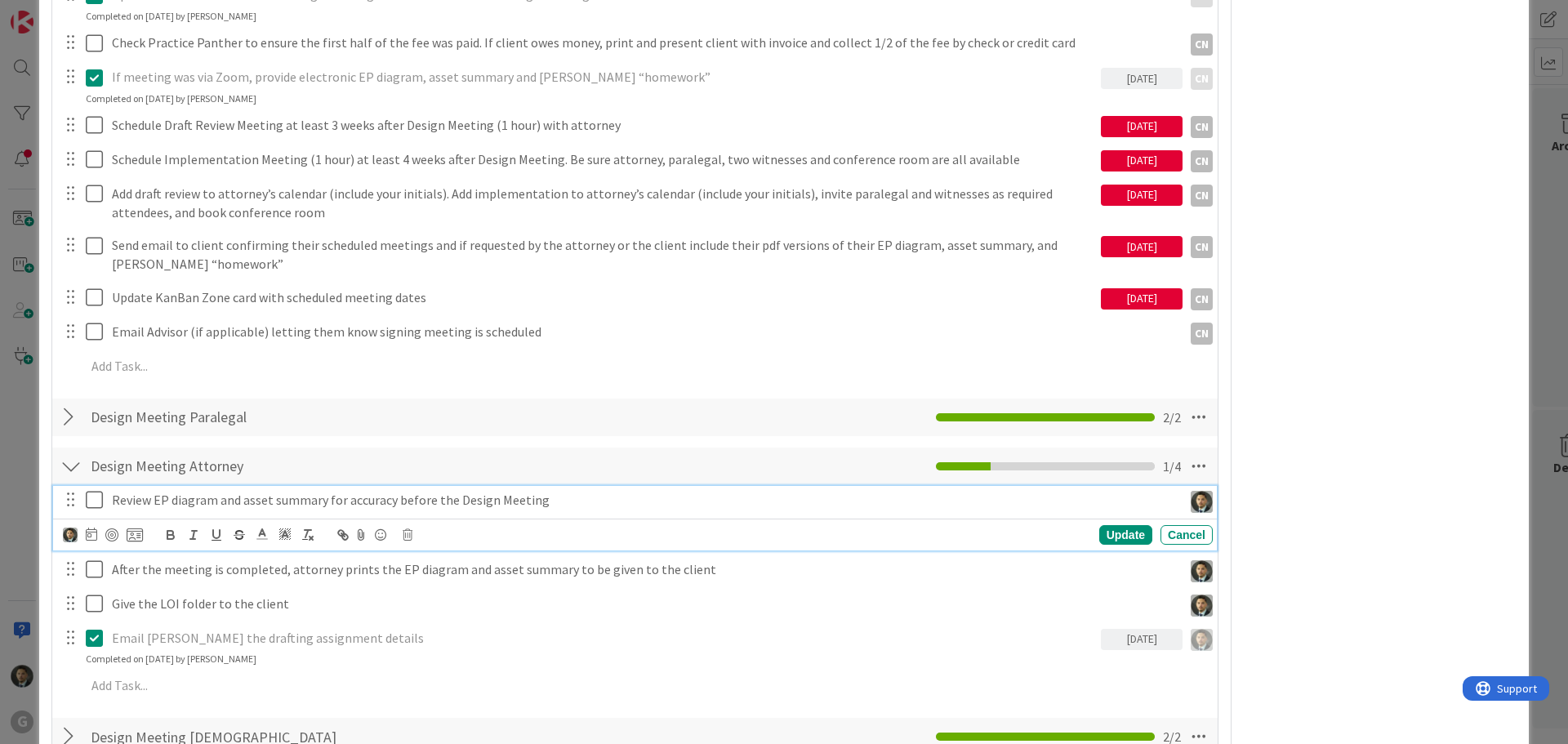
click at [153, 500] on p "Review EP diagram and asset summary for accuracy before the Design Meeting" at bounding box center [643, 500] width 1064 height 19
click at [103, 495] on icon at bounding box center [98, 499] width 25 height 20
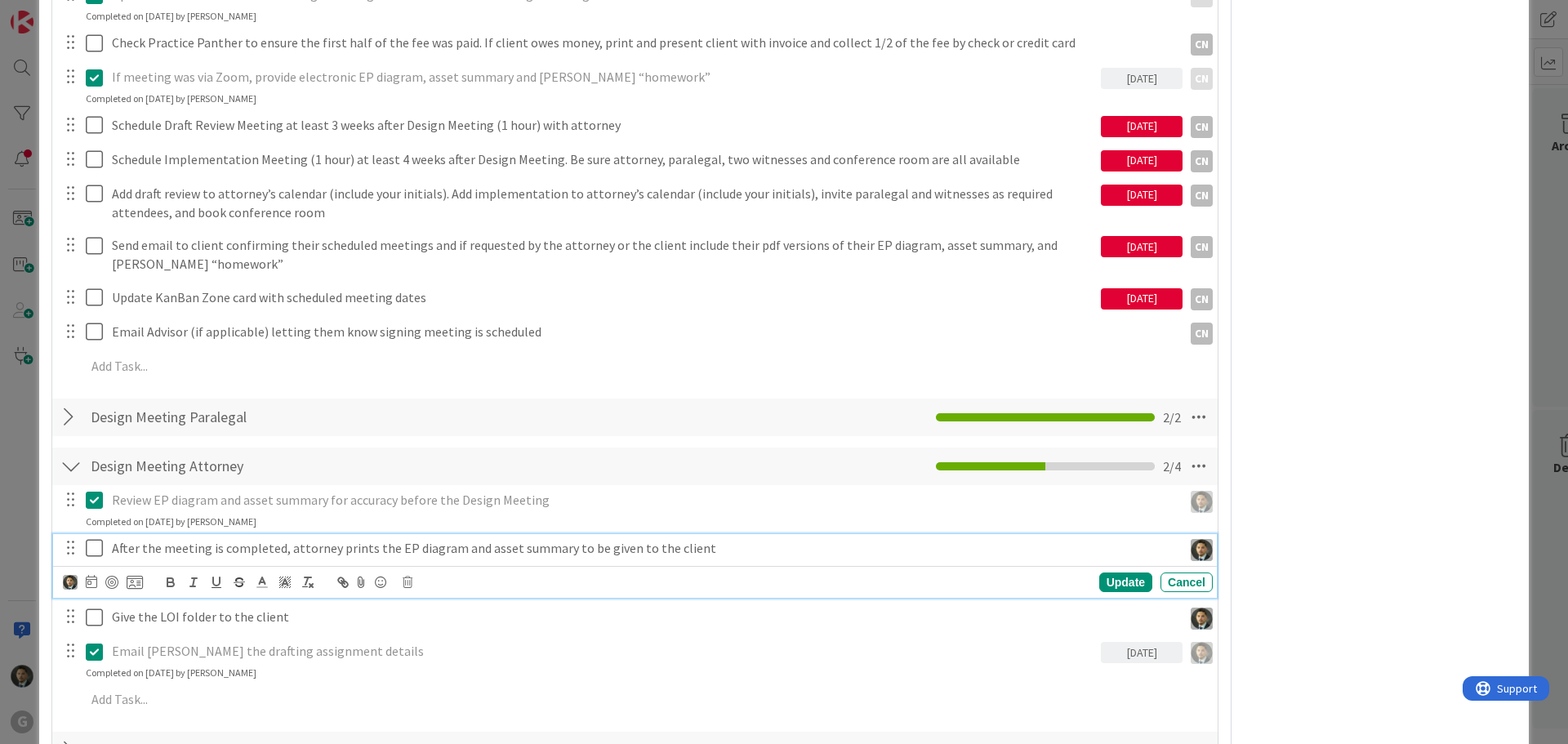
click at [558, 544] on p "After the meeting is completed, attorney prints the EP diagram and asset summar…" at bounding box center [643, 548] width 1064 height 19
click at [410, 585] on icon at bounding box center [407, 582] width 9 height 11
click at [442, 650] on div "Delete" at bounding box center [449, 652] width 60 height 29
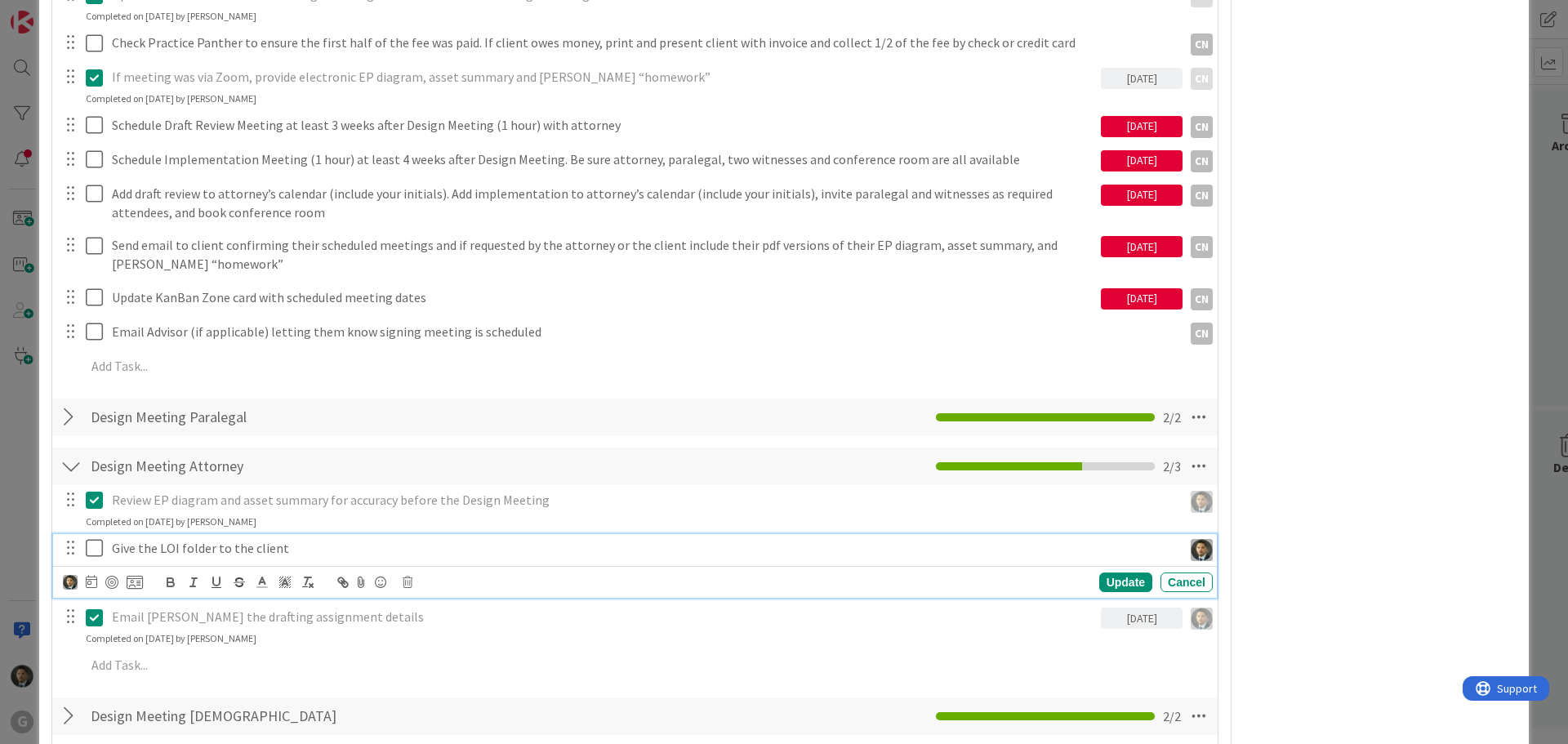
click at [350, 556] on p "Give the LOI folder to the client" at bounding box center [643, 548] width 1064 height 19
click at [413, 583] on icon at bounding box center [407, 582] width 9 height 11
click at [439, 644] on div "Delete" at bounding box center [449, 652] width 60 height 29
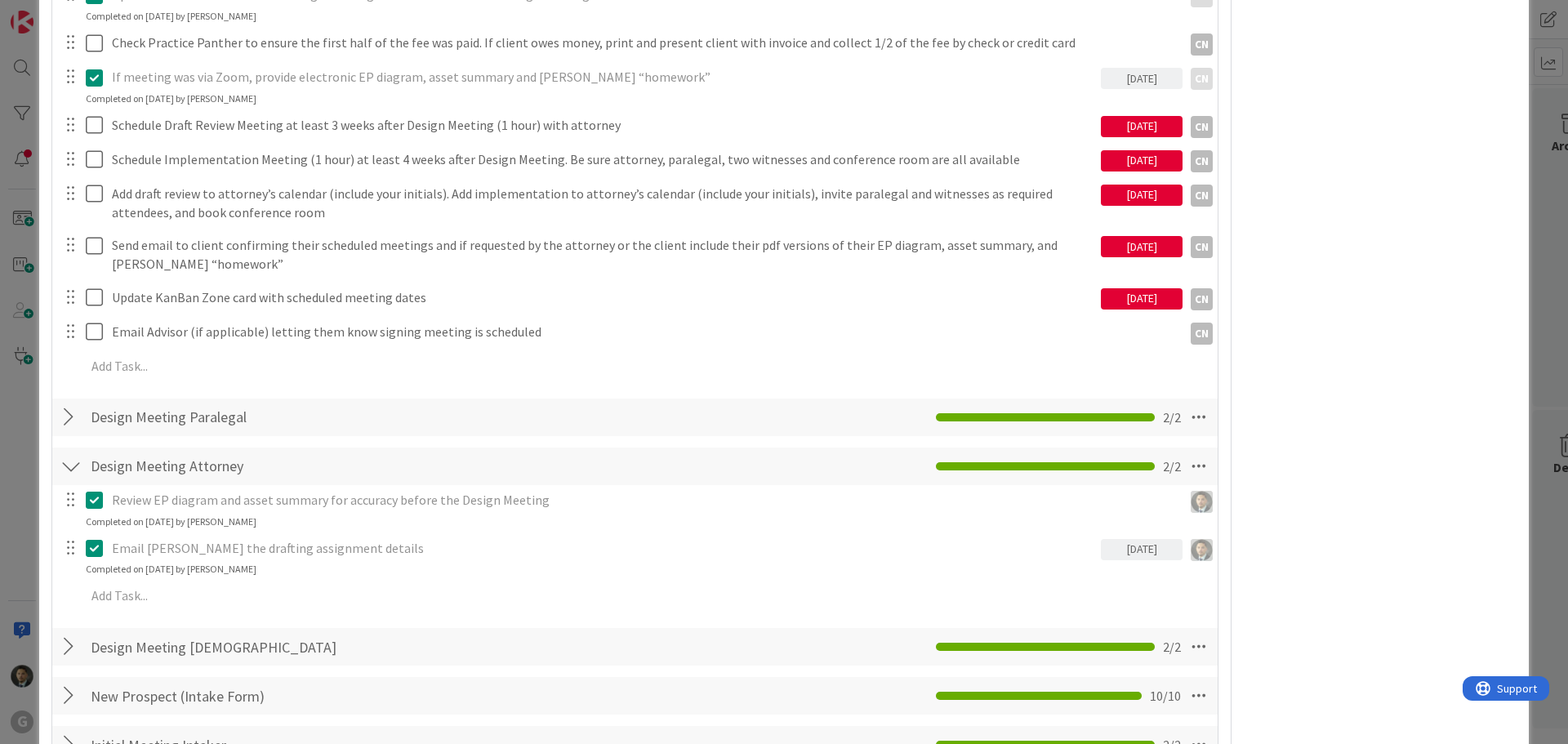
type textarea "x"
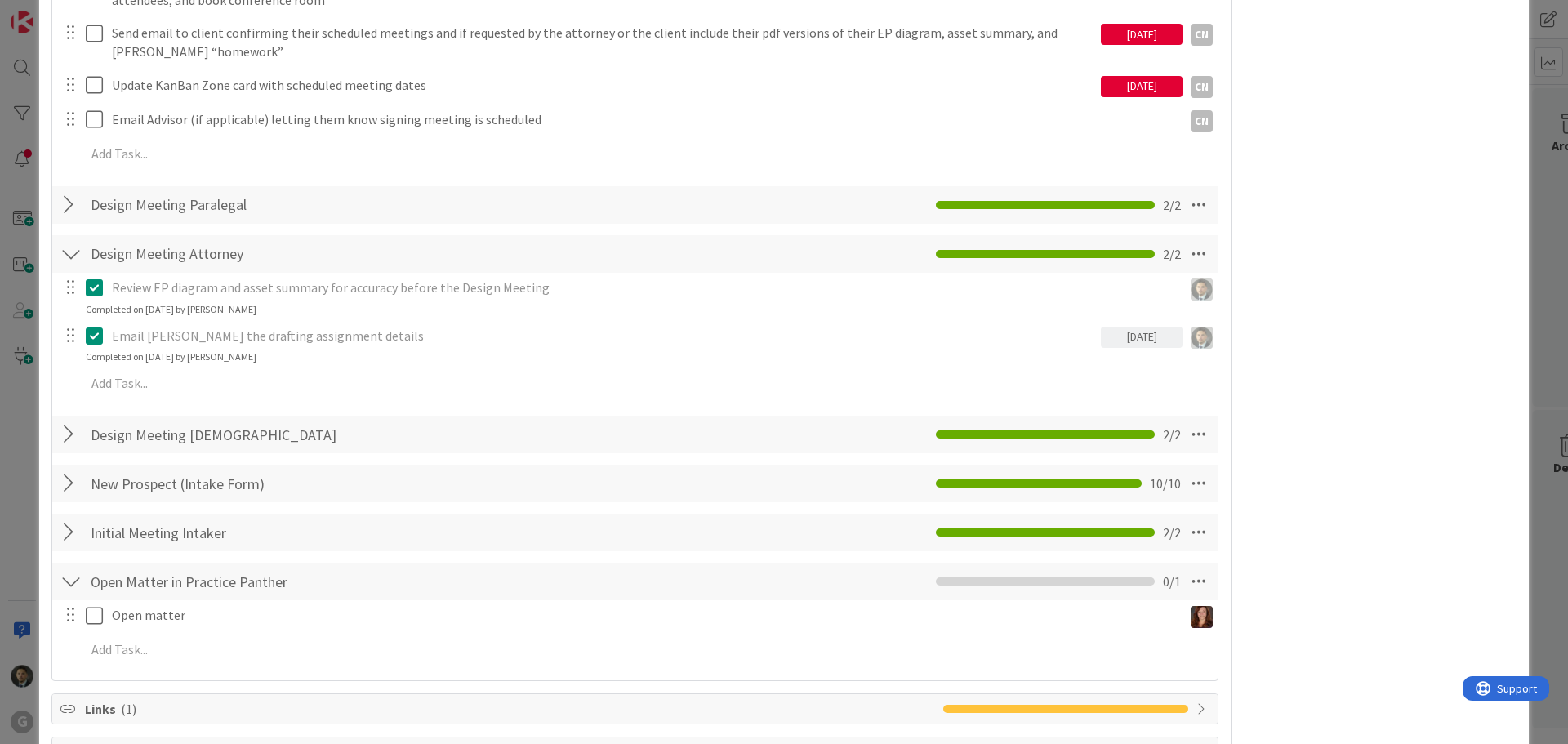
scroll to position [1389, 0]
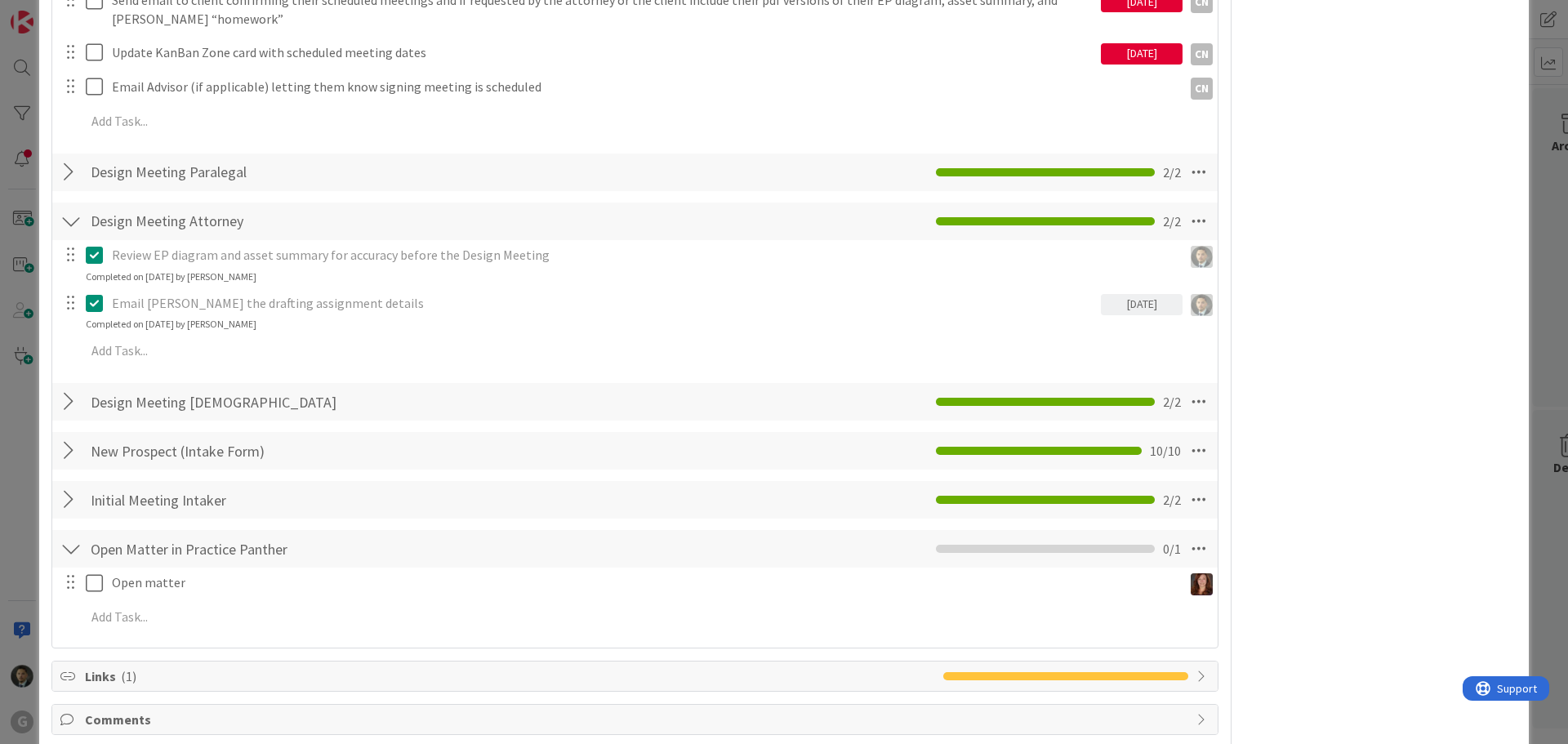
click at [72, 221] on div at bounding box center [70, 221] width 21 height 29
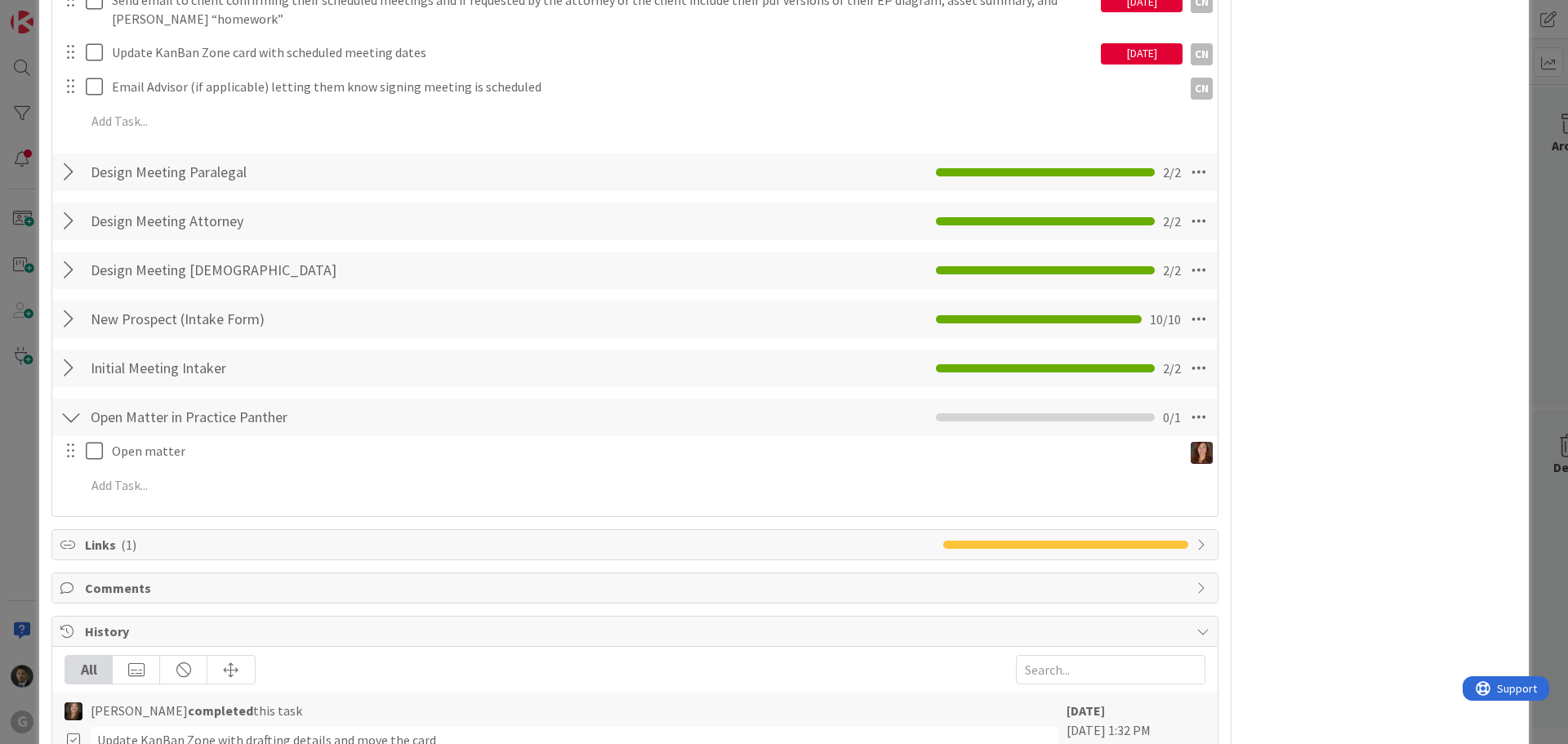
click at [63, 179] on div at bounding box center [70, 172] width 21 height 29
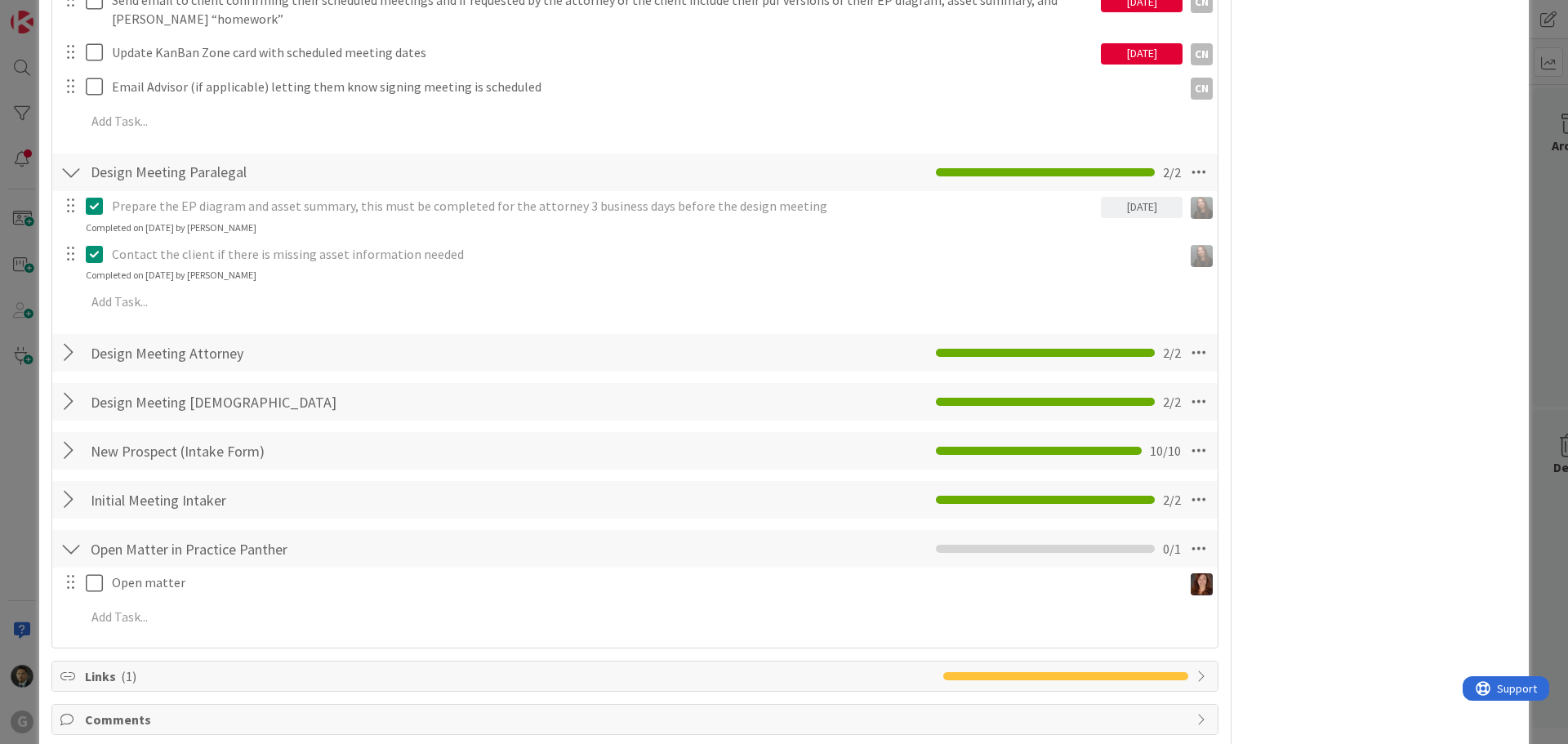
click at [63, 179] on div at bounding box center [70, 172] width 21 height 29
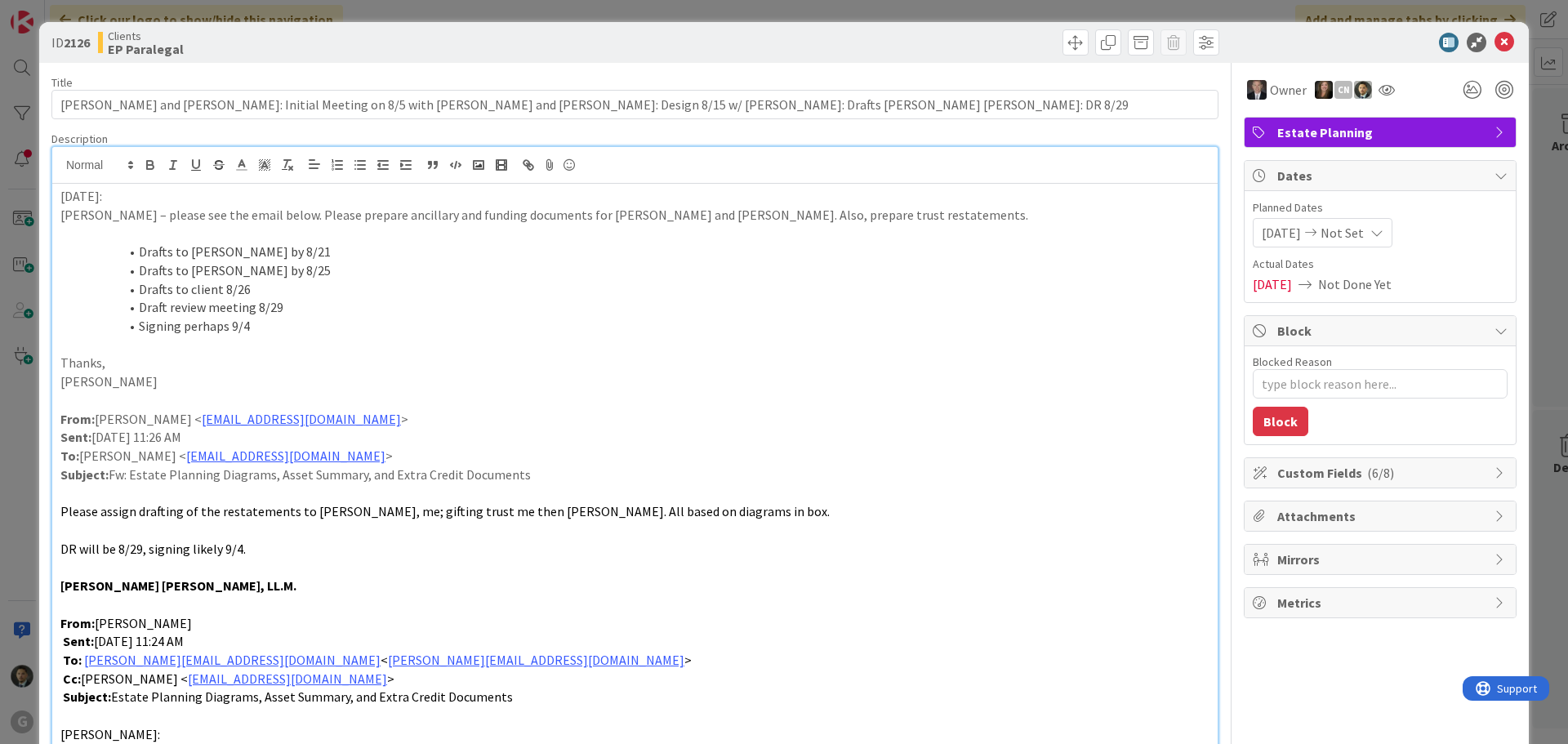
scroll to position [0, 0]
click at [482, 3] on div "ID 2126 Clients EP Paralegal Title 121 / 128 [PERSON_NAME] and [PERSON_NAME]: I…" at bounding box center [784, 372] width 1568 height 744
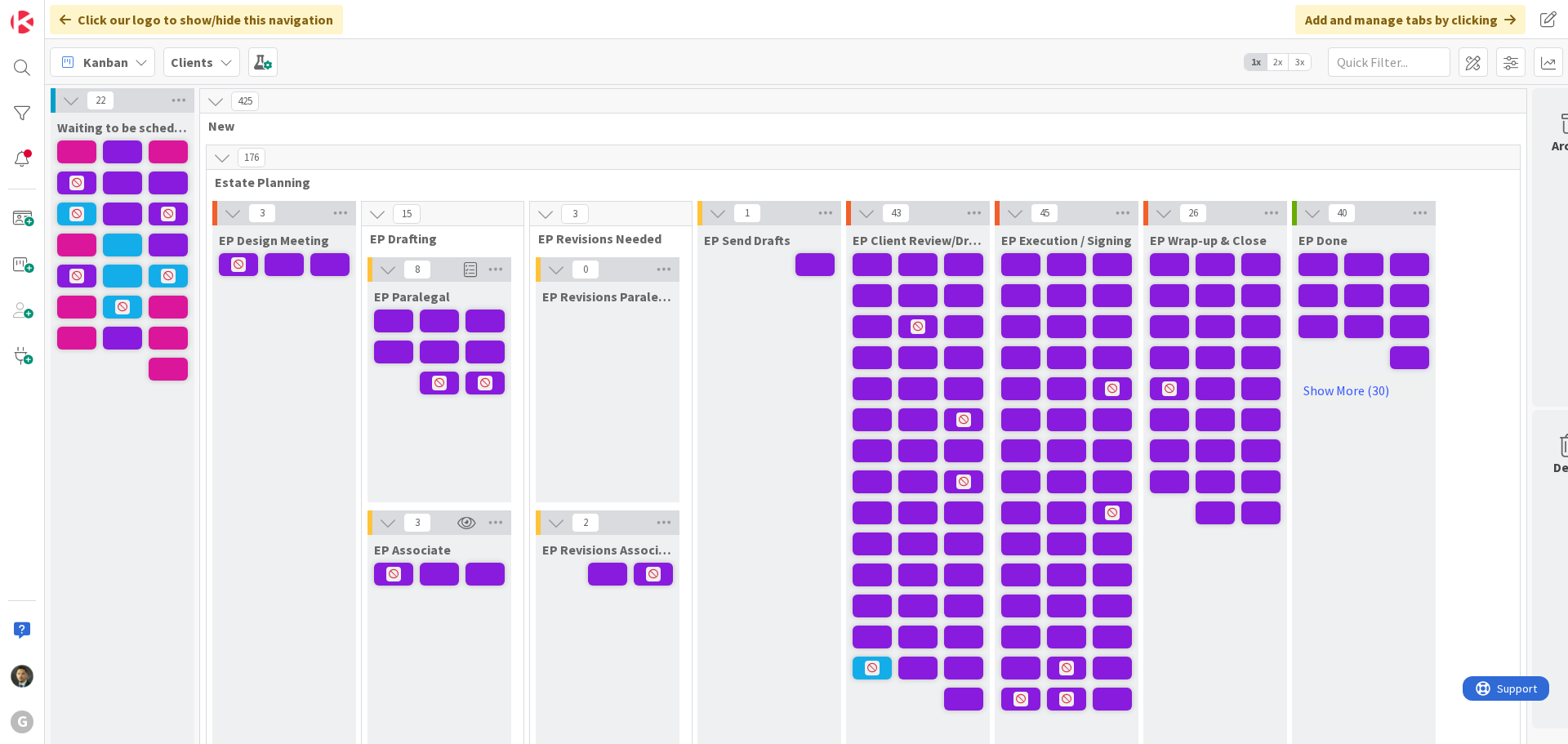
click at [689, 27] on div "Click our logo to show/hide this navigation Add and manage tabs by clicking" at bounding box center [806, 20] width 1523 height 39
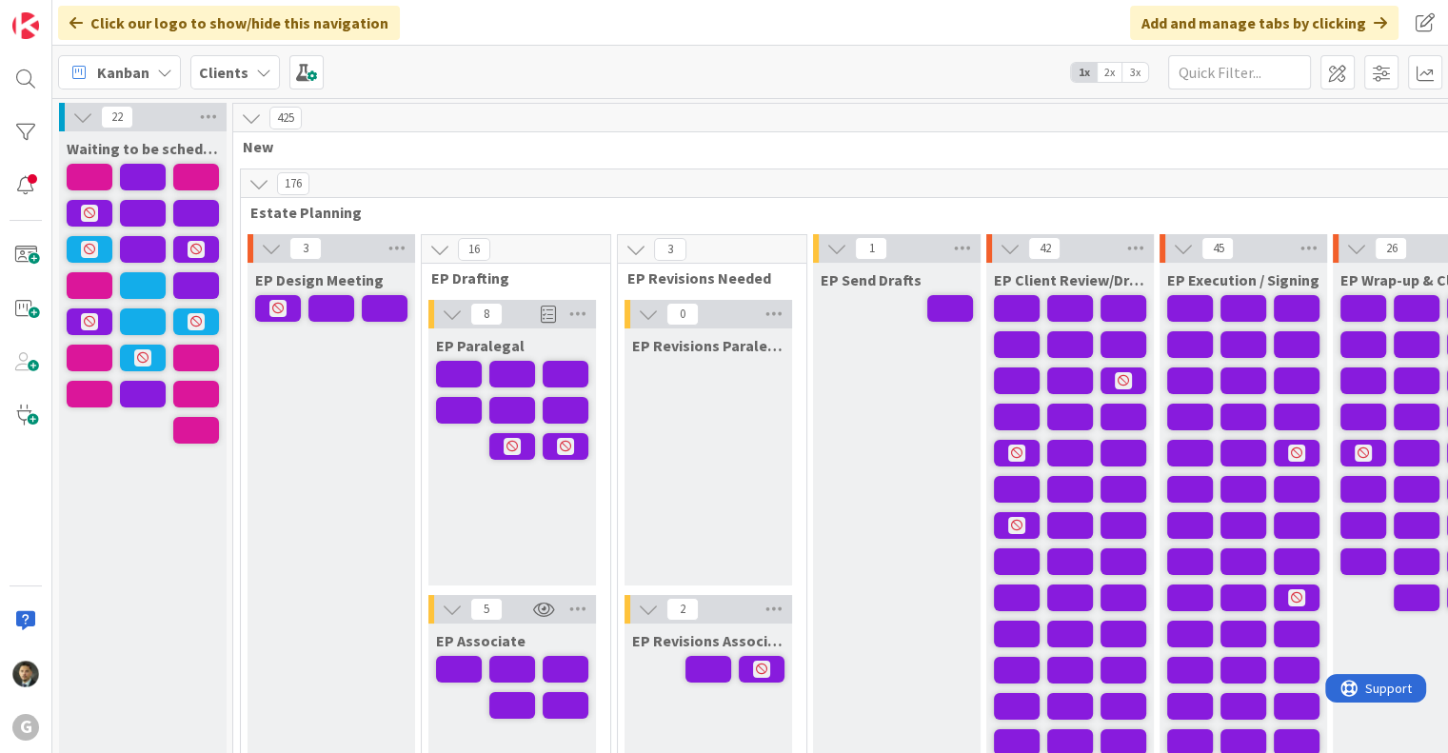
scroll to position [1619, 0]
